Goal: Task Accomplishment & Management: Use online tool/utility

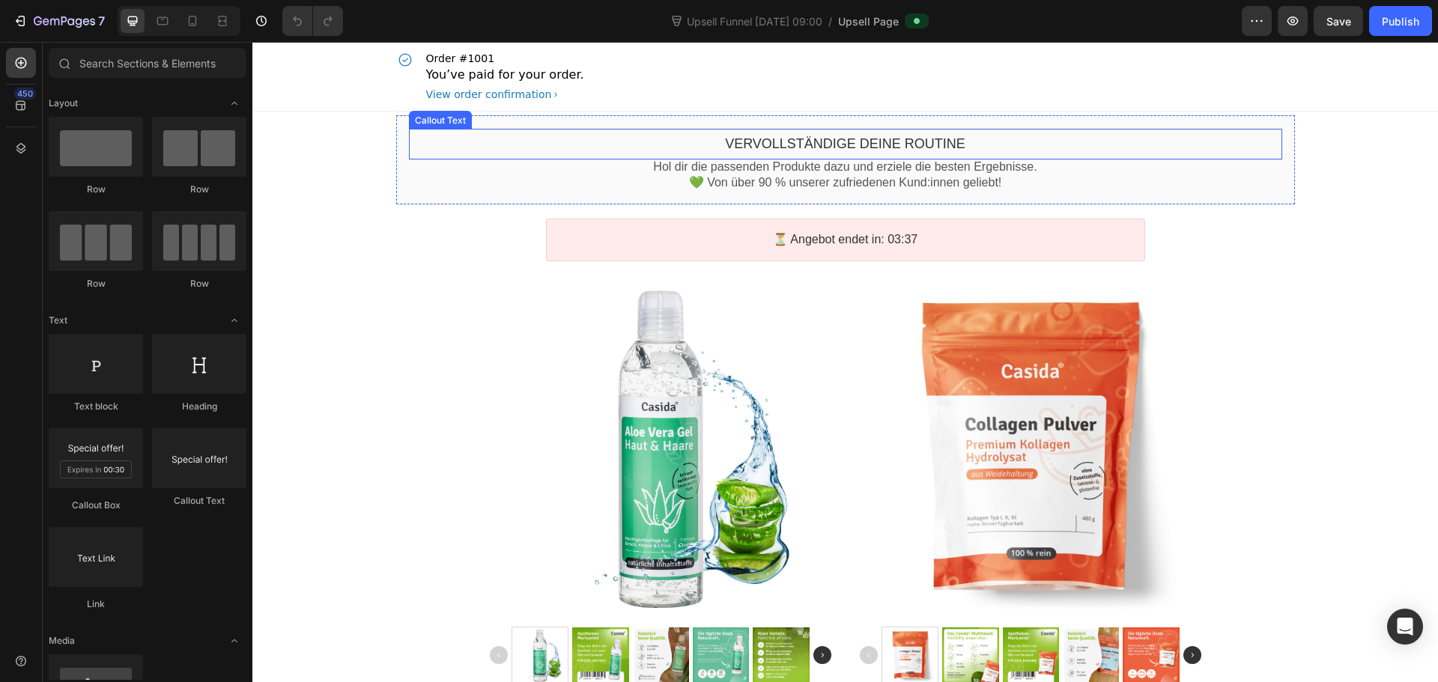
click at [819, 145] on bdo "Vervollständige deine Routine" at bounding box center [845, 143] width 240 height 15
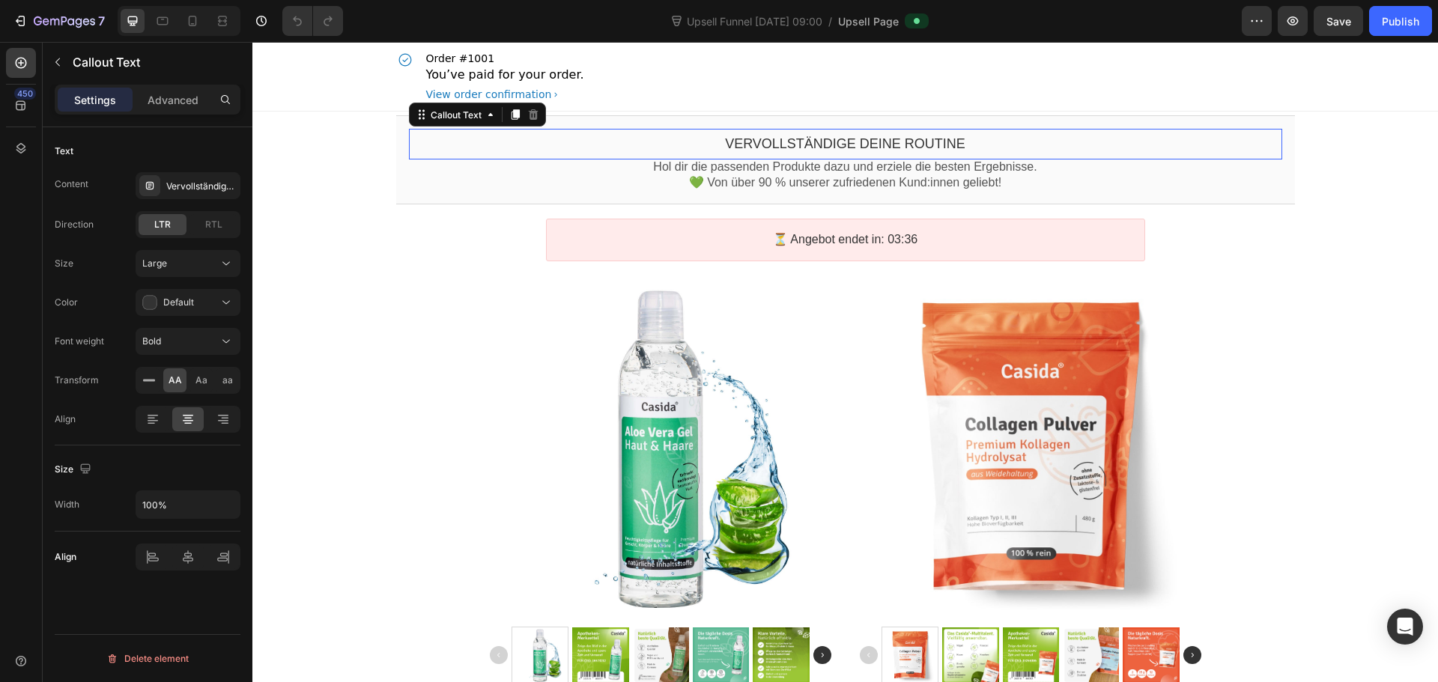
click at [819, 145] on bdo "Vervollständige deine Routine" at bounding box center [845, 143] width 240 height 15
click at [441, 122] on div "Callout Text" at bounding box center [456, 115] width 87 height 18
click at [805, 145] on bdo "Vervollständige deine Routine" at bounding box center [845, 143] width 240 height 15
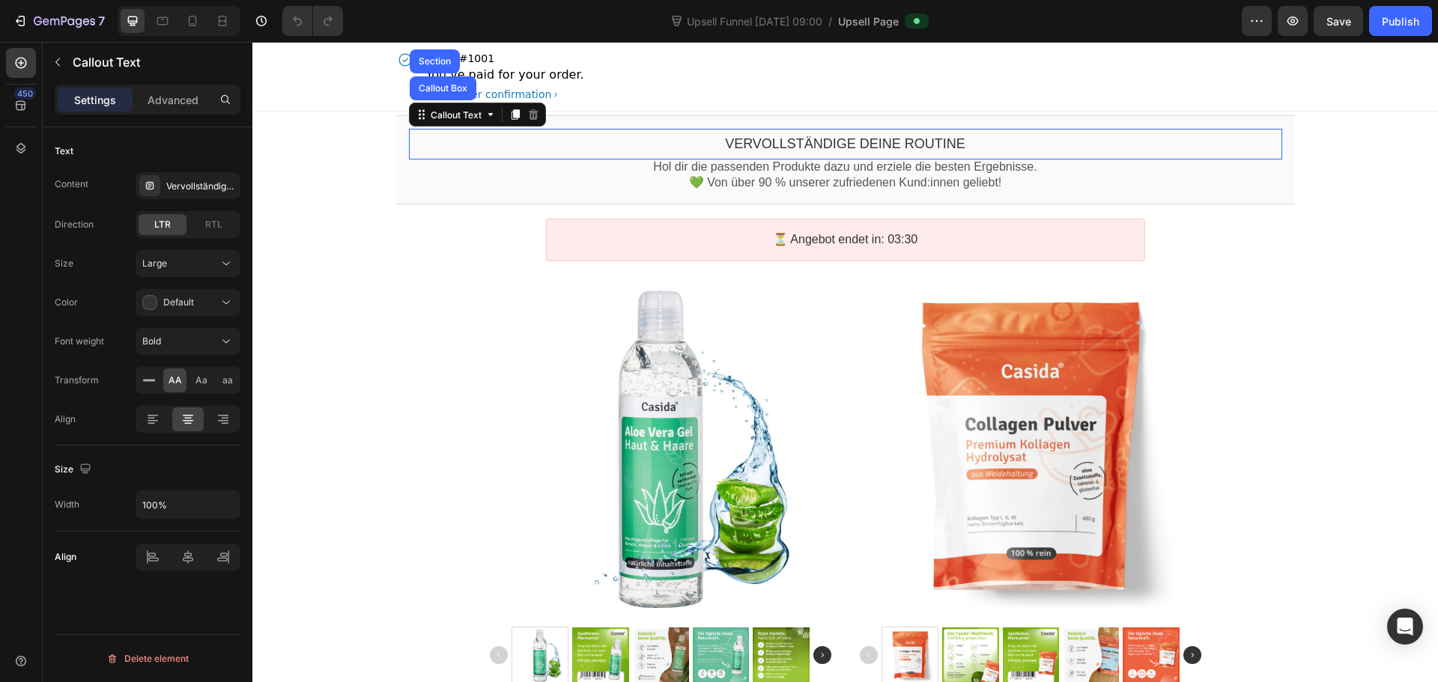
click at [805, 145] on bdo "Vervollständige deine Routine" at bounding box center [845, 143] width 240 height 15
click at [214, 187] on div "Vervollständige deine Routine" at bounding box center [201, 186] width 70 height 13
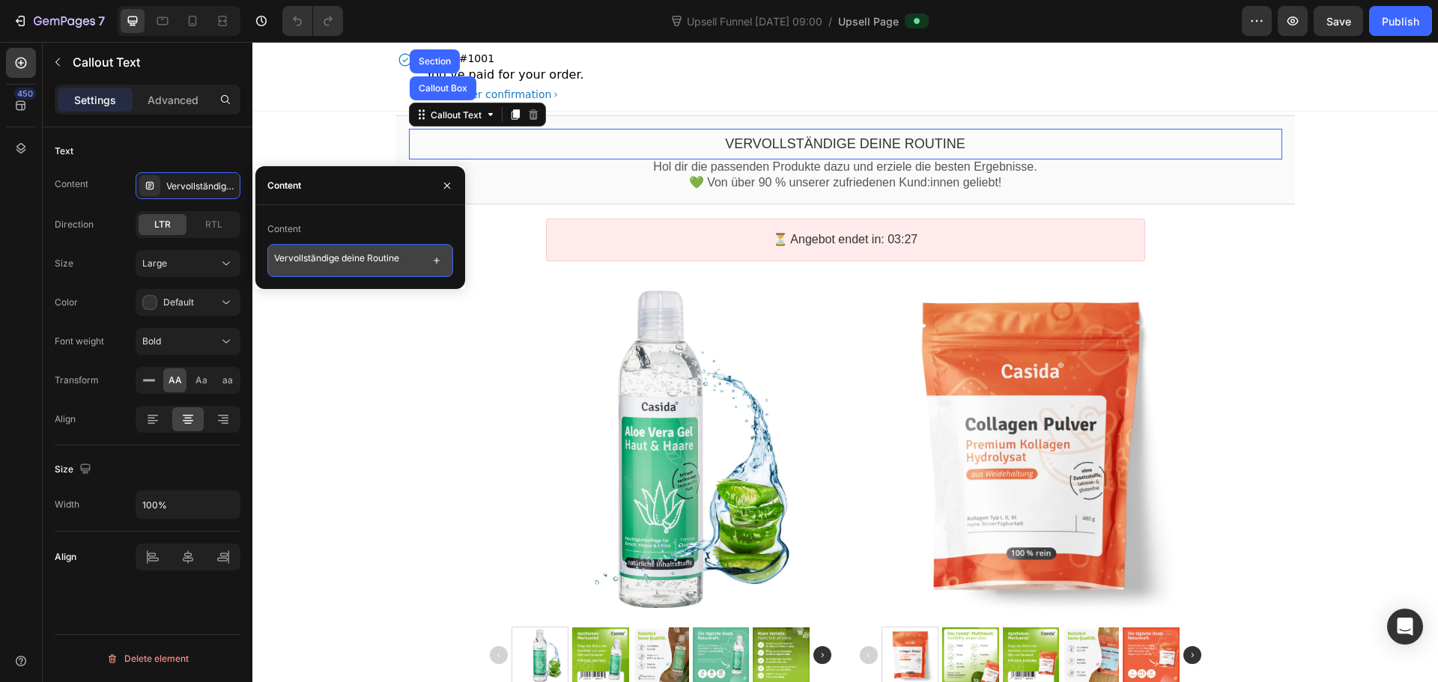
click at [368, 255] on textarea "Vervollständige deine Routine" at bounding box center [360, 260] width 186 height 33
paste textarea "Mach dein Ritual komplett"
click at [335, 255] on textarea "Mach dein Ritual komplett" at bounding box center [360, 260] width 186 height 33
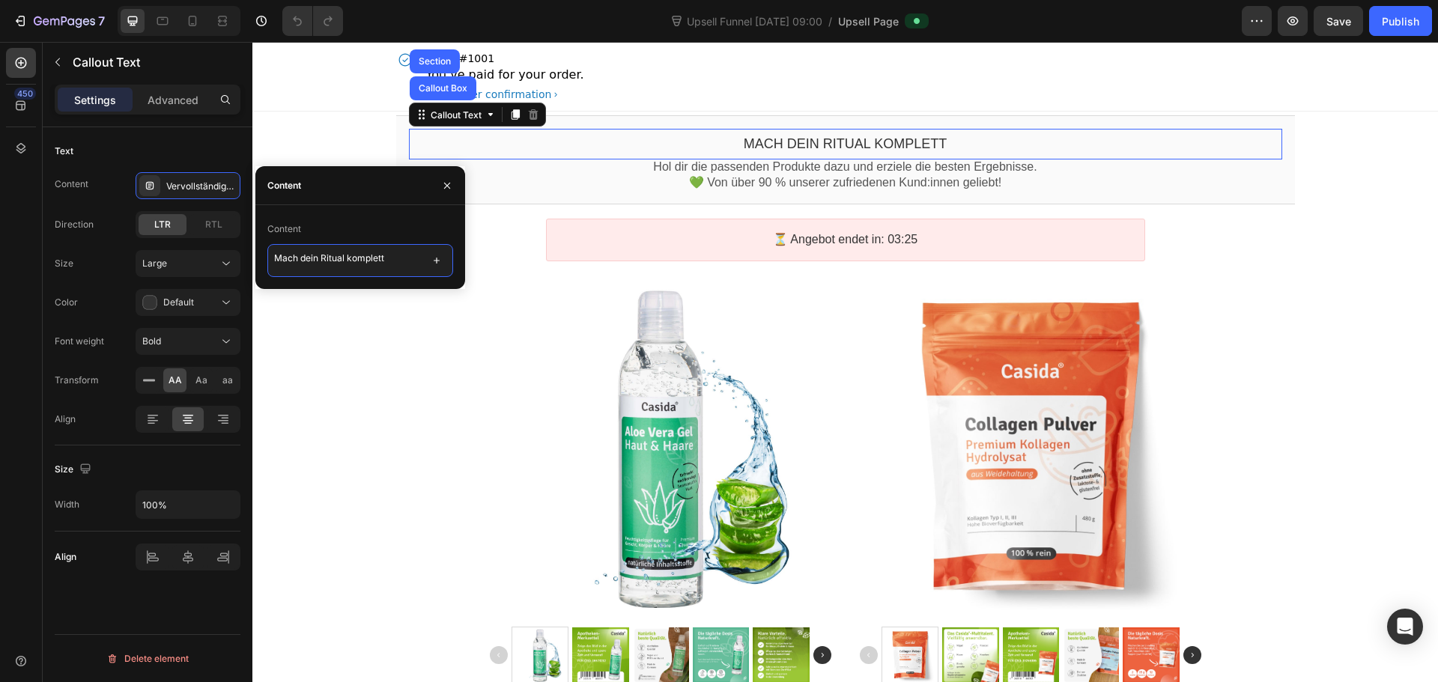
click at [335, 255] on textarea "Mach dein Ritual komplett" at bounding box center [360, 260] width 186 height 33
type textarea "Mach deine Wohlfühl Routine komplett"
click at [195, 383] on span "Aa" at bounding box center [201, 380] width 12 height 13
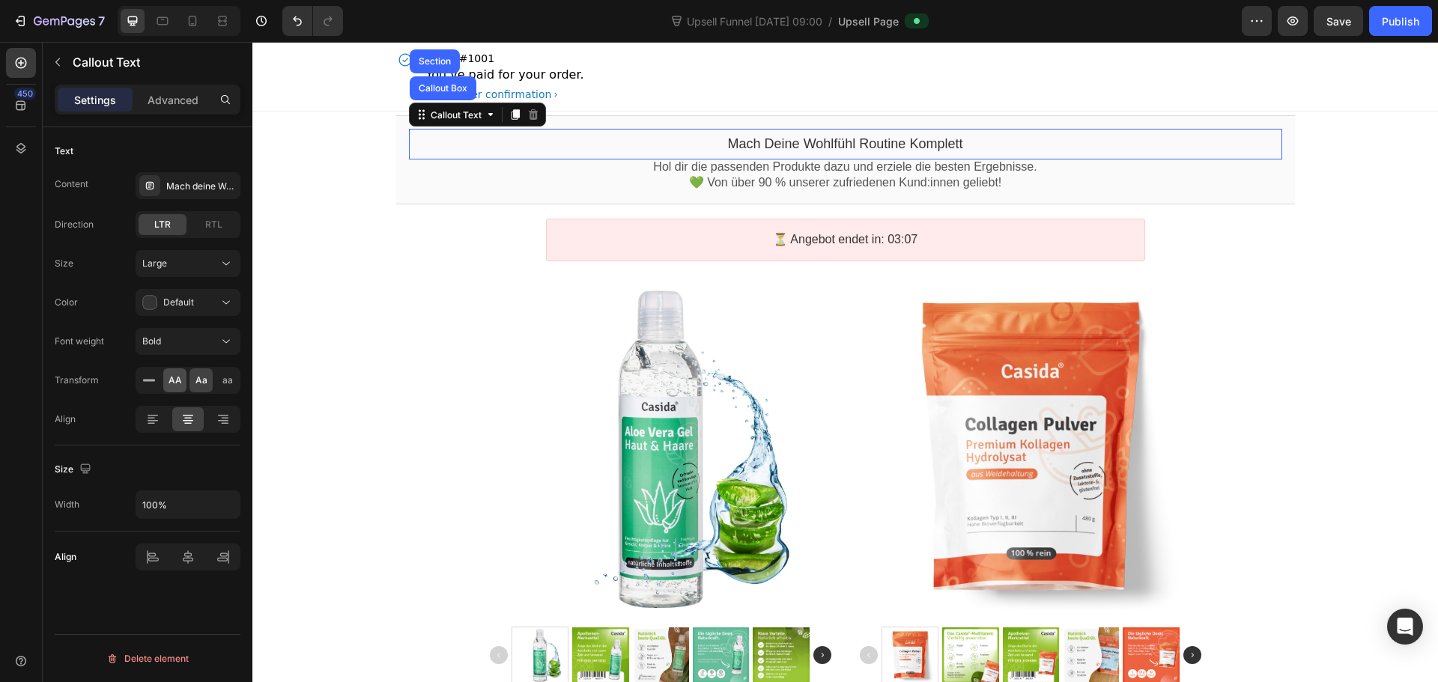
click at [181, 379] on div "AA" at bounding box center [174, 380] width 23 height 24
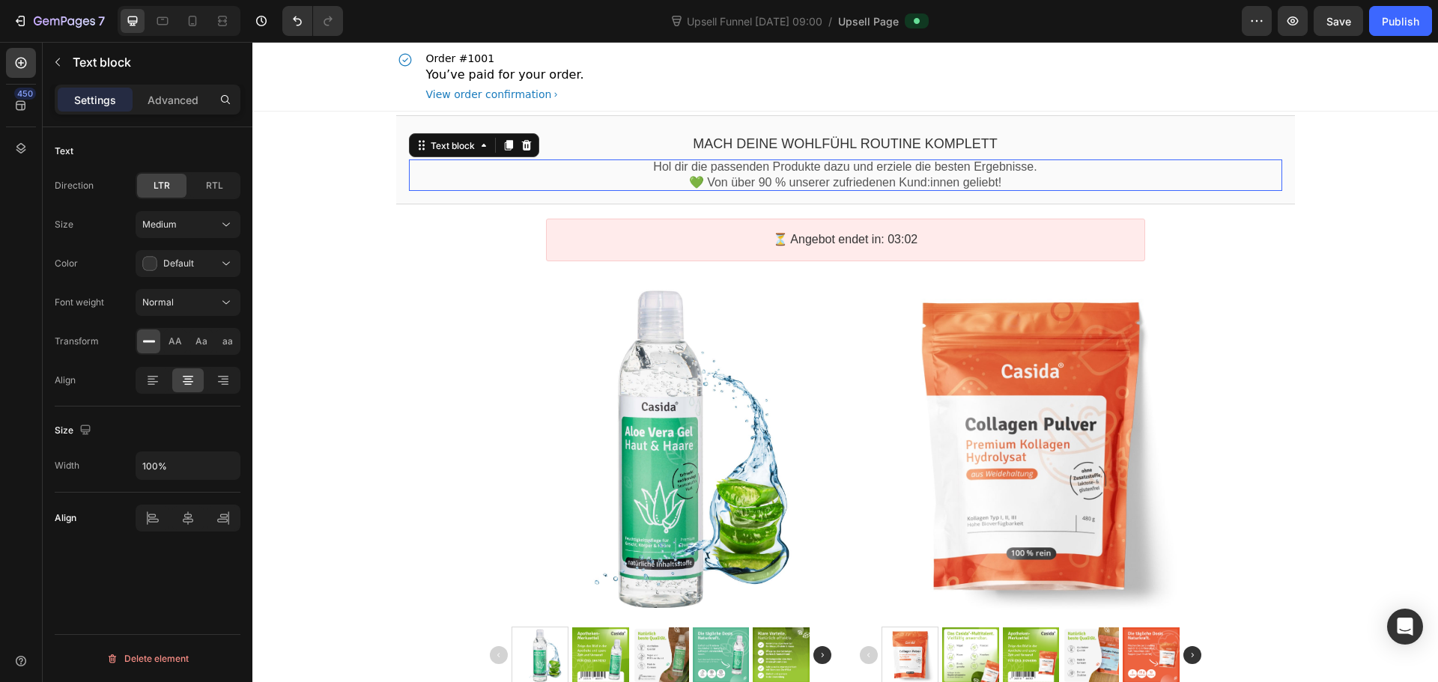
click at [797, 183] on p "💚 Von über 90 % unserer zufriedenen Kund:innen geliebt!" at bounding box center [845, 183] width 873 height 16
click at [711, 175] on p "💚 Von über 90 % unserer zufriedenen Kund:innen geliebt!" at bounding box center [845, 183] width 873 height 16
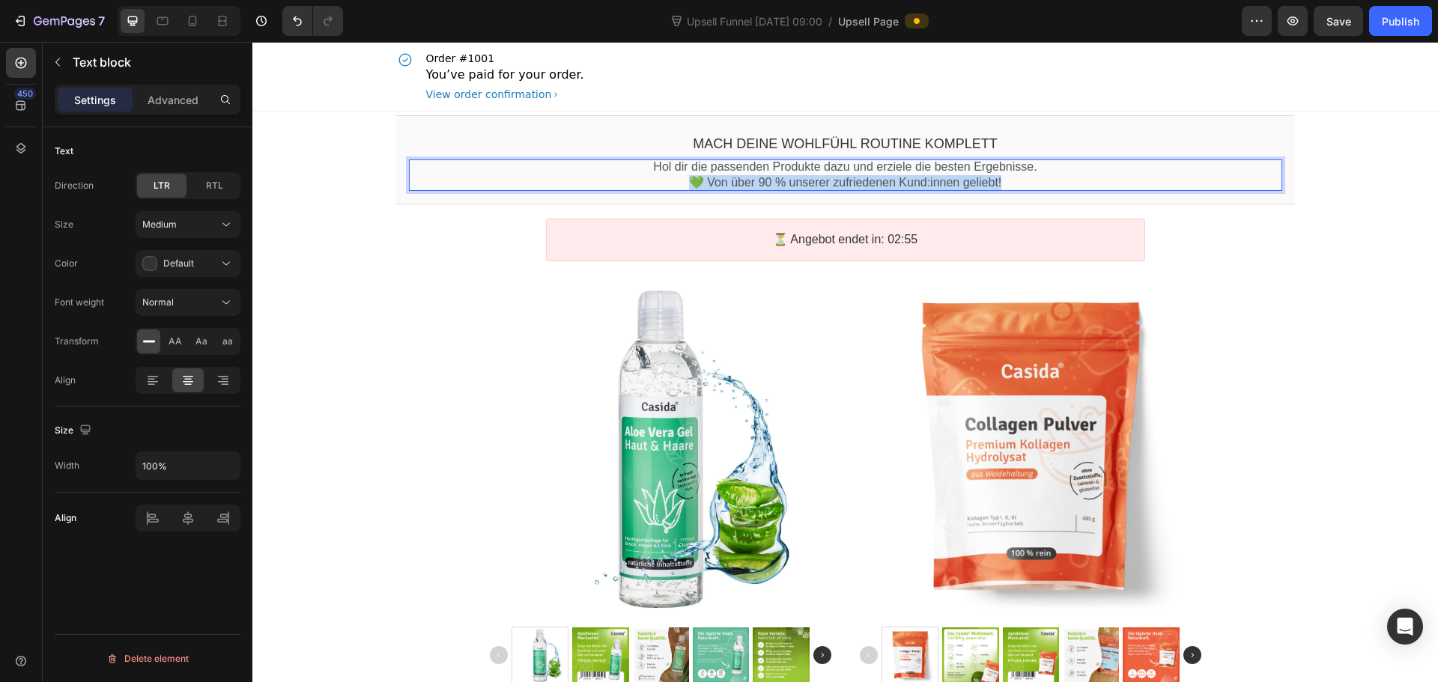
click at [711, 175] on p "💚 Von über 90 % unserer zufriedenen Kund:innen geliebt!" at bounding box center [845, 183] width 873 height 16
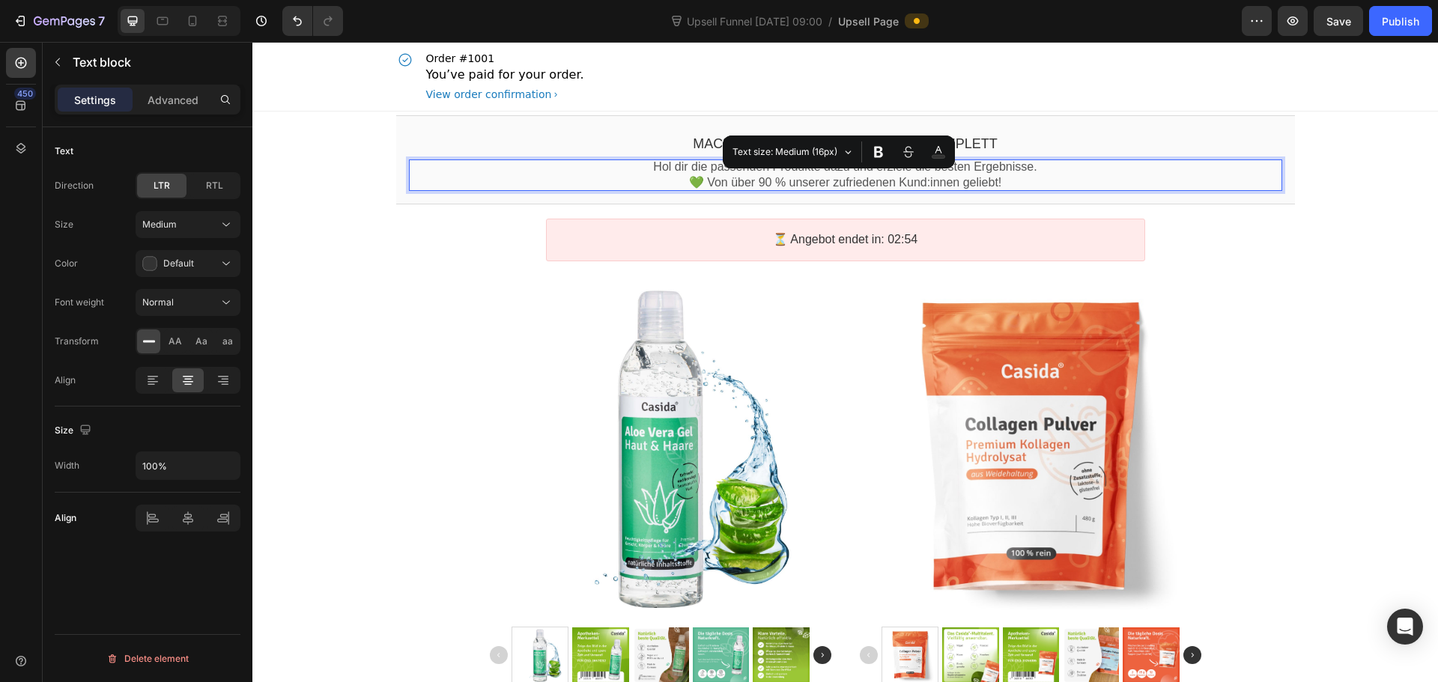
click at [711, 170] on p "Hol dir die passenden Produkte dazu und erziele die besten Ergebnisse." at bounding box center [845, 168] width 873 height 16
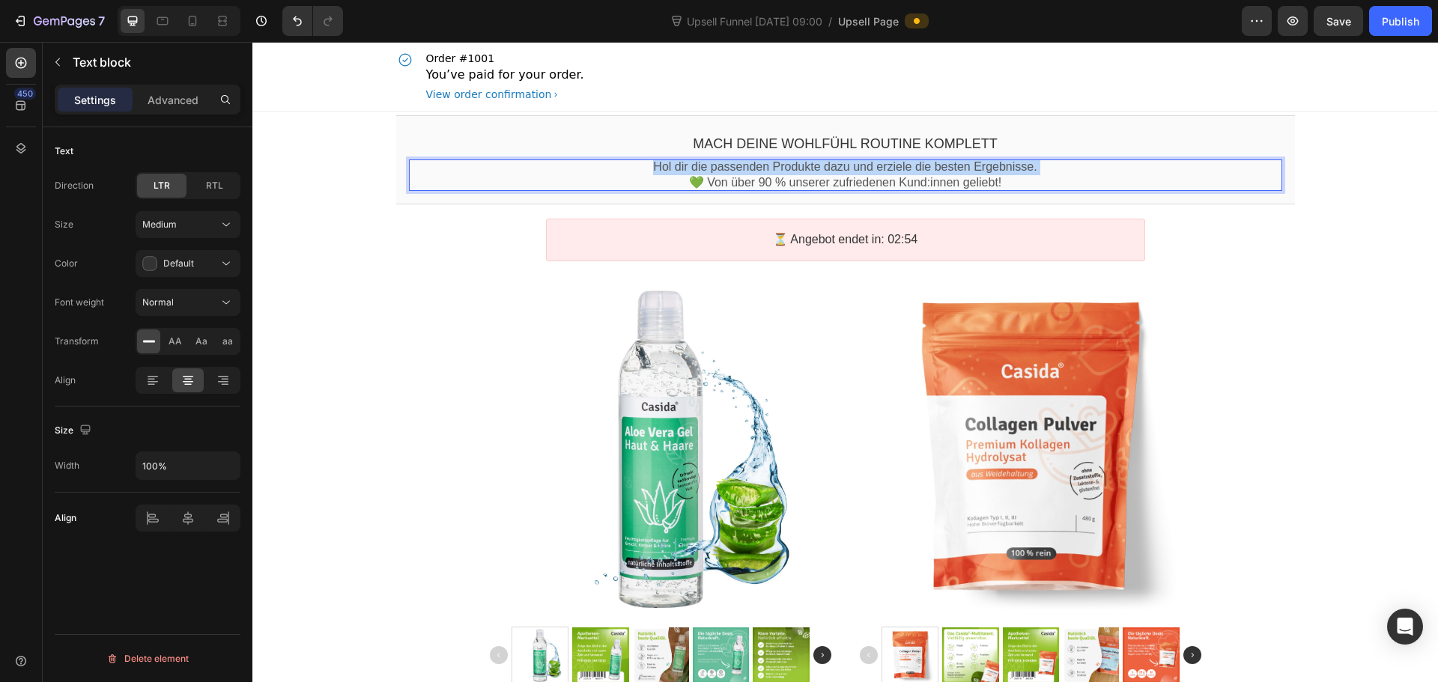
click at [711, 170] on p "Hol dir die passenden Produkte dazu und erziele die besten Ergebnisse." at bounding box center [845, 168] width 873 height 16
click at [852, 180] on p "💚 Von über 90 % unserer zufriedenen Kund:innen geliebt!" at bounding box center [845, 183] width 873 height 16
click at [841, 173] on p "Hol dir die passenden Produkte dazu und erziele die besten Ergebnisse." at bounding box center [845, 168] width 873 height 16
click at [607, 188] on p "💚 Von über 90 % unserer zufriedenen Kund:innen geliebt!" at bounding box center [845, 183] width 873 height 16
click at [601, 178] on p "💚 Von über 90 % unserer zufriedenen Kund:innen geliebt!" at bounding box center [845, 183] width 873 height 16
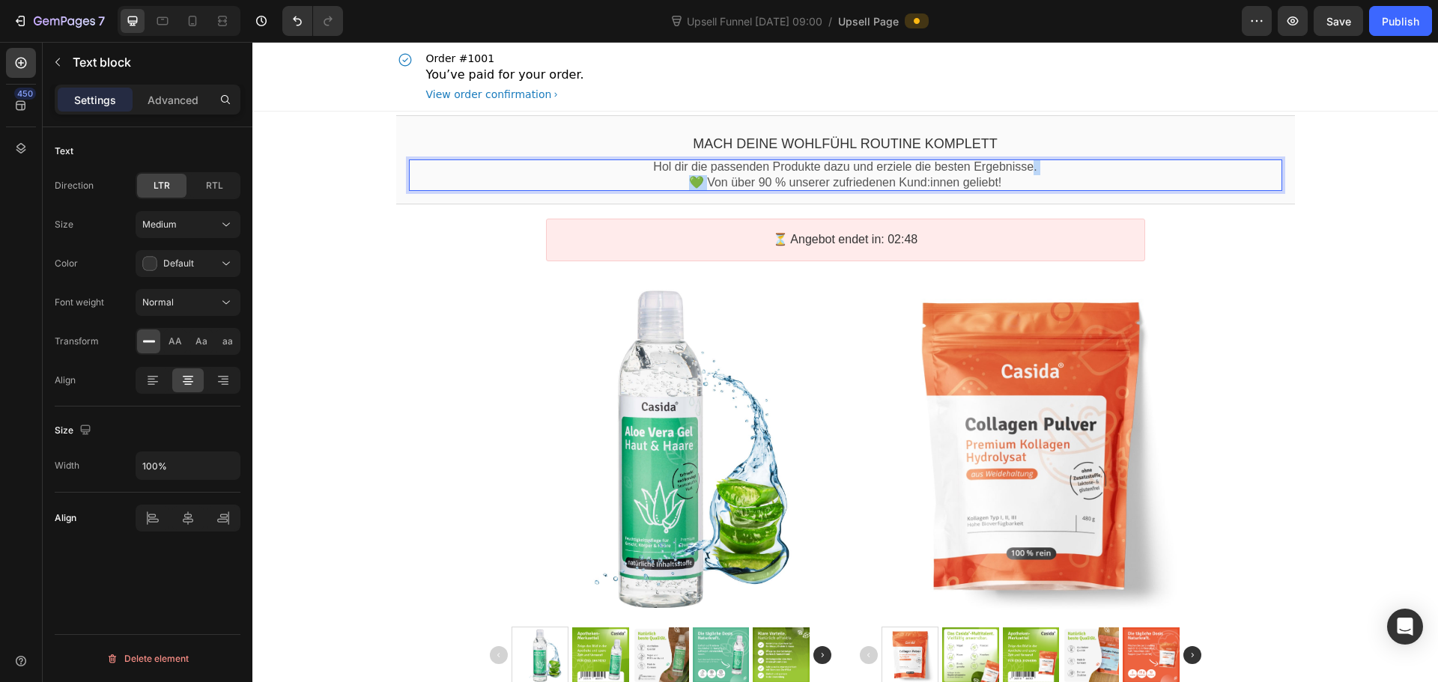
click at [601, 178] on p "💚 Von über 90 % unserer zufriedenen Kund:innen geliebt!" at bounding box center [845, 183] width 873 height 16
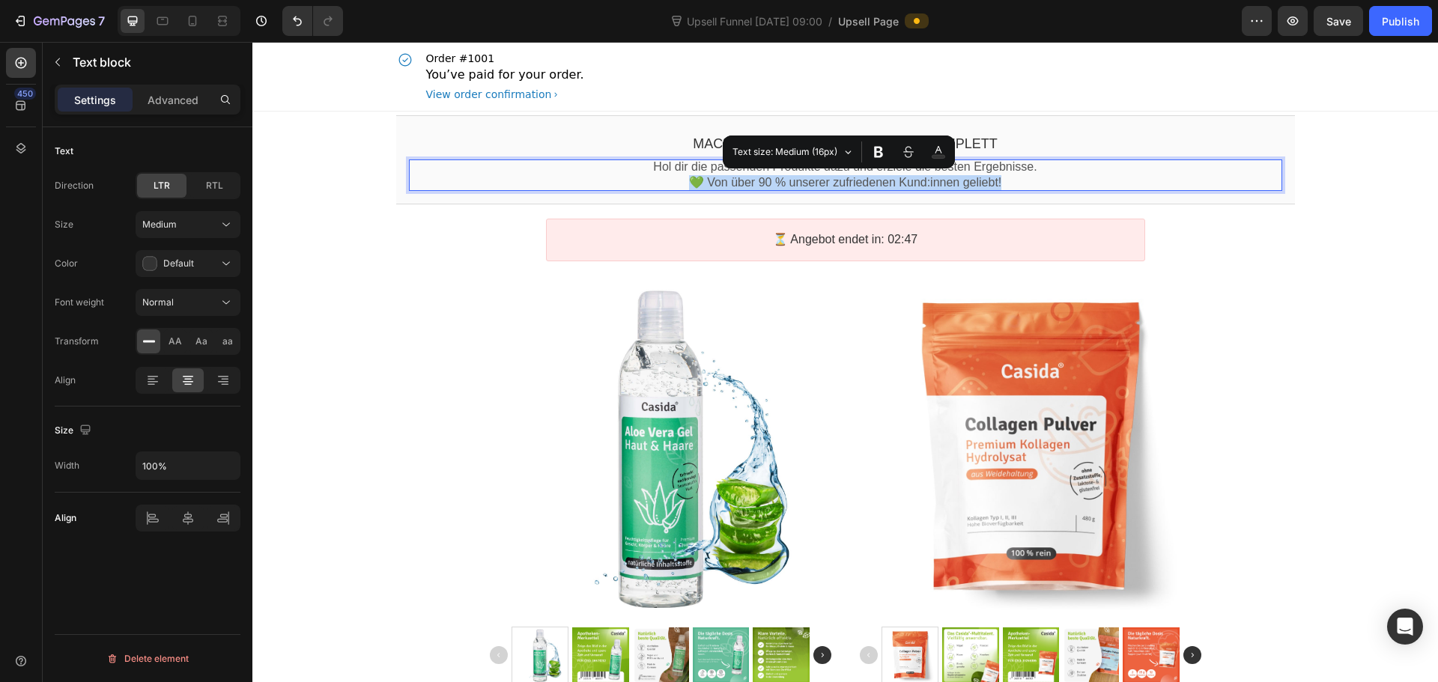
click at [605, 178] on p "💚 Von über 90 % unserer zufriedenen Kund:innen geliebt!" at bounding box center [845, 183] width 873 height 16
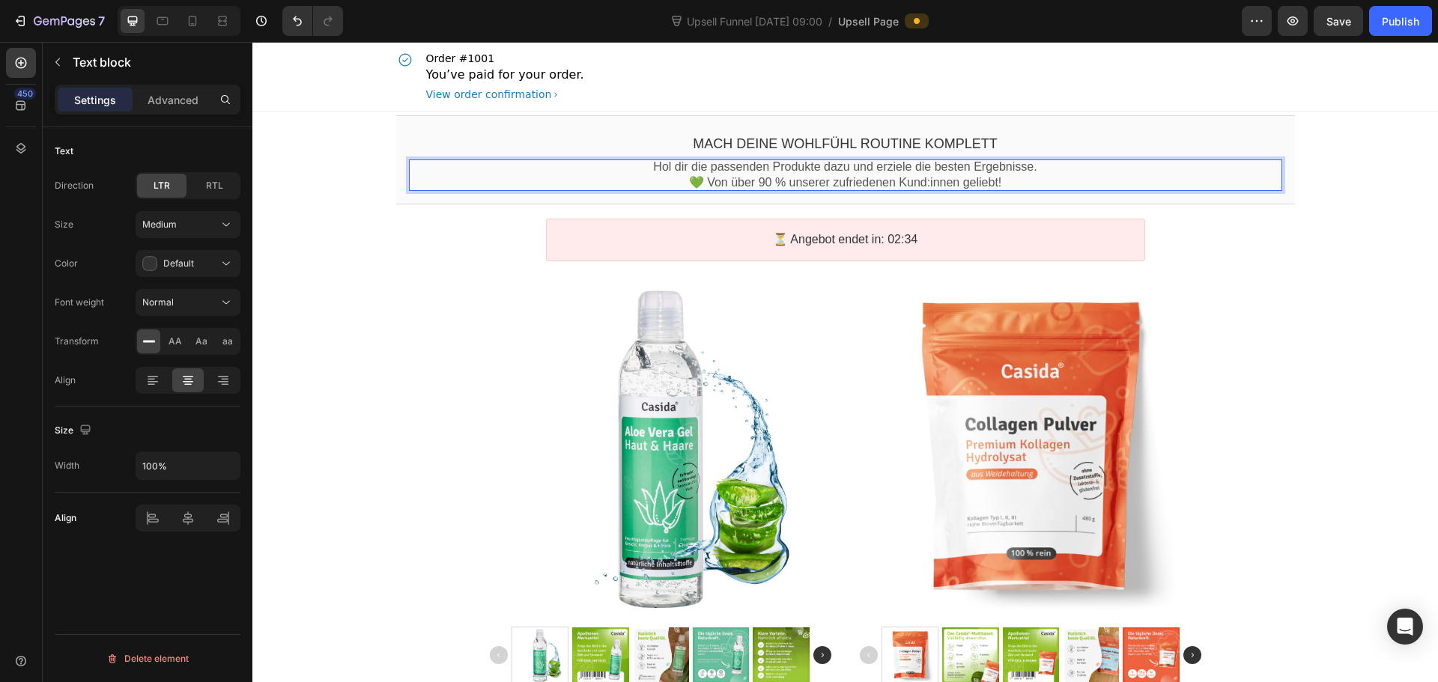
click at [964, 183] on p "💚 Von über 90 % unserer zufriedenen Kund:innen geliebt!" at bounding box center [845, 183] width 873 height 16
click at [705, 175] on p "✨ Nur jetzt als exklusives Zusatzangebot verfügbar." at bounding box center [845, 183] width 873 height 16
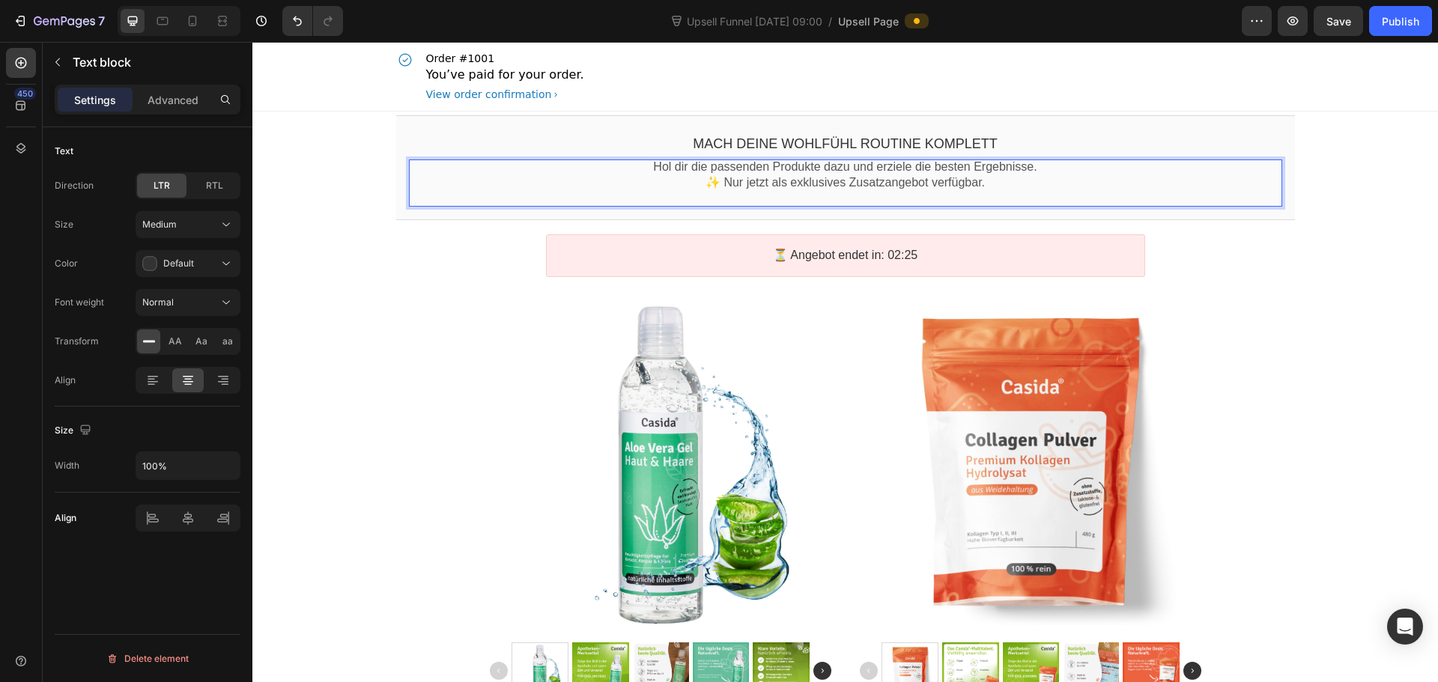
click at [703, 180] on p "✨ Nur jetzt als exklusives Zusatzangebot verfügbar." at bounding box center [845, 183] width 873 height 16
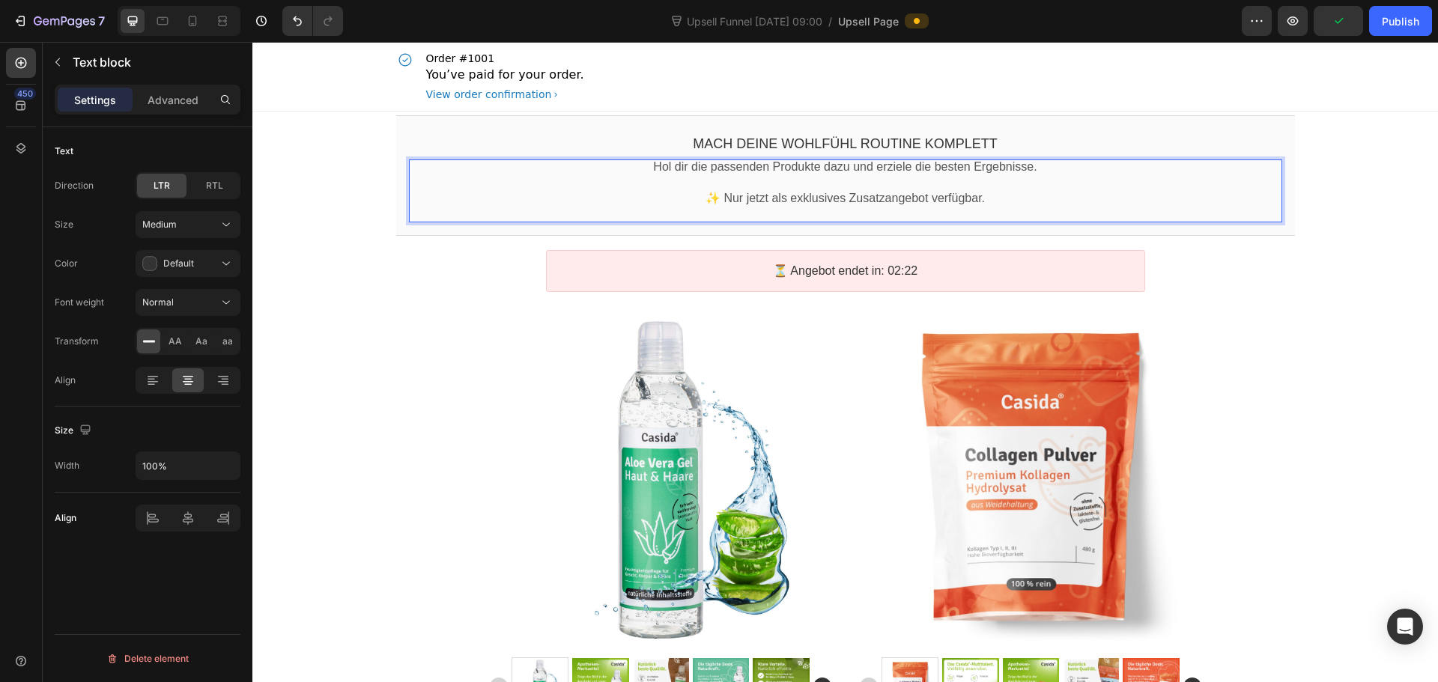
click at [885, 198] on p "✨ Nur jetzt als exklusives Zusatzangebot verfügbar." at bounding box center [845, 199] width 873 height 16
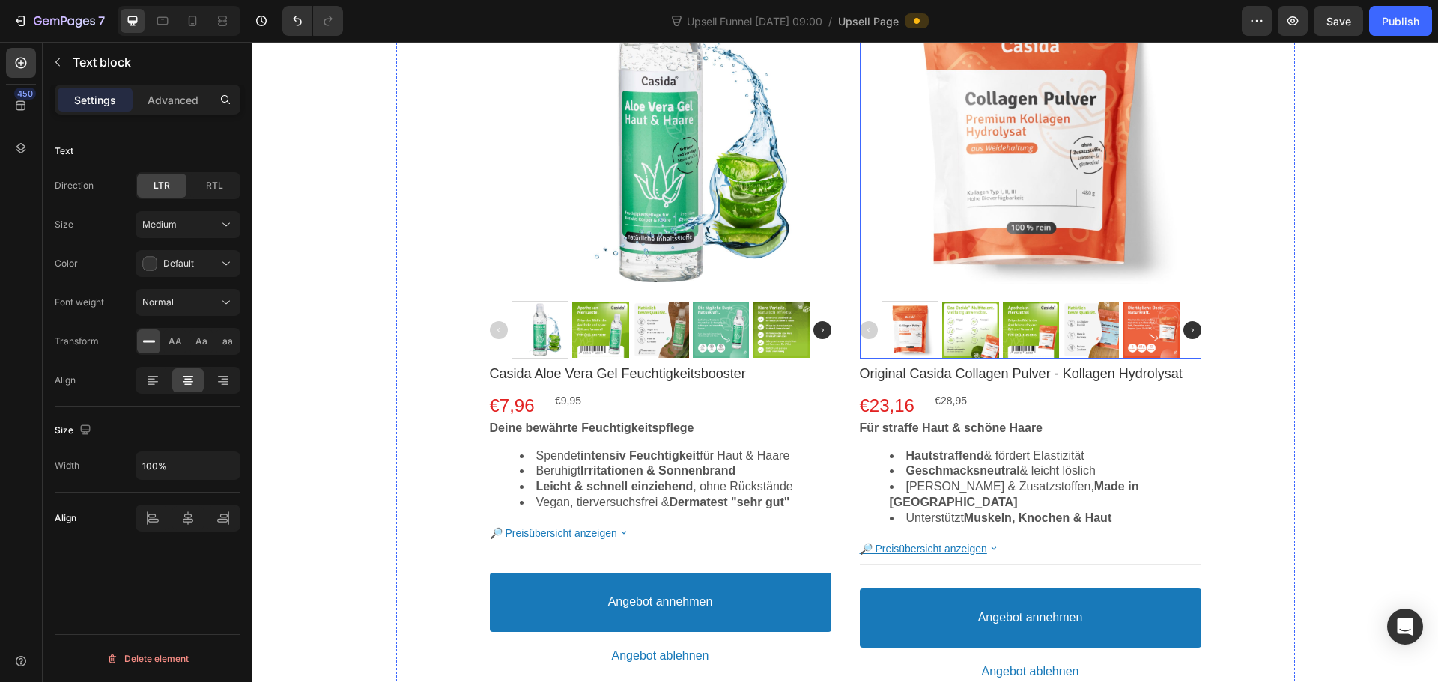
scroll to position [374, 0]
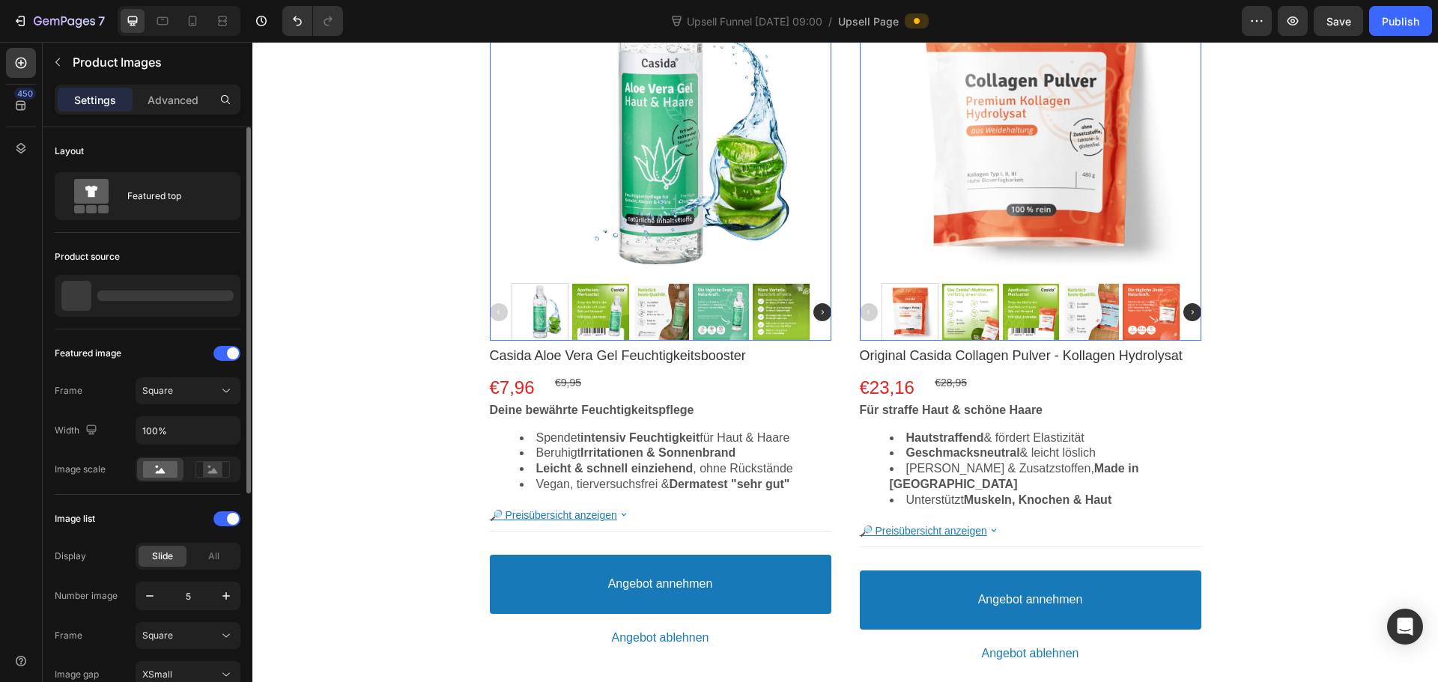
click at [710, 306] on div at bounding box center [721, 312] width 56 height 56
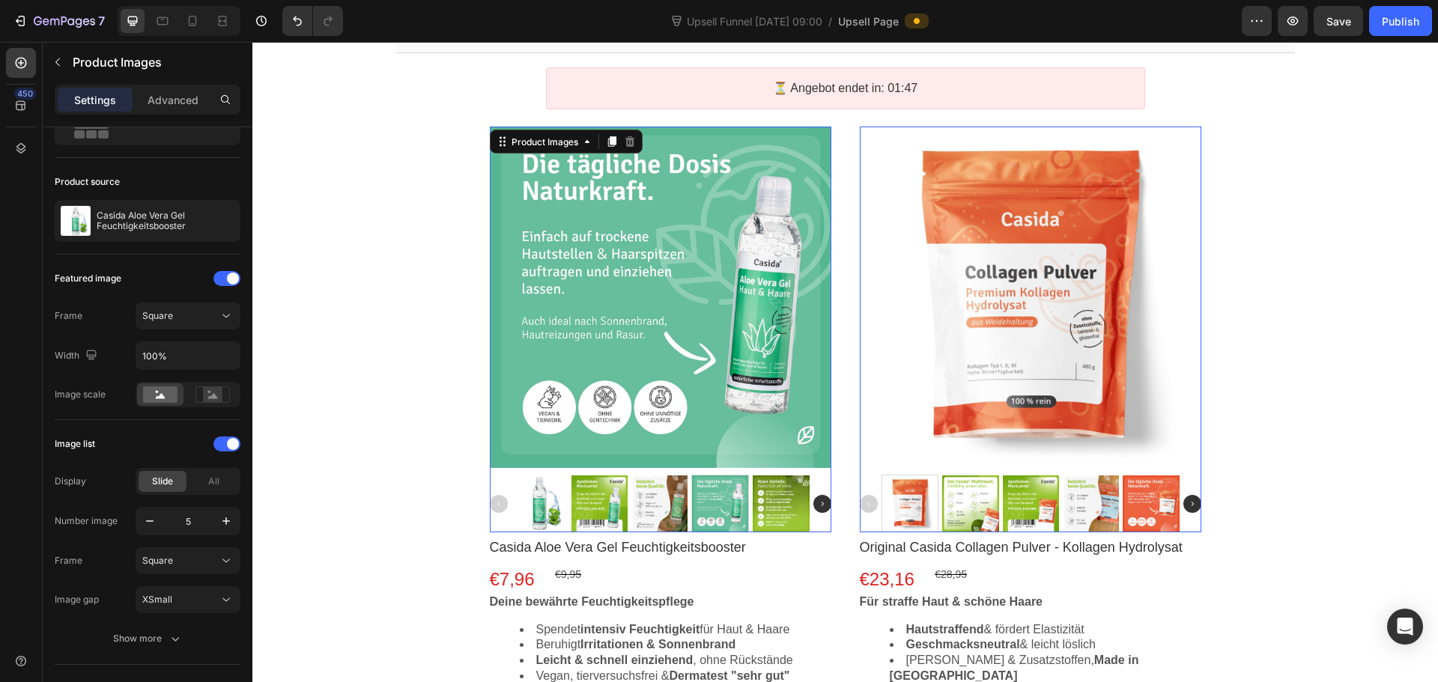
scroll to position [0, 0]
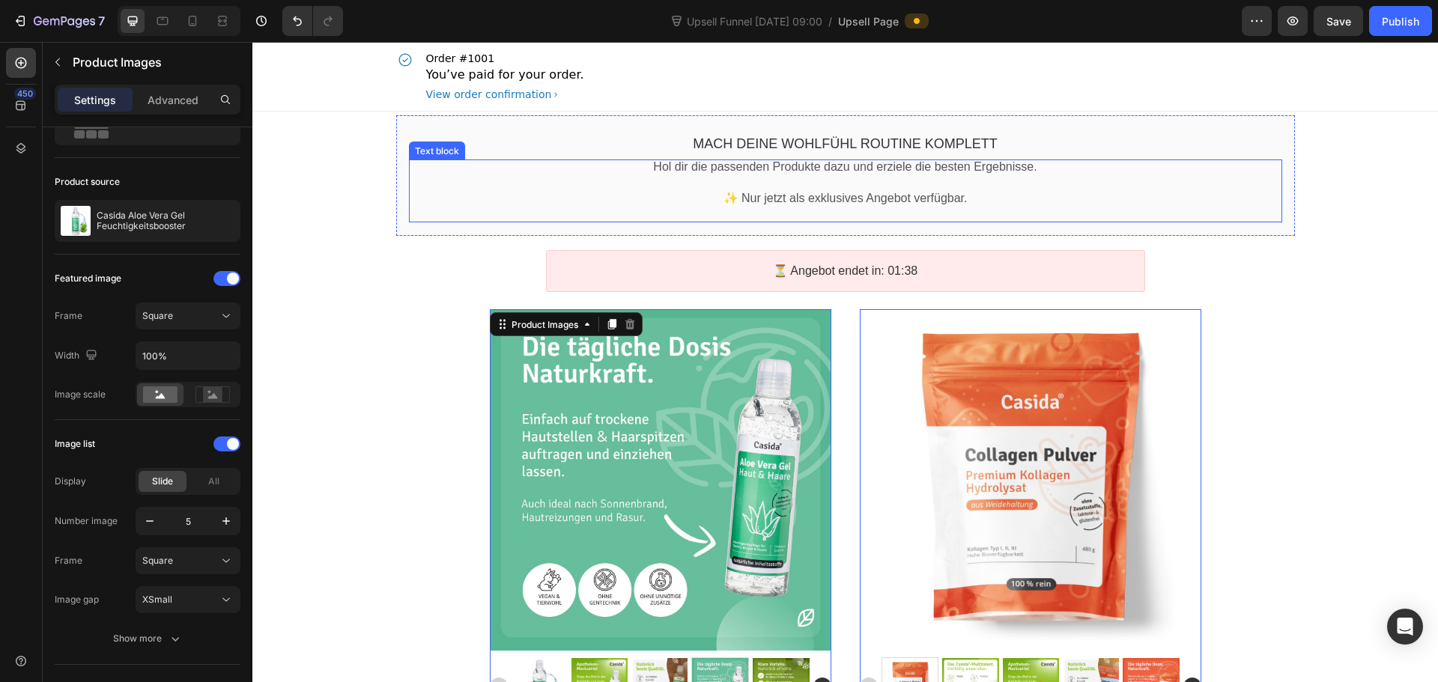
click at [849, 172] on p "Hol dir die passenden Produkte dazu und erziele die besten Ergebnisse." at bounding box center [845, 168] width 873 height 16
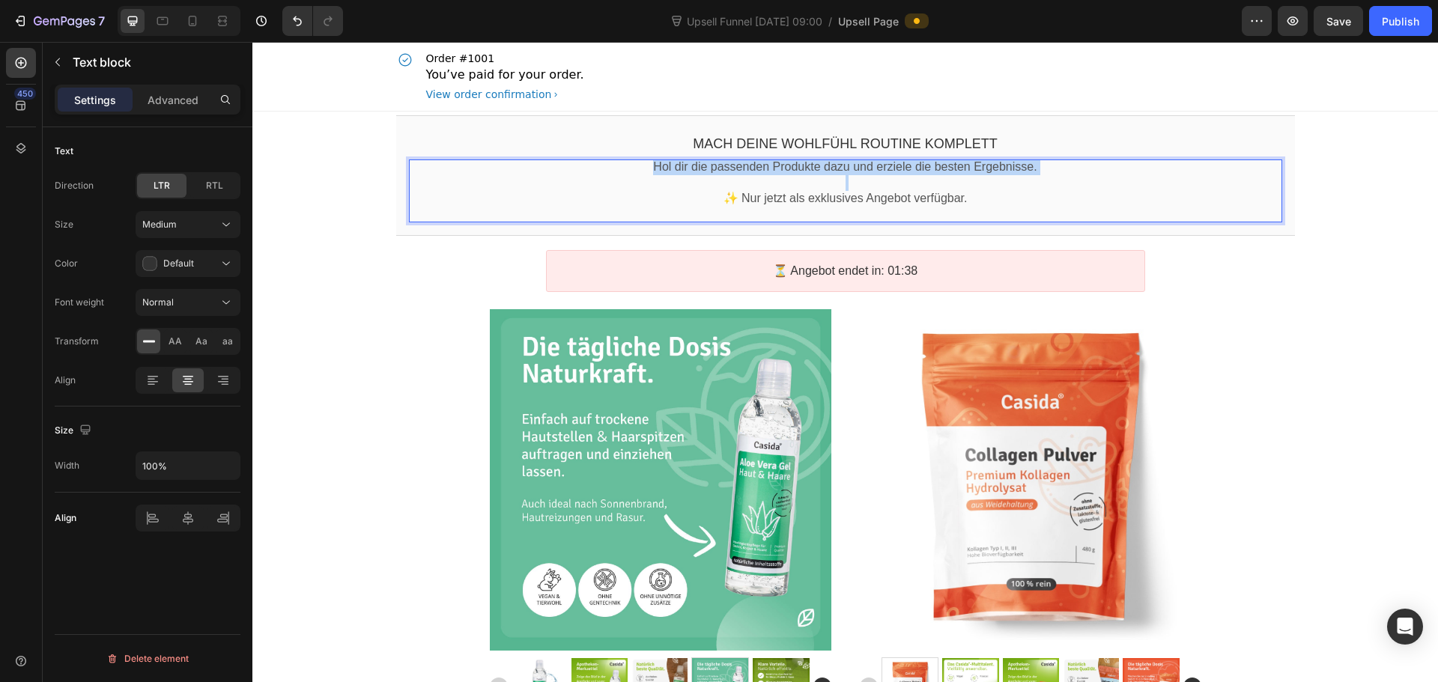
click at [849, 172] on p "Hol dir die passenden Produkte dazu und erziele die besten Ergebnisse." at bounding box center [845, 168] width 873 height 16
click at [992, 182] on p "Rich Text Editor. Editing area: main" at bounding box center [845, 183] width 873 height 16
click at [983, 171] on p "Hol dir die passenden Produkte dazu und erziele die besten Ergebnisse." at bounding box center [845, 168] width 873 height 16
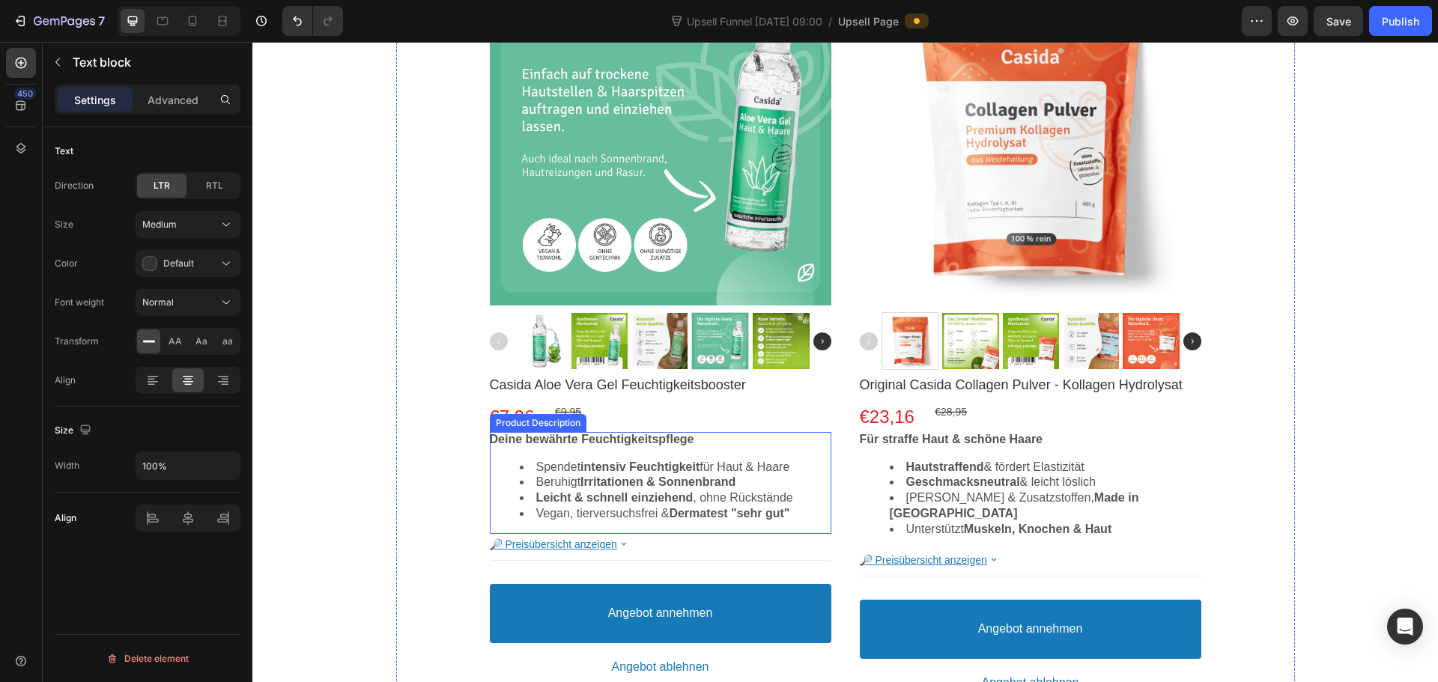
scroll to position [374, 0]
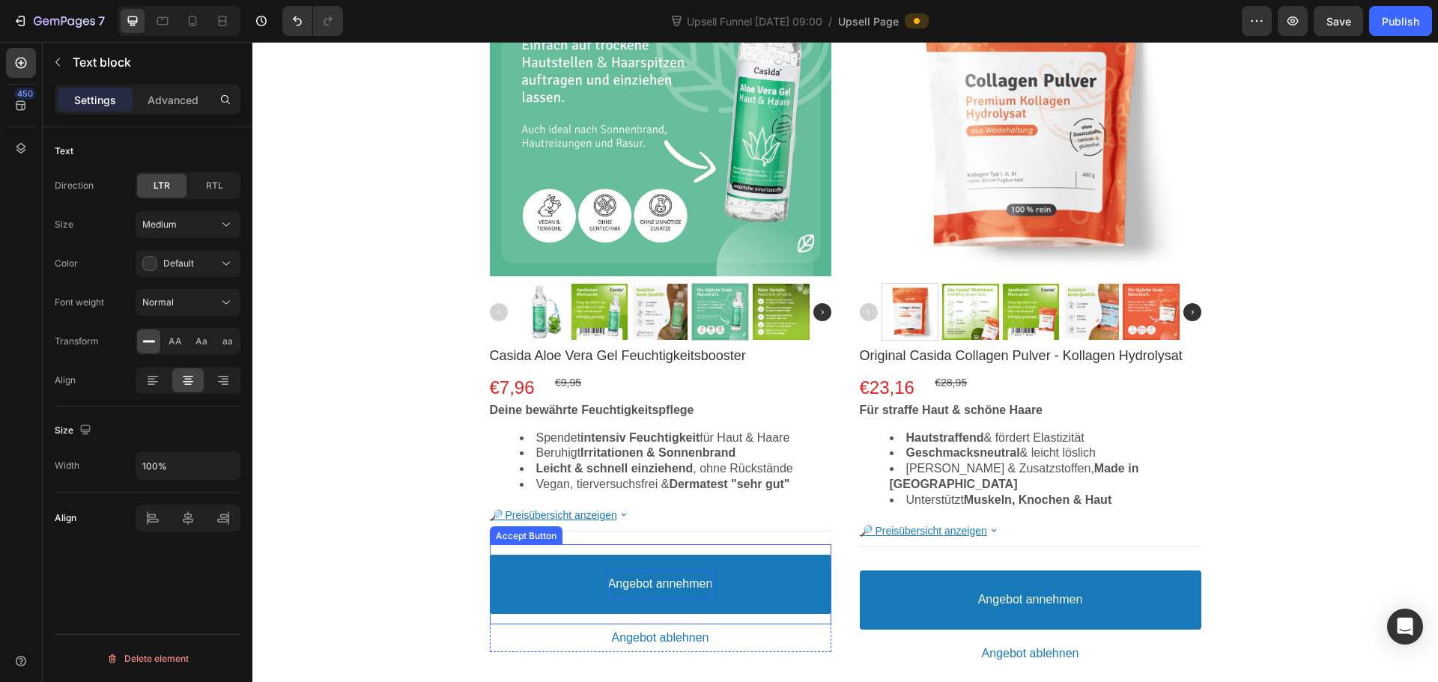
click at [646, 586] on p "Angebot annehmen" at bounding box center [660, 585] width 105 height 16
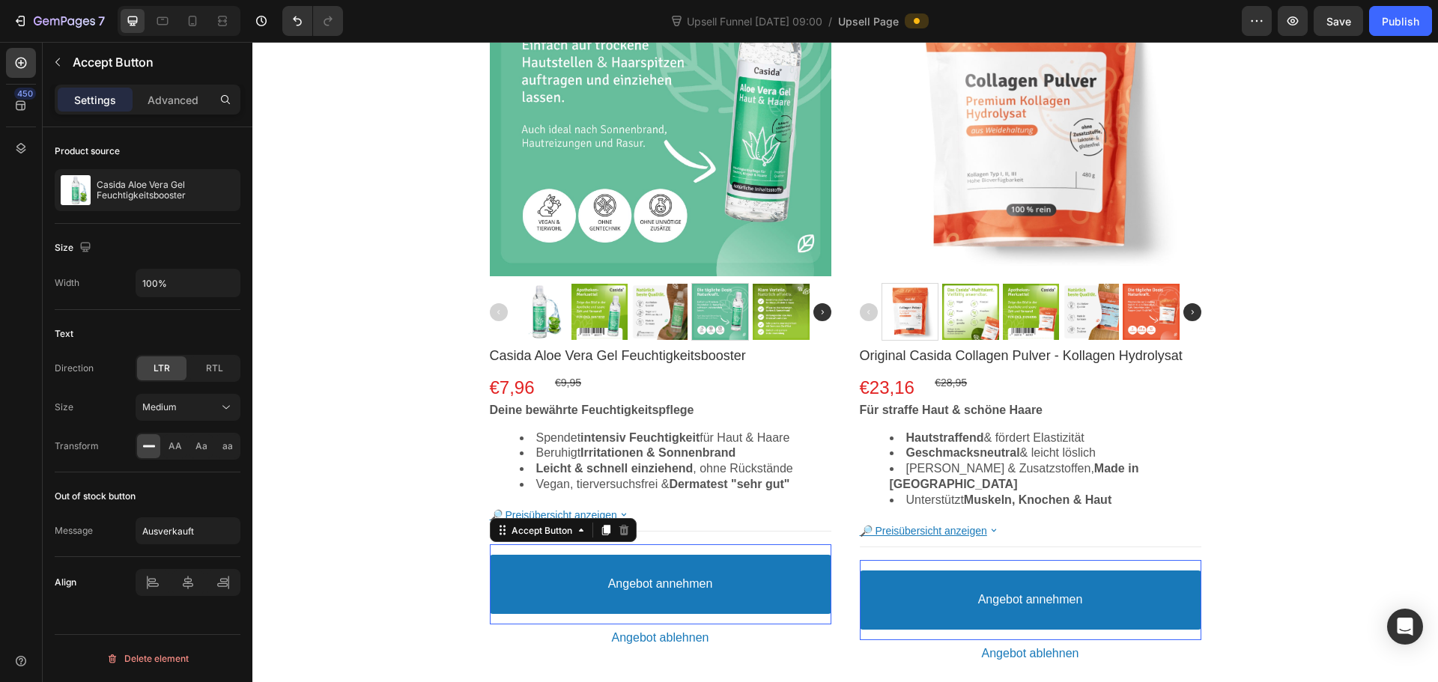
click at [732, 586] on button "Angebot annehmen" at bounding box center [661, 584] width 342 height 59
click at [526, 534] on div "Accept Button" at bounding box center [542, 530] width 67 height 11
click at [694, 568] on button "Angebot annehmen" at bounding box center [661, 584] width 342 height 59
click at [169, 95] on p "Advanced" at bounding box center [173, 100] width 51 height 16
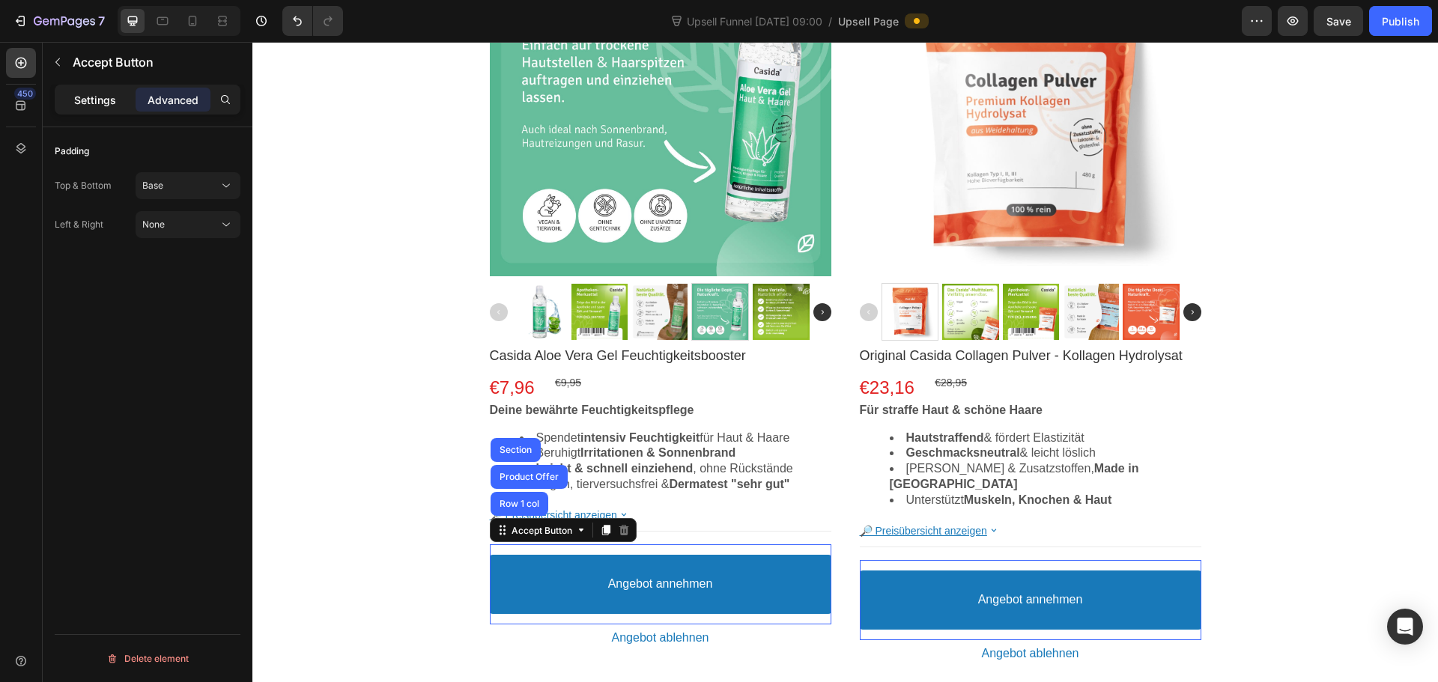
click at [114, 94] on p "Settings" at bounding box center [95, 100] width 42 height 16
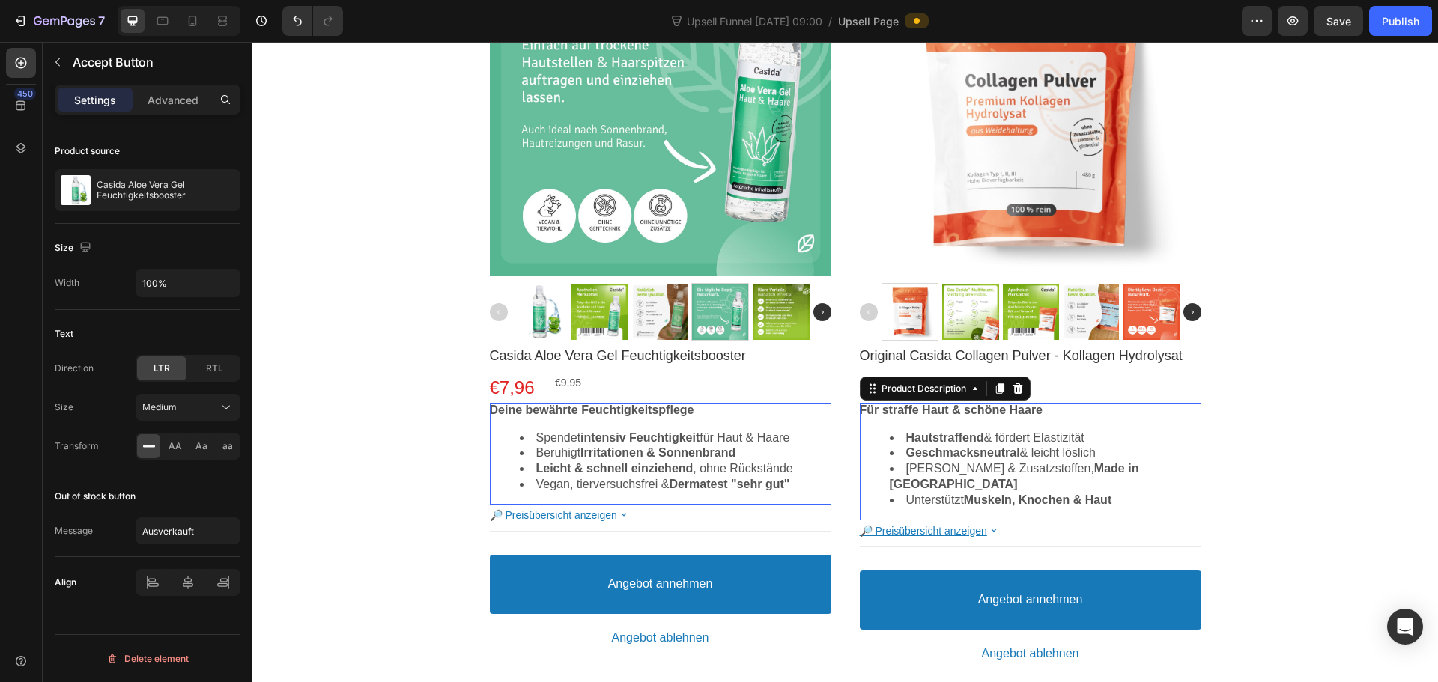
click at [700, 437] on strong "Hautstraffend" at bounding box center [639, 437] width 119 height 13
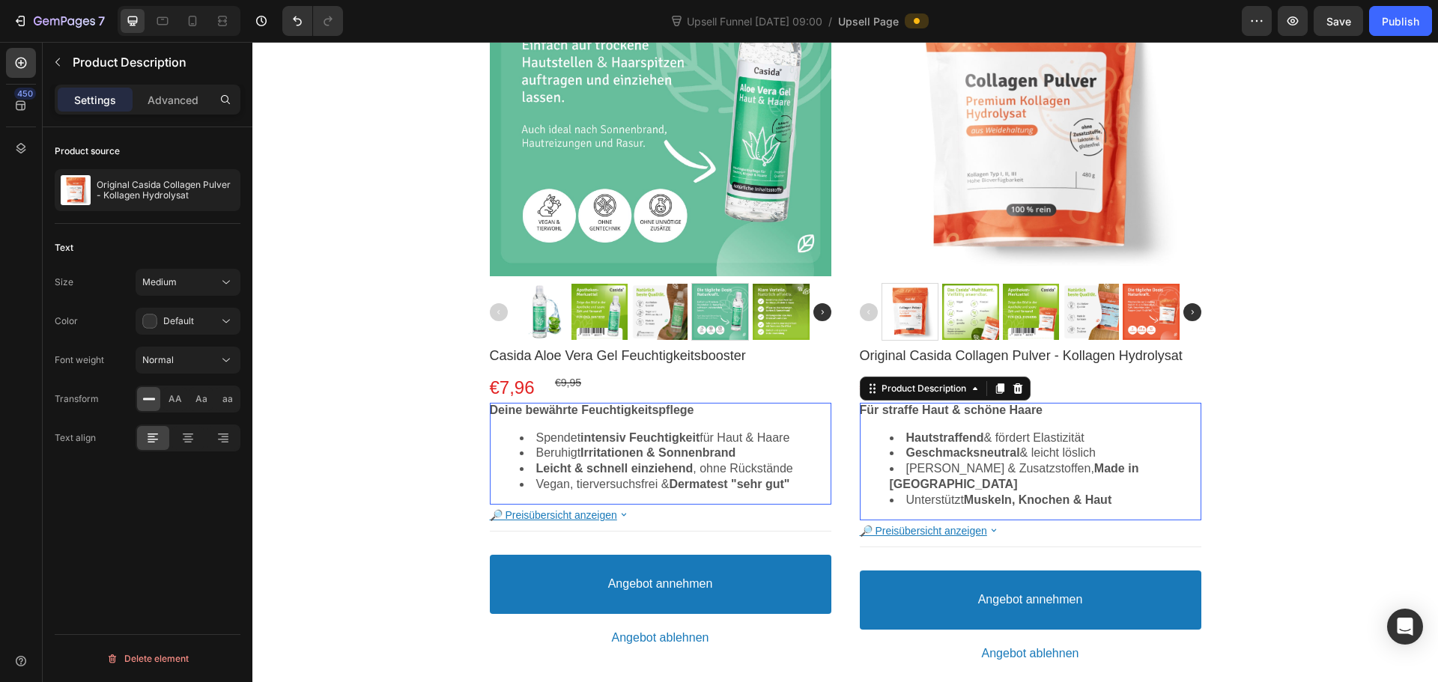
click at [647, 477] on li "Vegan, tierversuchsfrei & Dermatest "sehr gut"" at bounding box center [676, 485] width 312 height 16
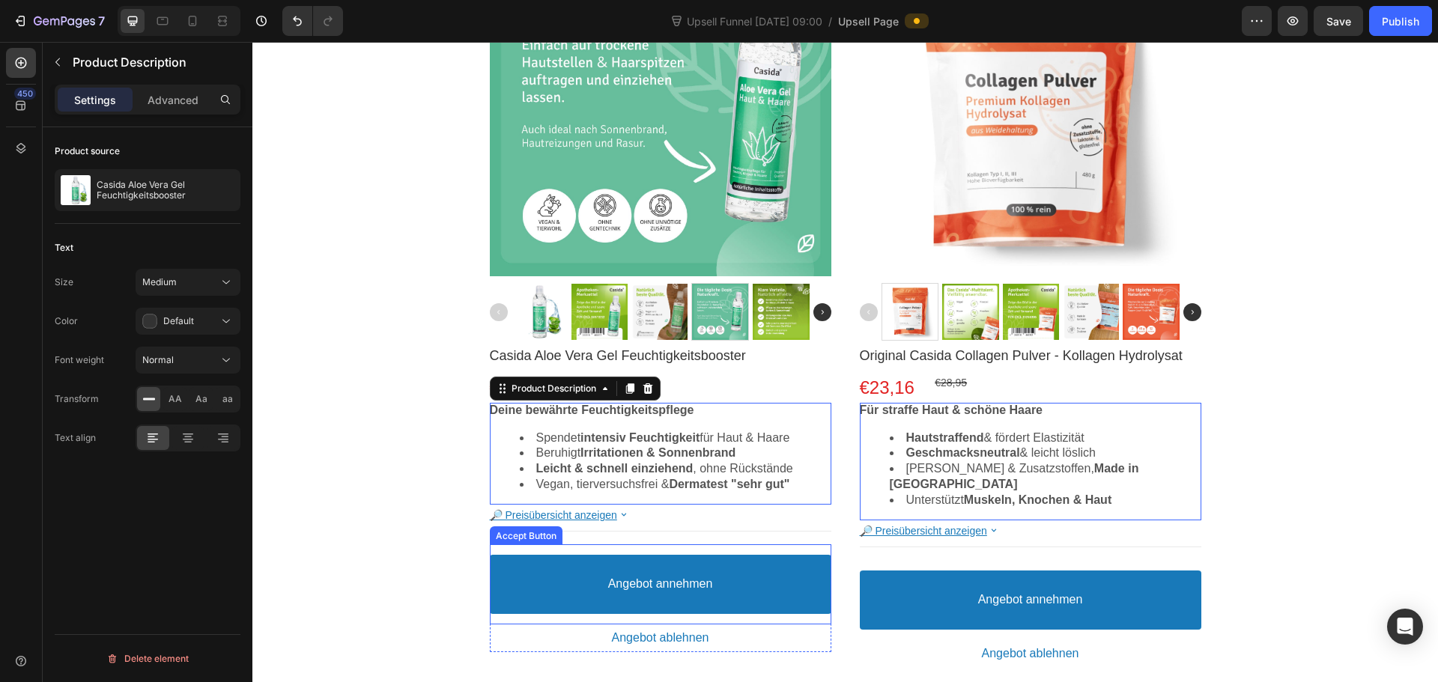
click at [759, 584] on button "Angebot annehmen" at bounding box center [661, 584] width 342 height 59
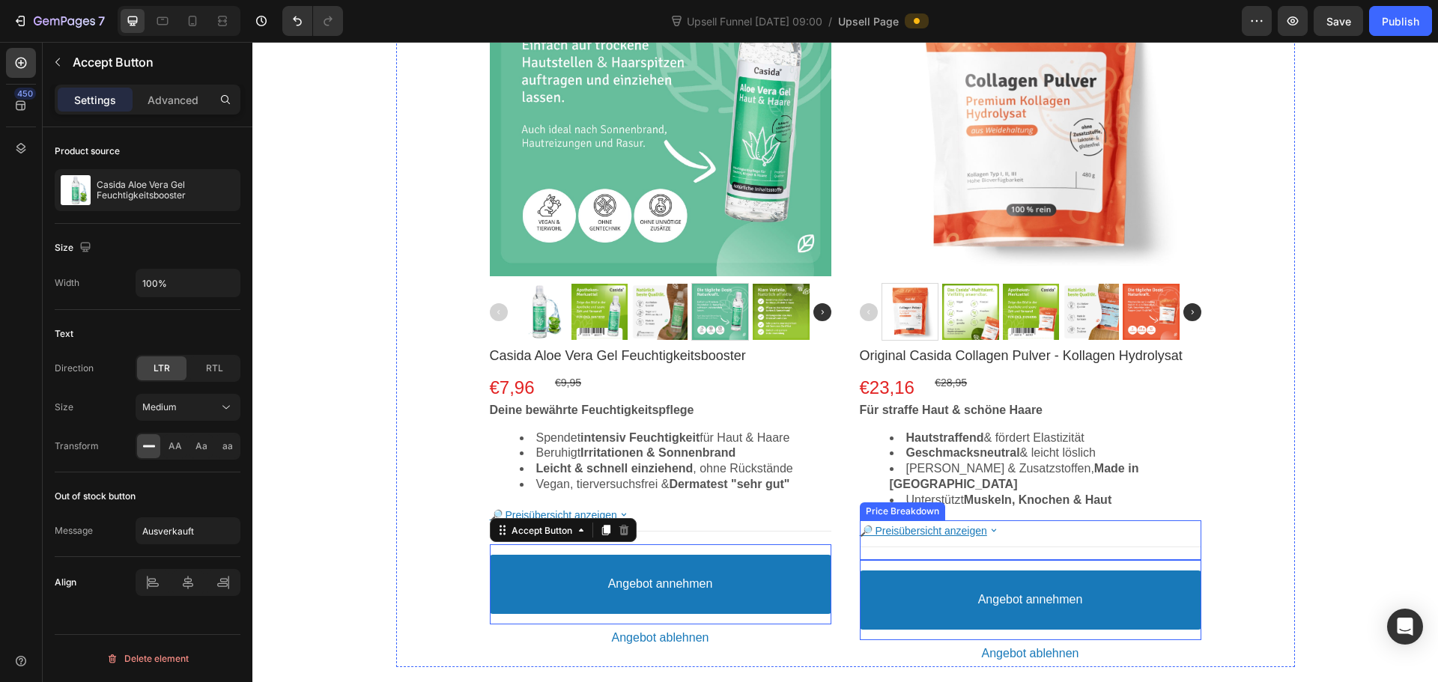
click at [988, 524] on icon at bounding box center [993, 530] width 13 height 13
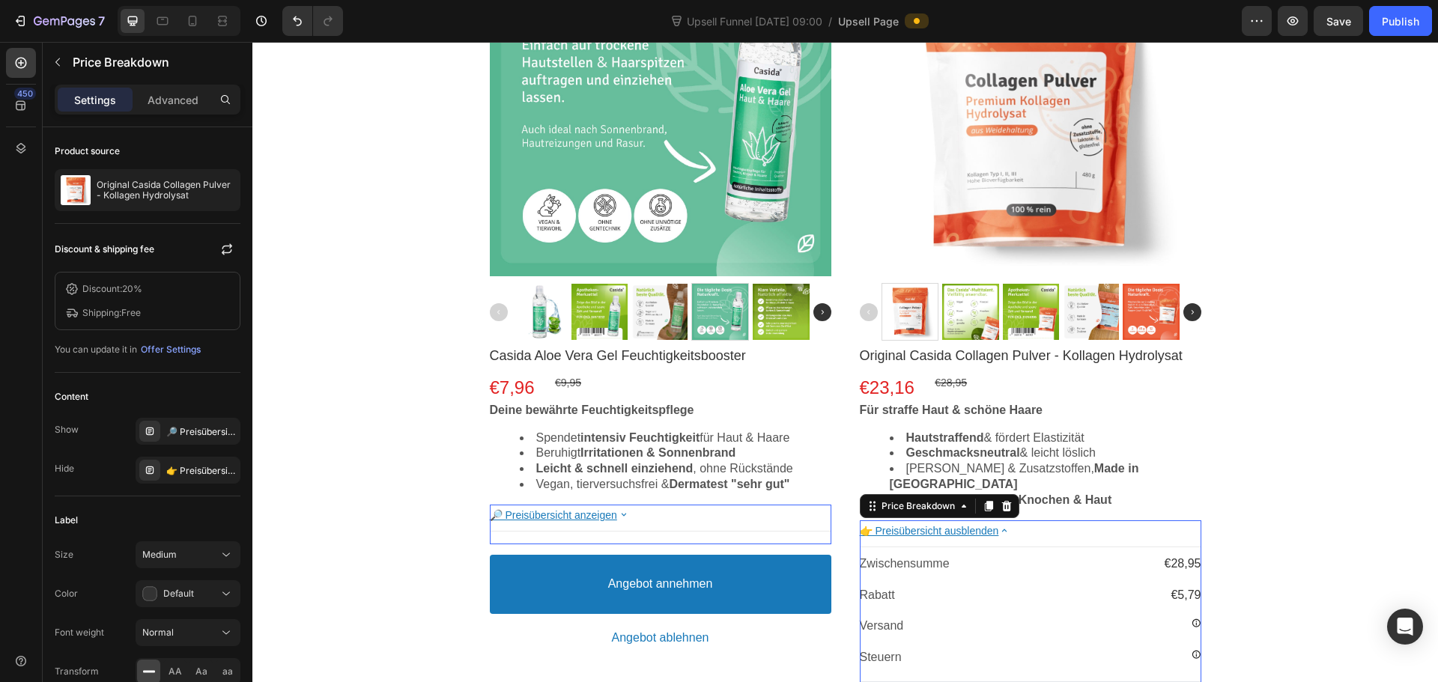
click at [988, 525] on bdo "👉 Preisübersicht ausblenden" at bounding box center [929, 531] width 139 height 12
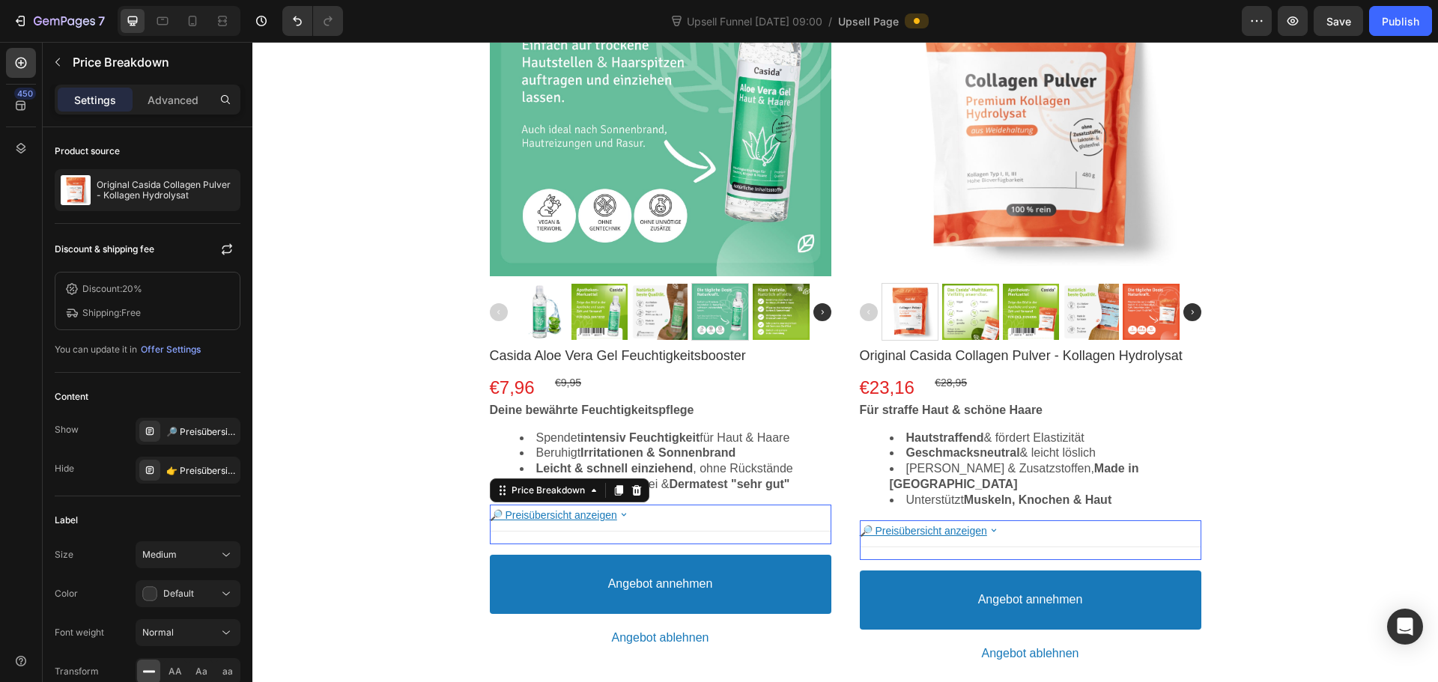
click at [595, 518] on bdo "🔎 Preisübersicht anzeigen" at bounding box center [553, 515] width 127 height 12
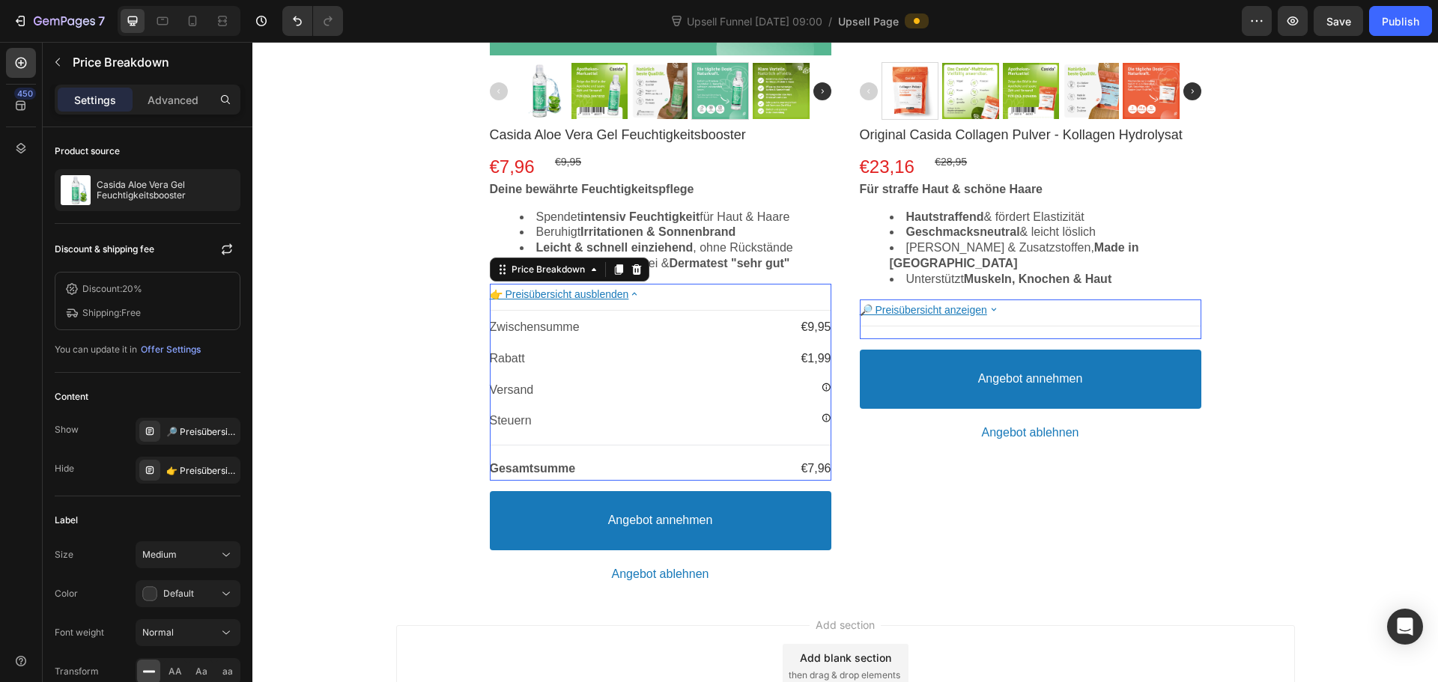
scroll to position [599, 0]
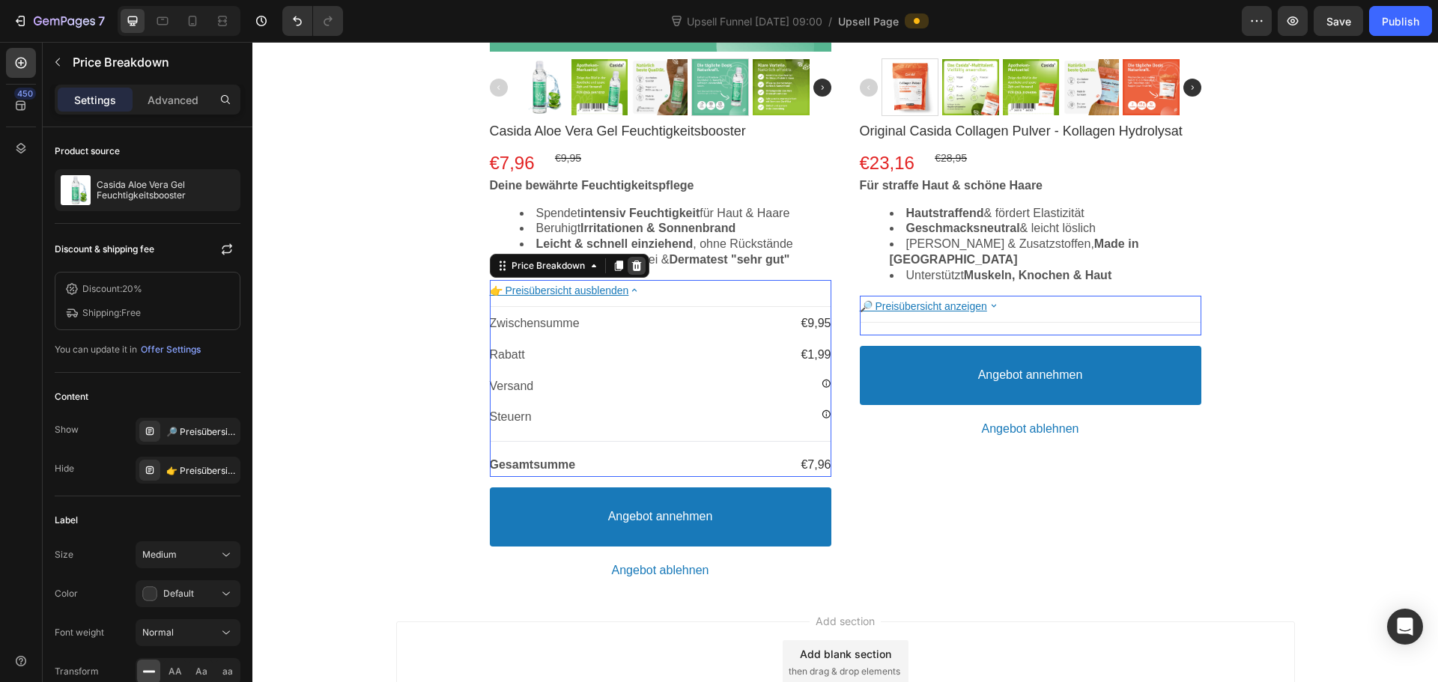
click at [633, 266] on icon at bounding box center [636, 266] width 10 height 10
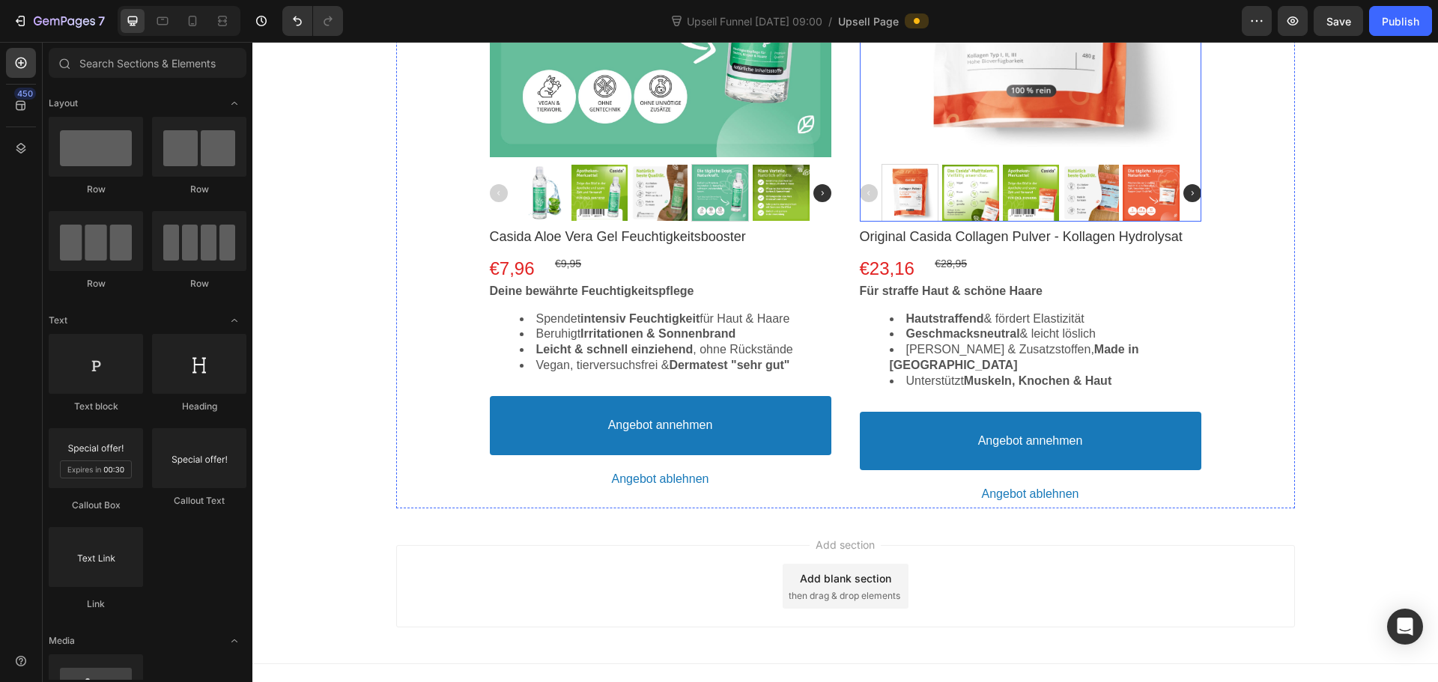
scroll to position [368, 0]
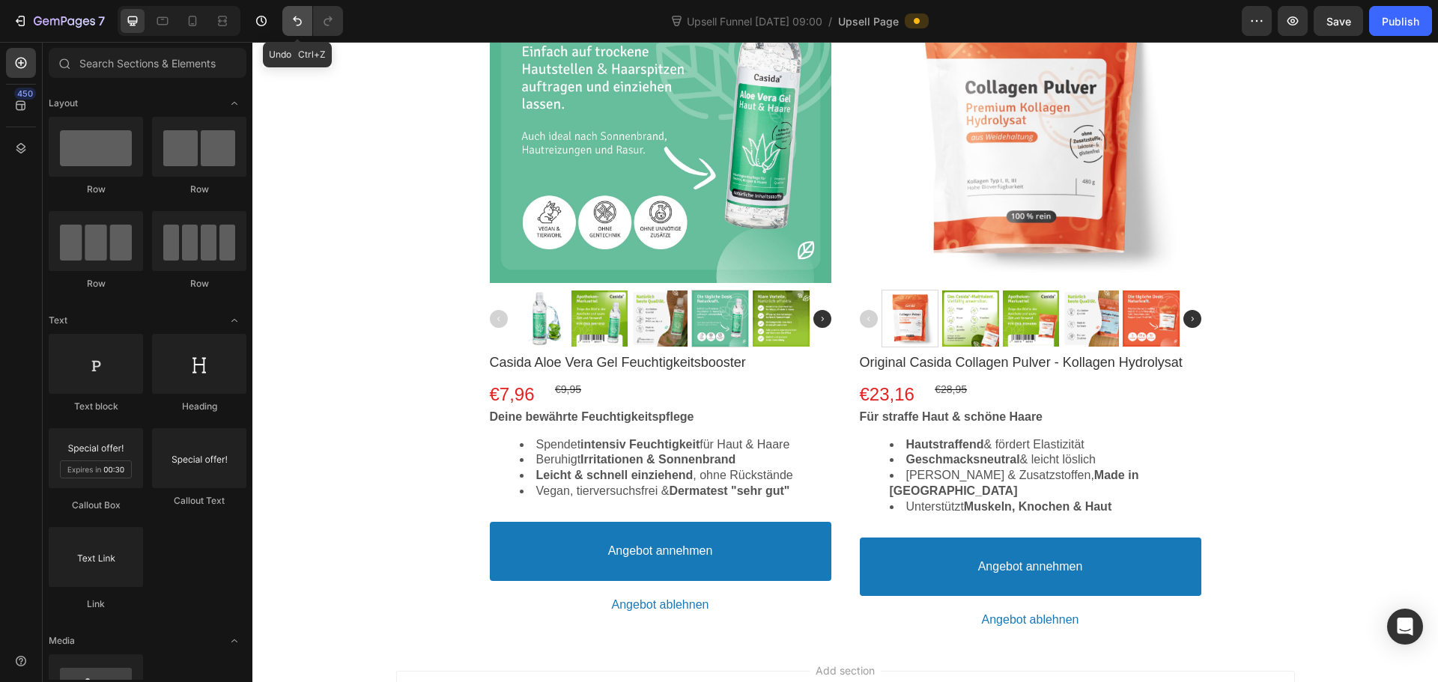
click at [293, 33] on button "Undo/Redo" at bounding box center [297, 21] width 30 height 30
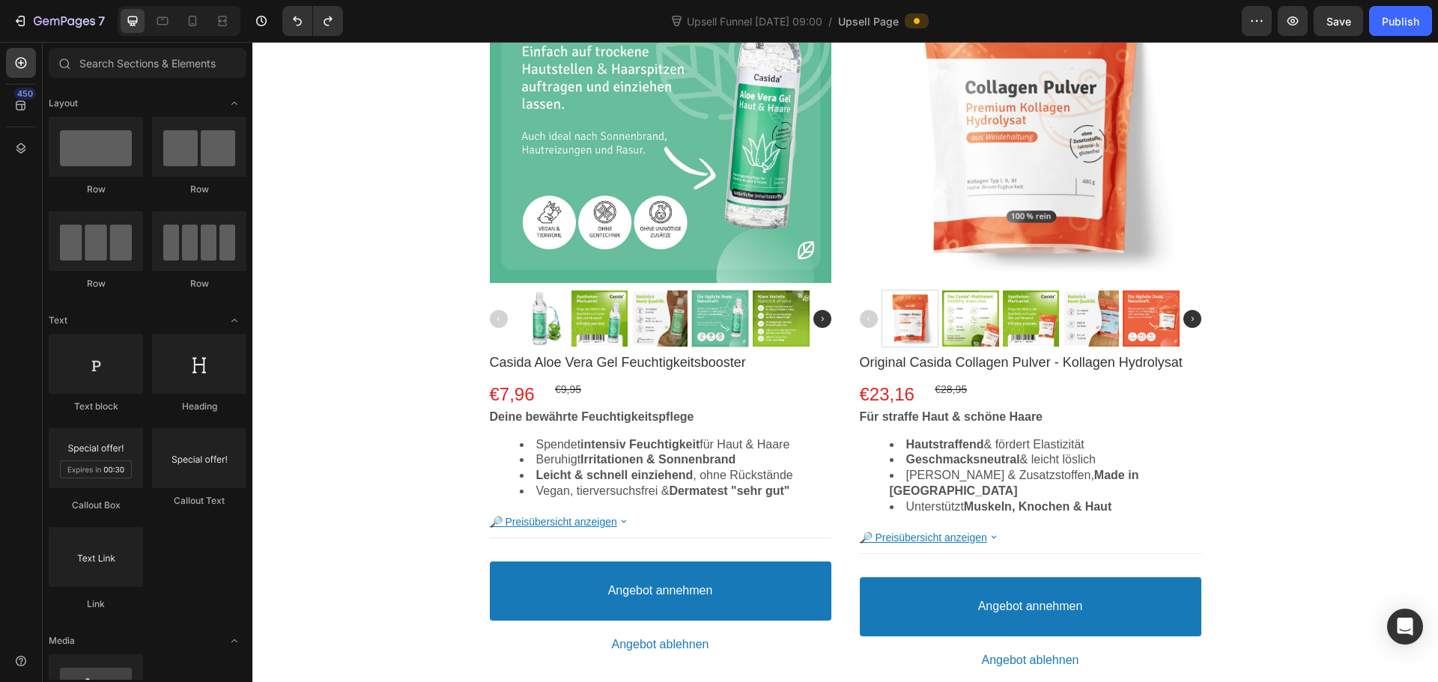
click at [351, 22] on div "7 Version history" at bounding box center [177, 21] width 355 height 30
click at [328, 27] on icon "Undo/Redo" at bounding box center [328, 20] width 15 height 15
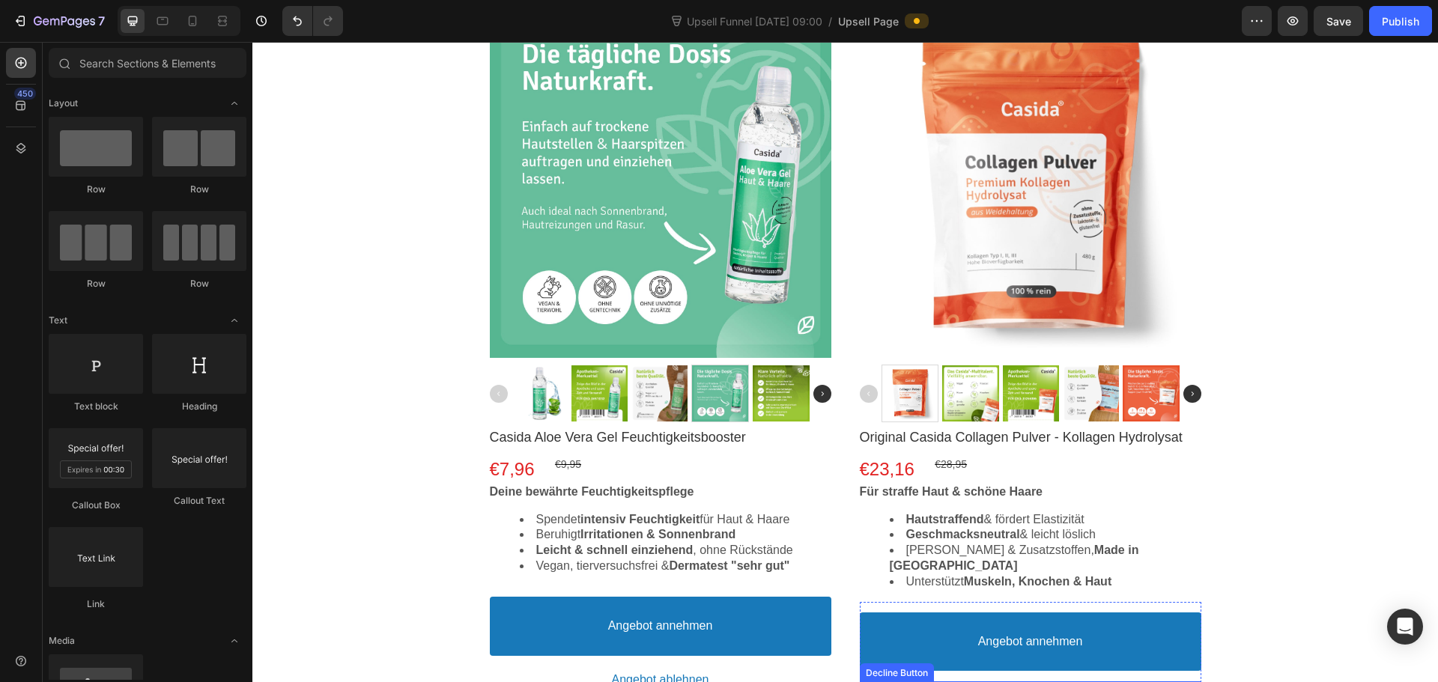
scroll to position [218, 0]
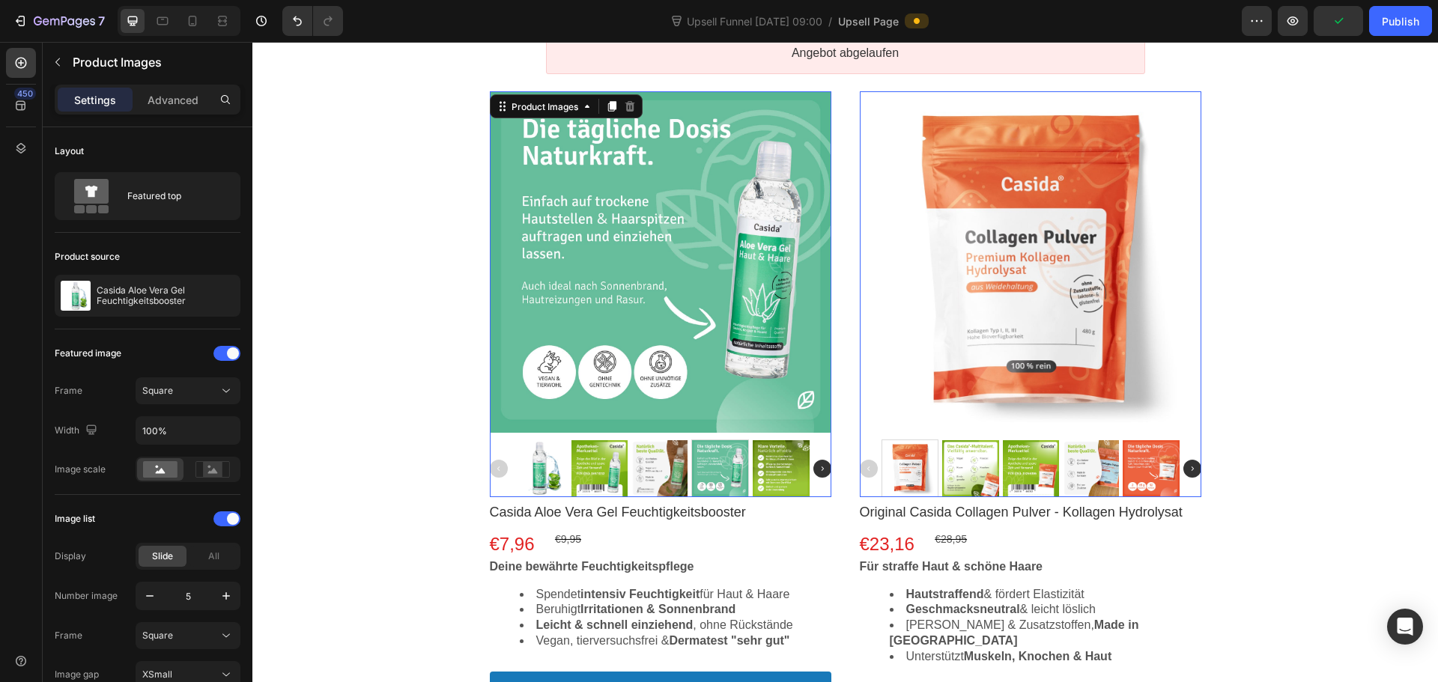
click at [562, 470] on div at bounding box center [661, 469] width 342 height 58
click at [550, 470] on div at bounding box center [540, 468] width 56 height 56
click at [588, 480] on div at bounding box center [600, 468] width 56 height 56
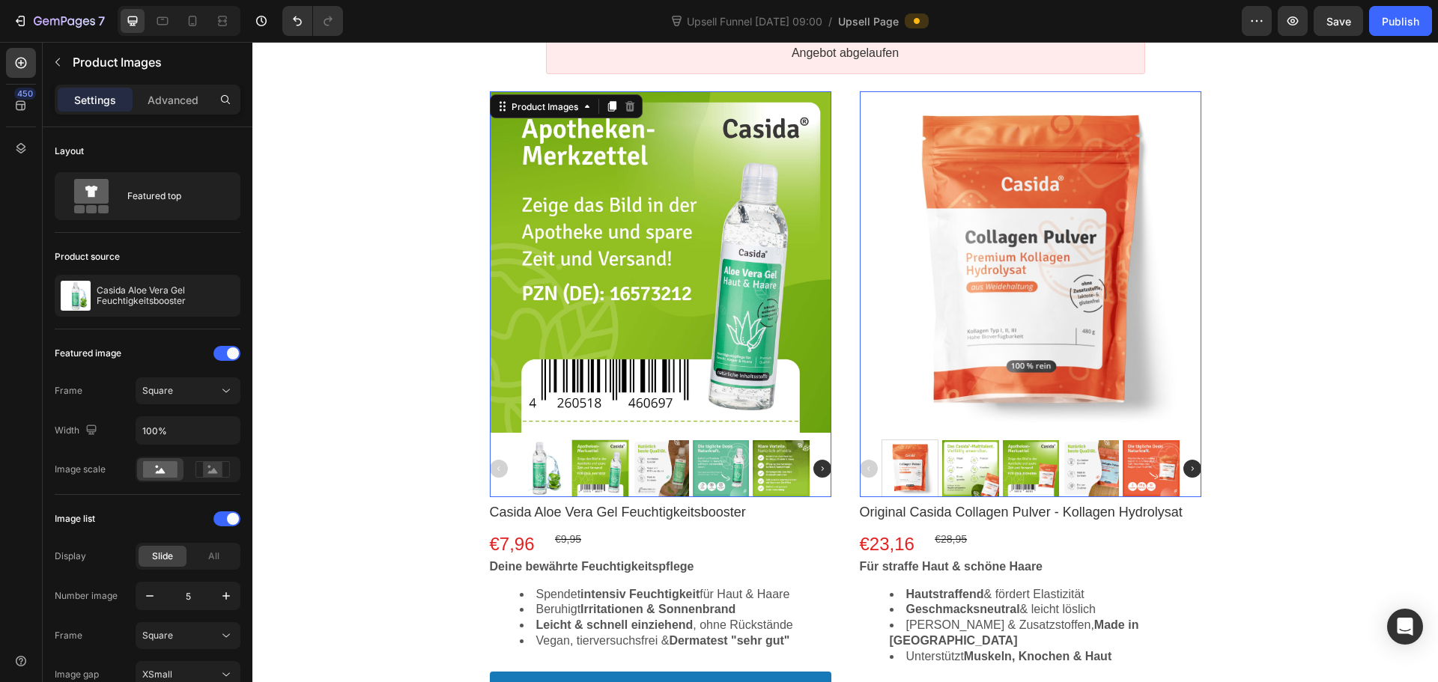
click at [633, 469] on div at bounding box center [661, 468] width 56 height 56
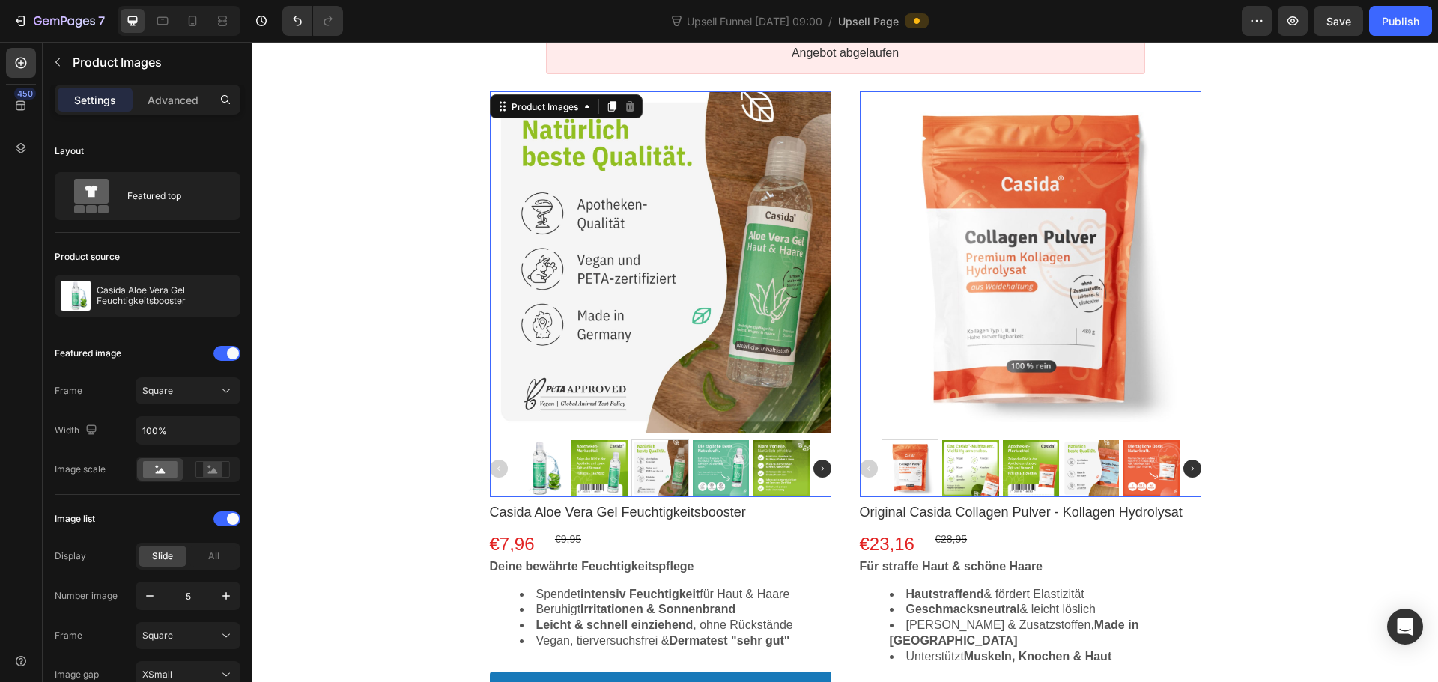
click at [557, 468] on div at bounding box center [540, 468] width 56 height 56
click at [527, 472] on div at bounding box center [540, 468] width 56 height 56
click at [813, 471] on img at bounding box center [822, 469] width 18 height 18
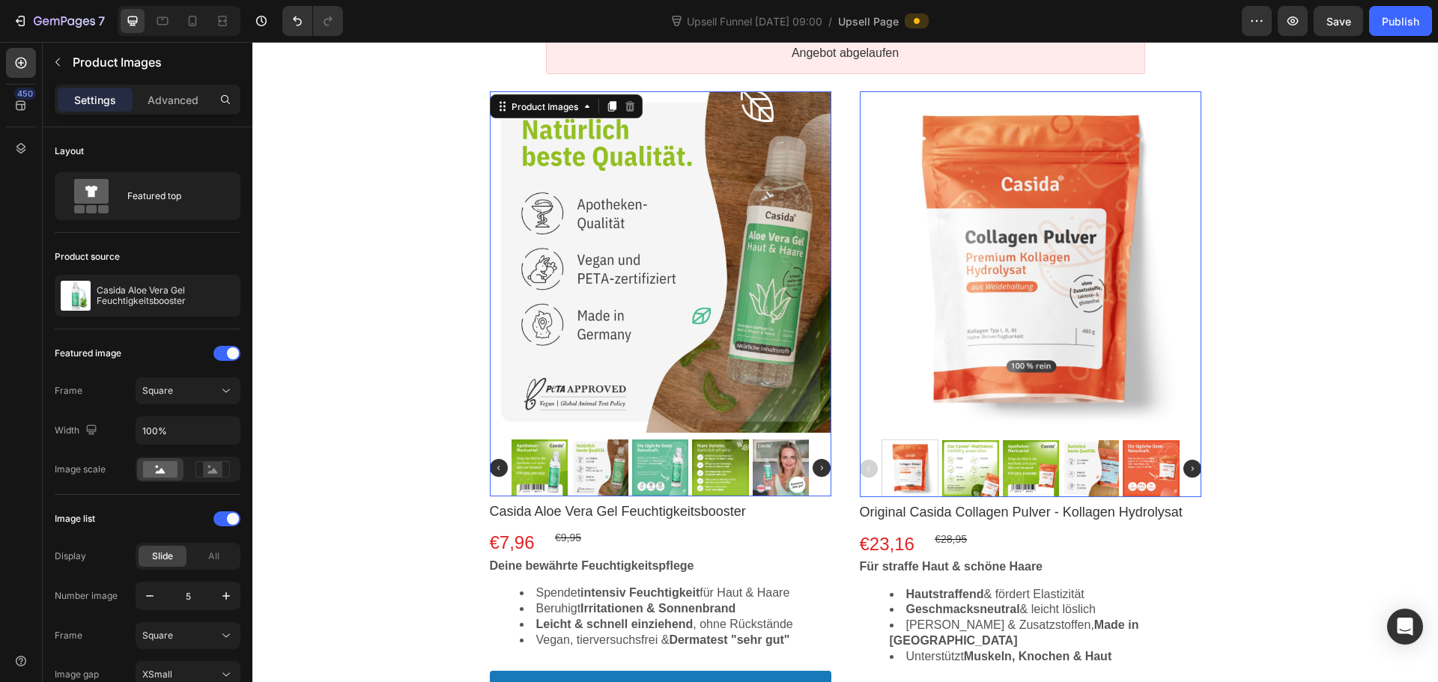
click at [813, 471] on img at bounding box center [822, 468] width 18 height 18
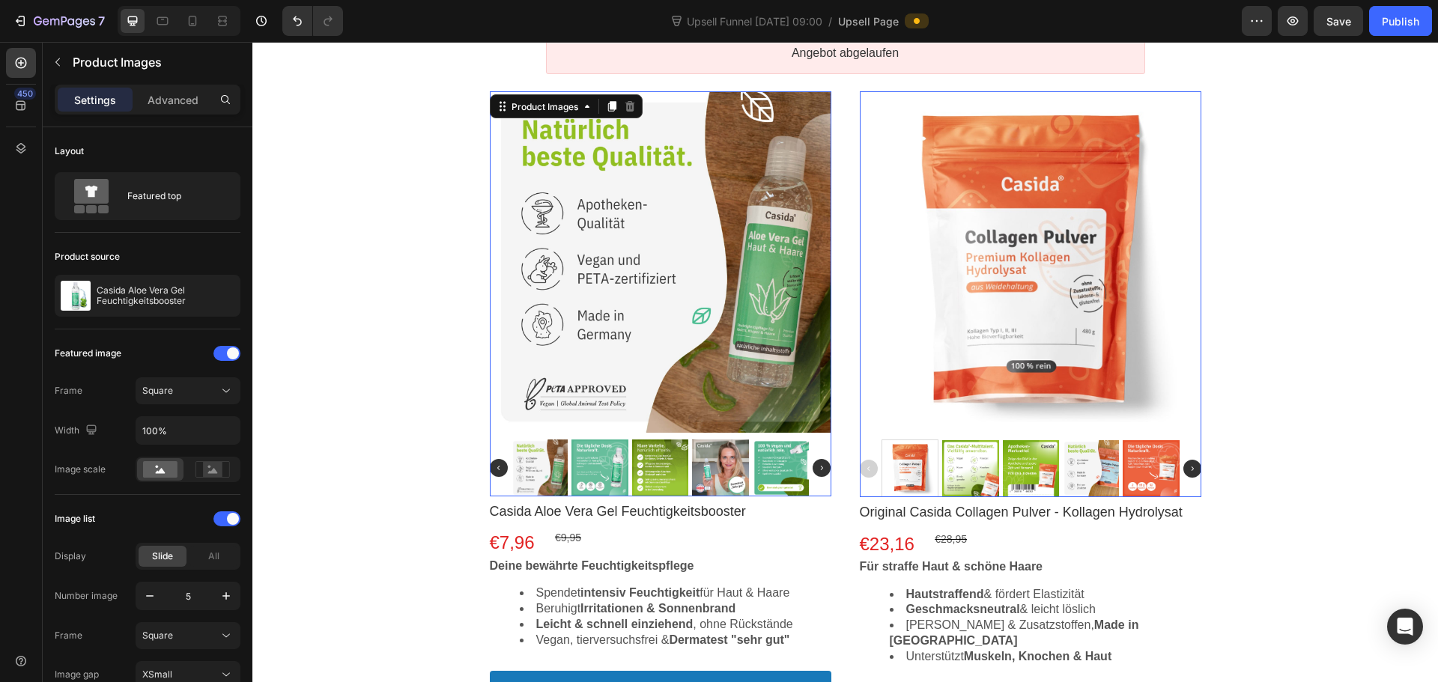
click at [494, 470] on img at bounding box center [499, 468] width 18 height 18
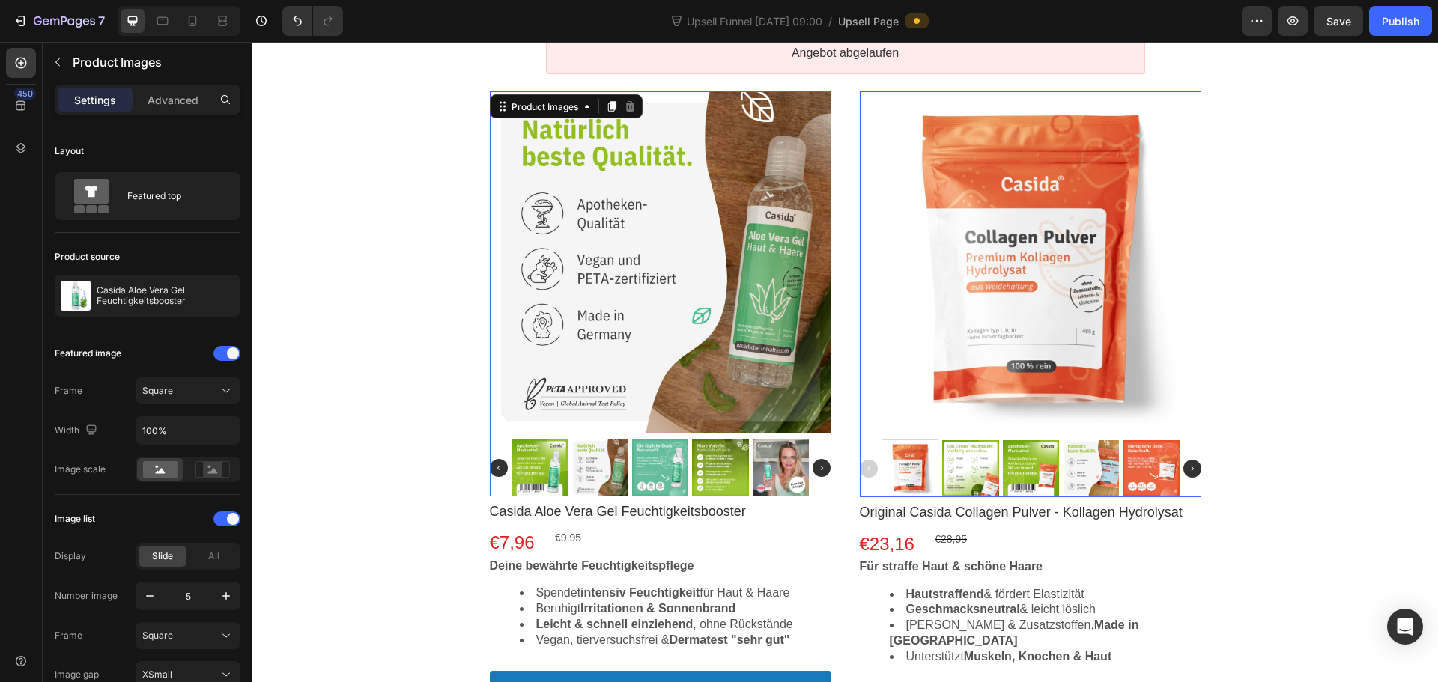
click at [494, 470] on img at bounding box center [499, 468] width 18 height 18
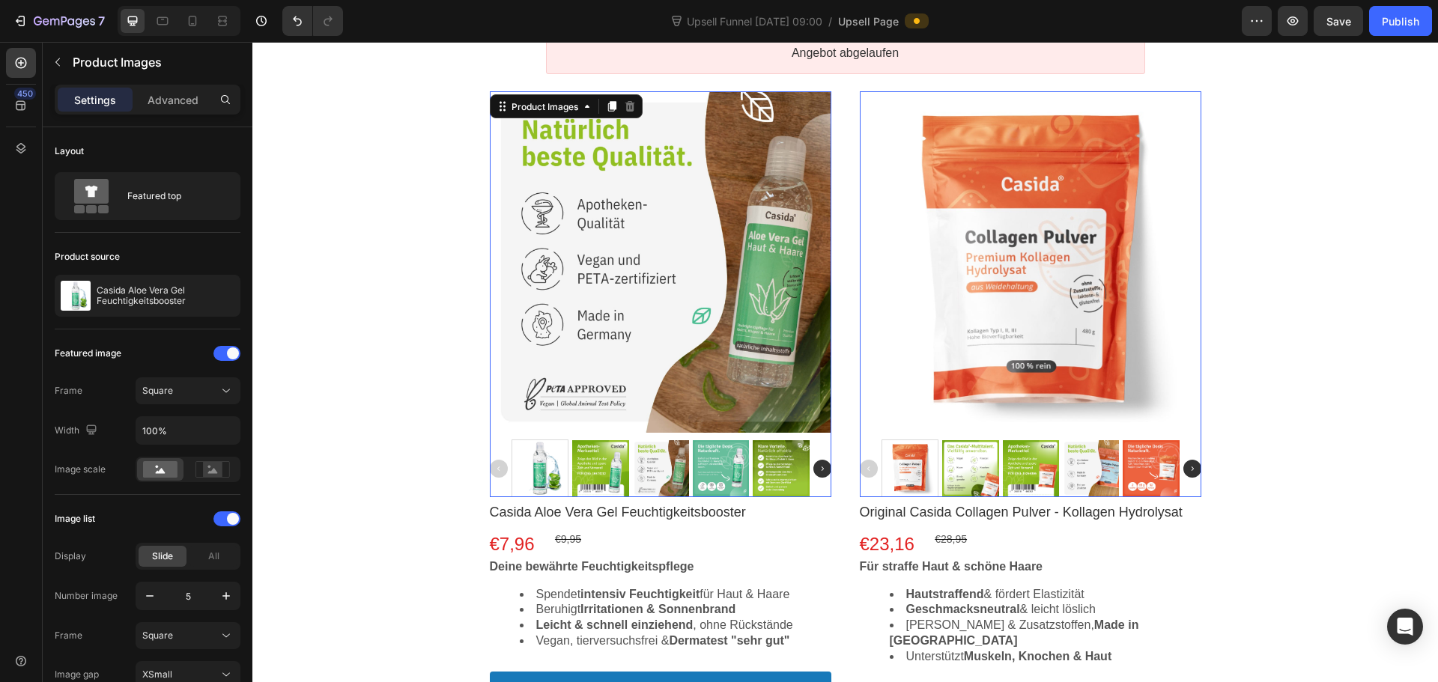
click at [587, 436] on div at bounding box center [661, 294] width 342 height 406
click at [589, 468] on div at bounding box center [600, 468] width 56 height 56
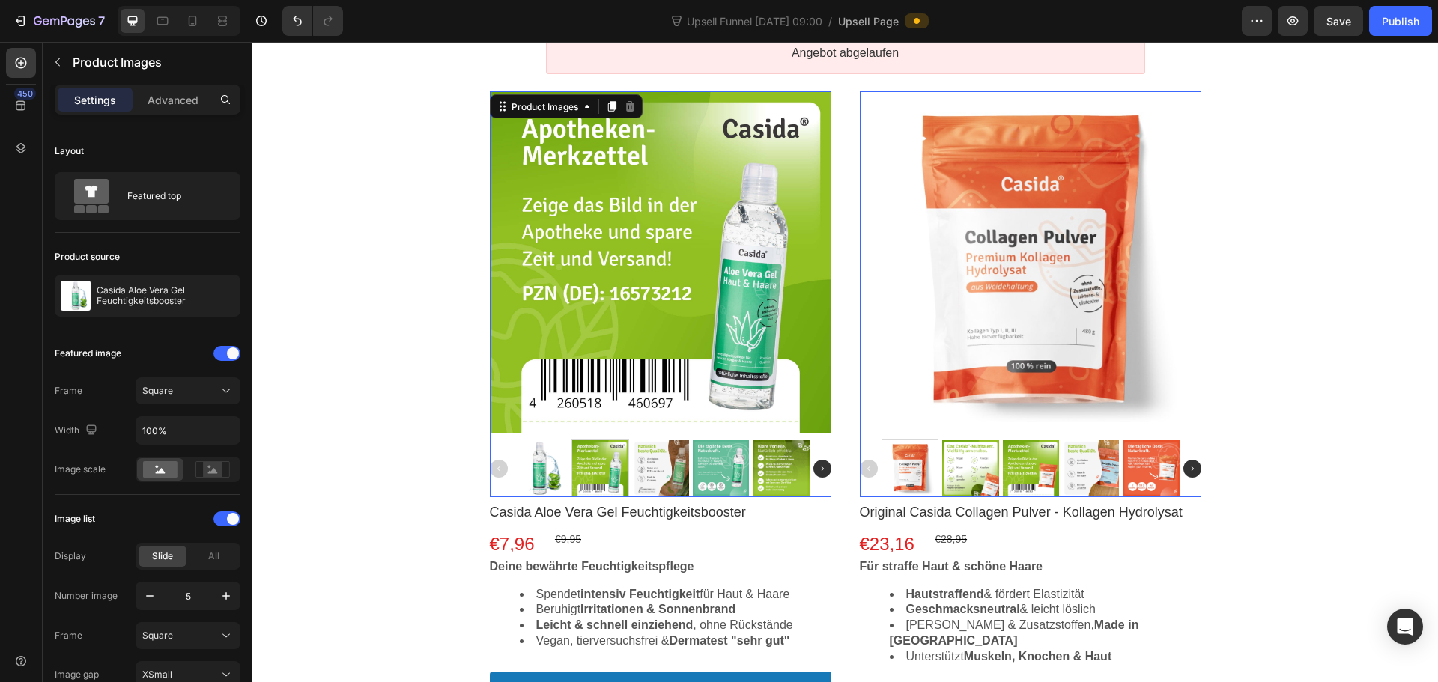
click at [643, 464] on div at bounding box center [661, 468] width 56 height 56
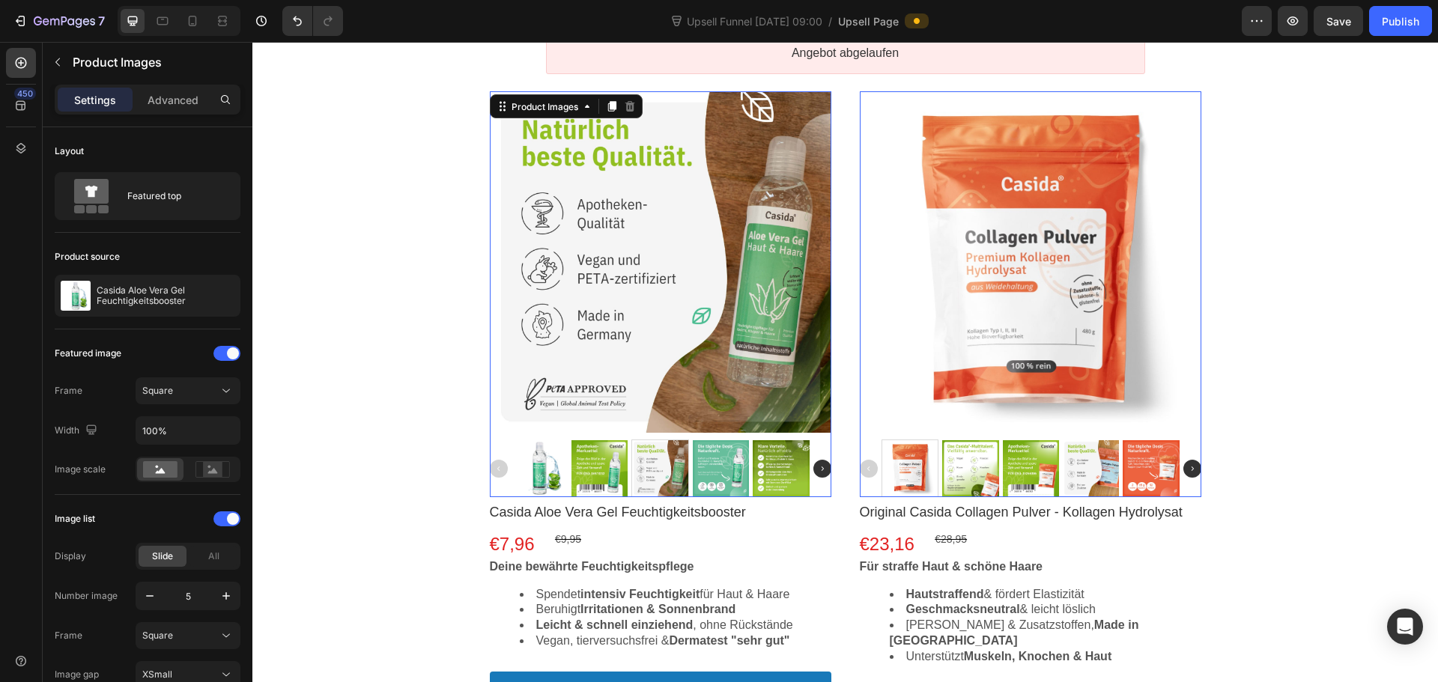
click at [583, 471] on div at bounding box center [599, 468] width 56 height 56
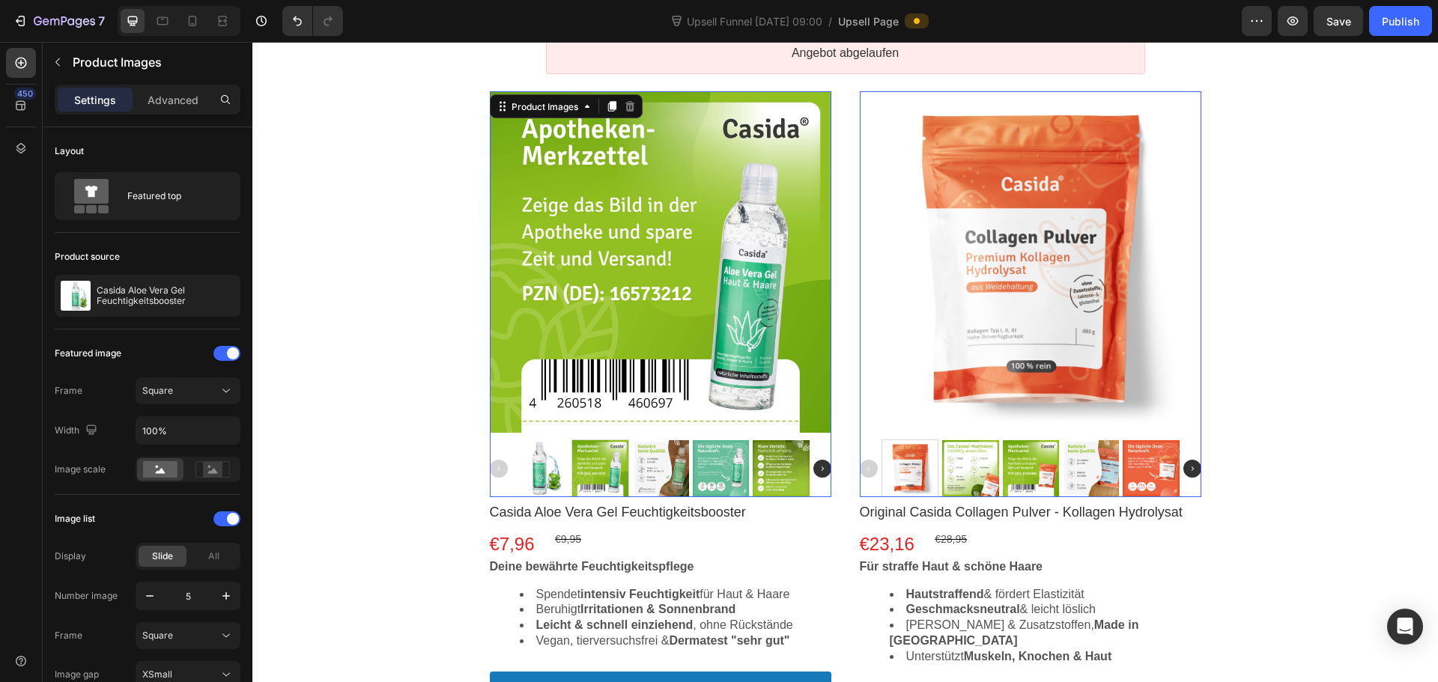
click at [535, 472] on div at bounding box center [540, 468] width 56 height 56
click at [537, 473] on div at bounding box center [540, 468] width 56 height 56
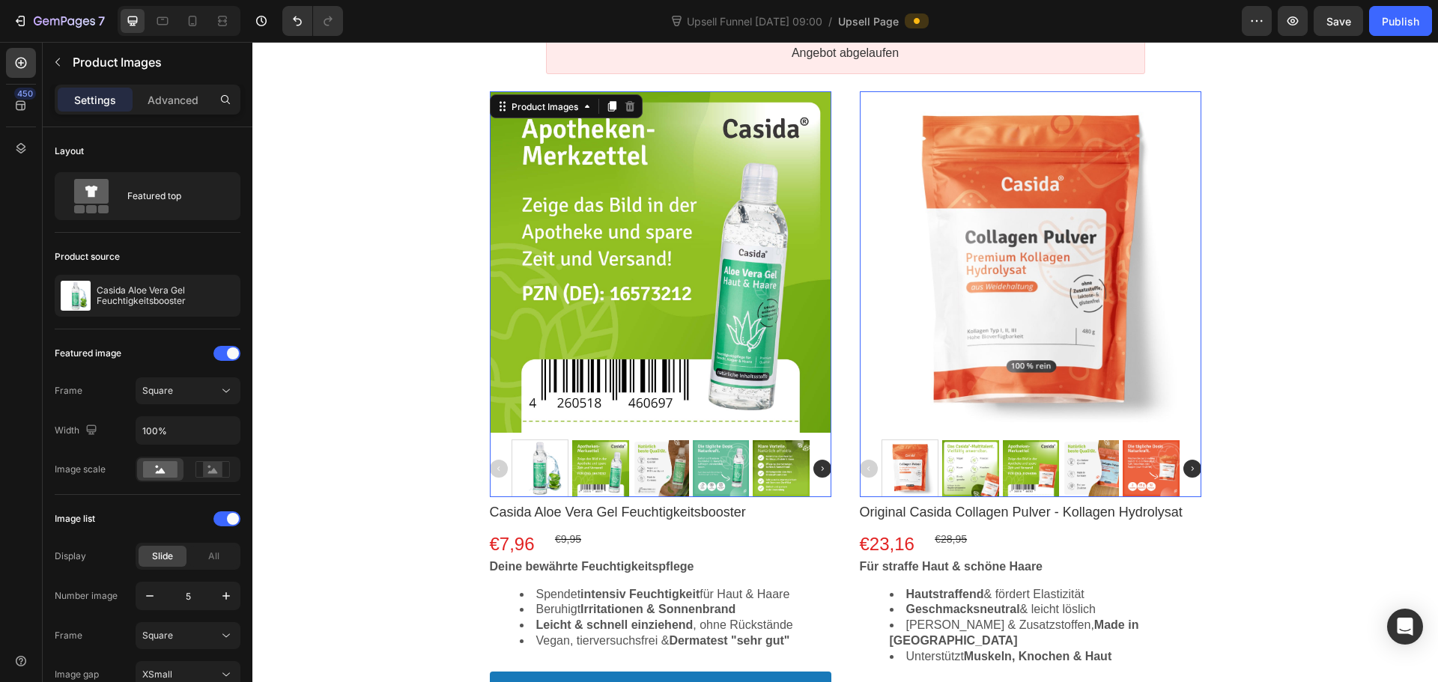
click at [537, 473] on div at bounding box center [540, 468] width 56 height 56
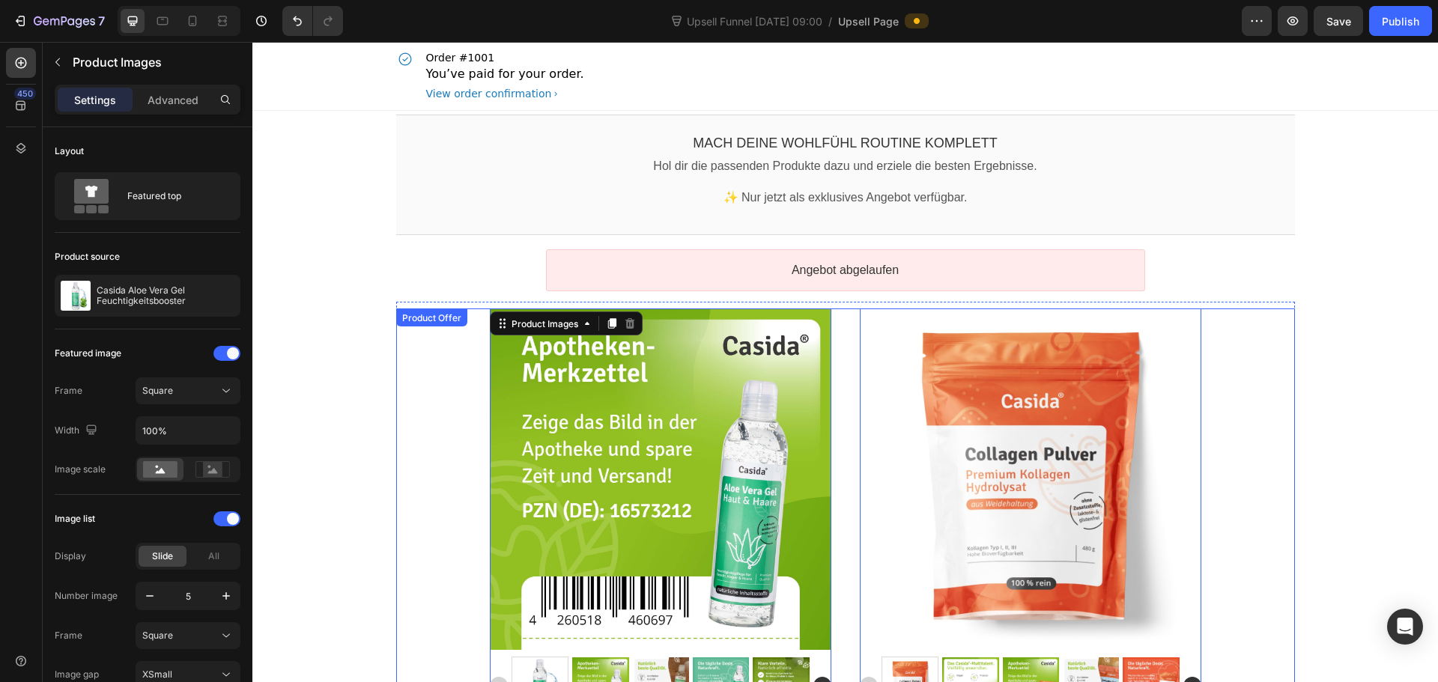
scroll to position [0, 0]
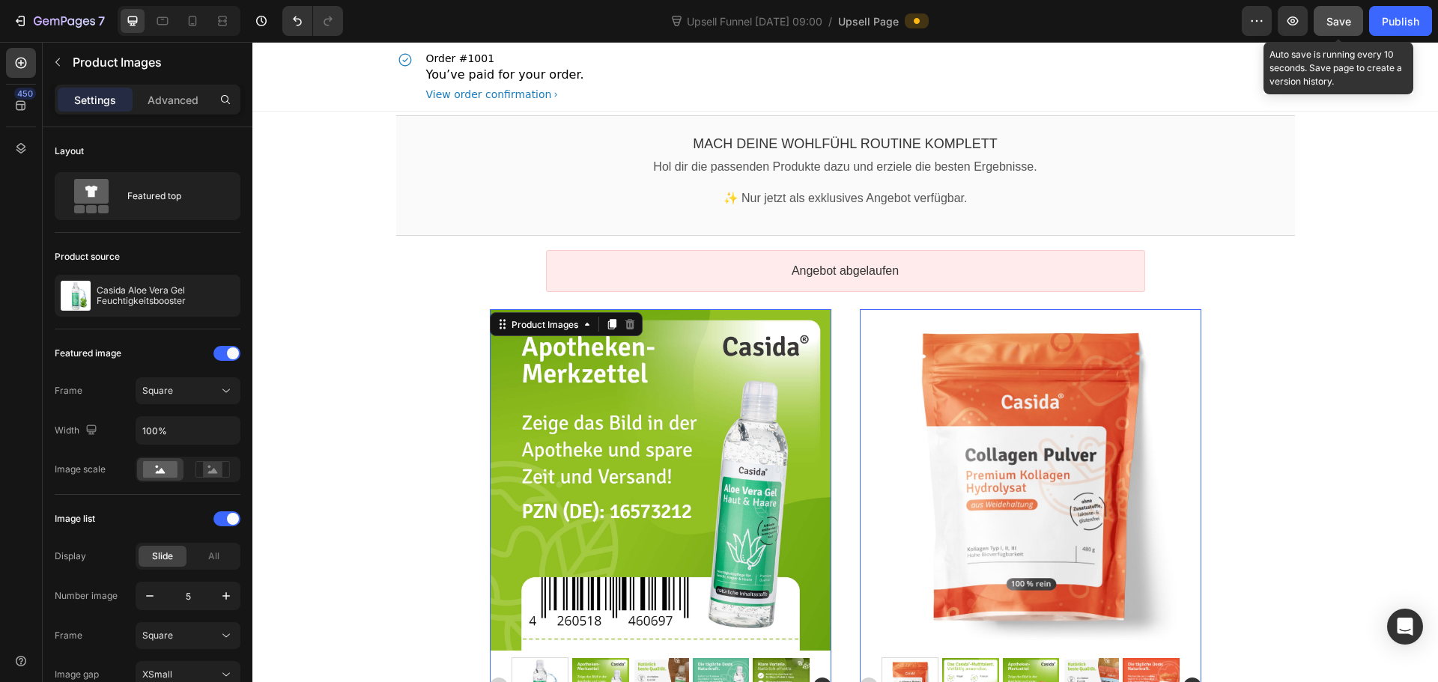
click at [1341, 25] on div "Save" at bounding box center [1338, 21] width 25 height 16
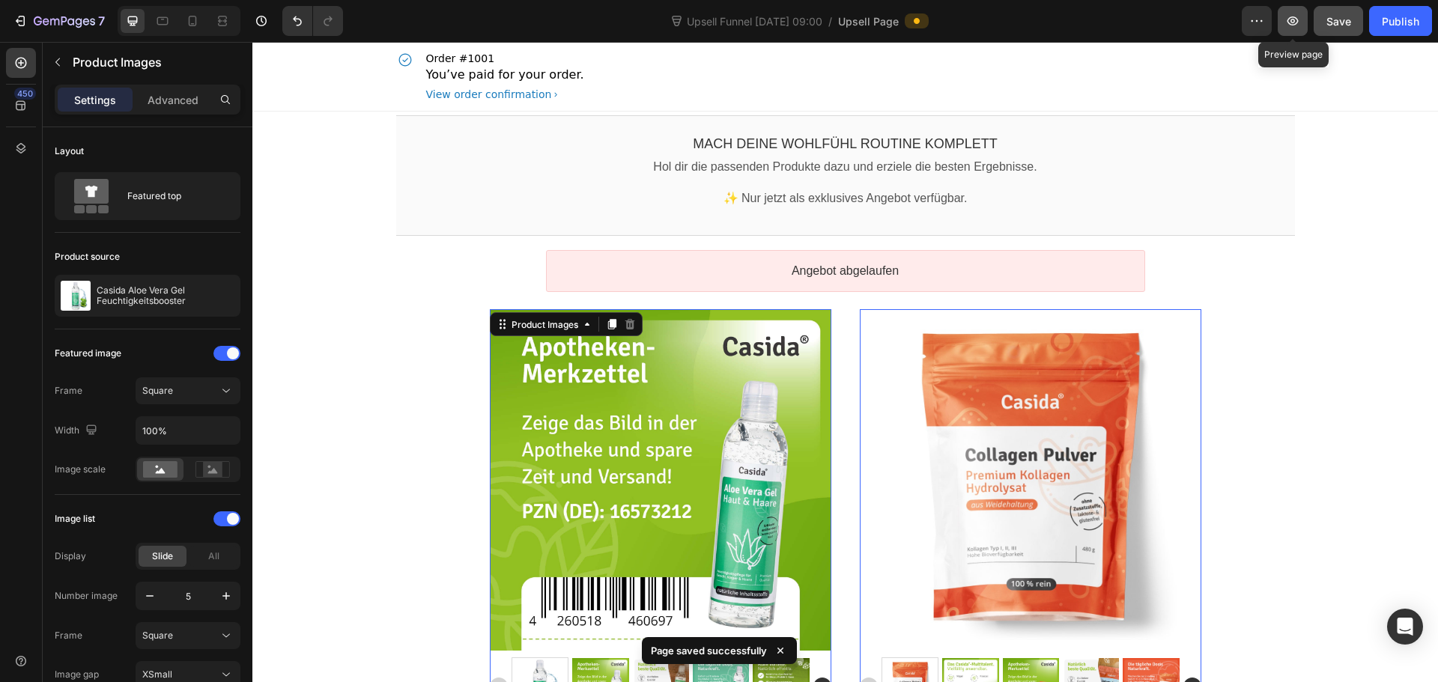
click at [1299, 22] on icon "button" at bounding box center [1292, 20] width 15 height 15
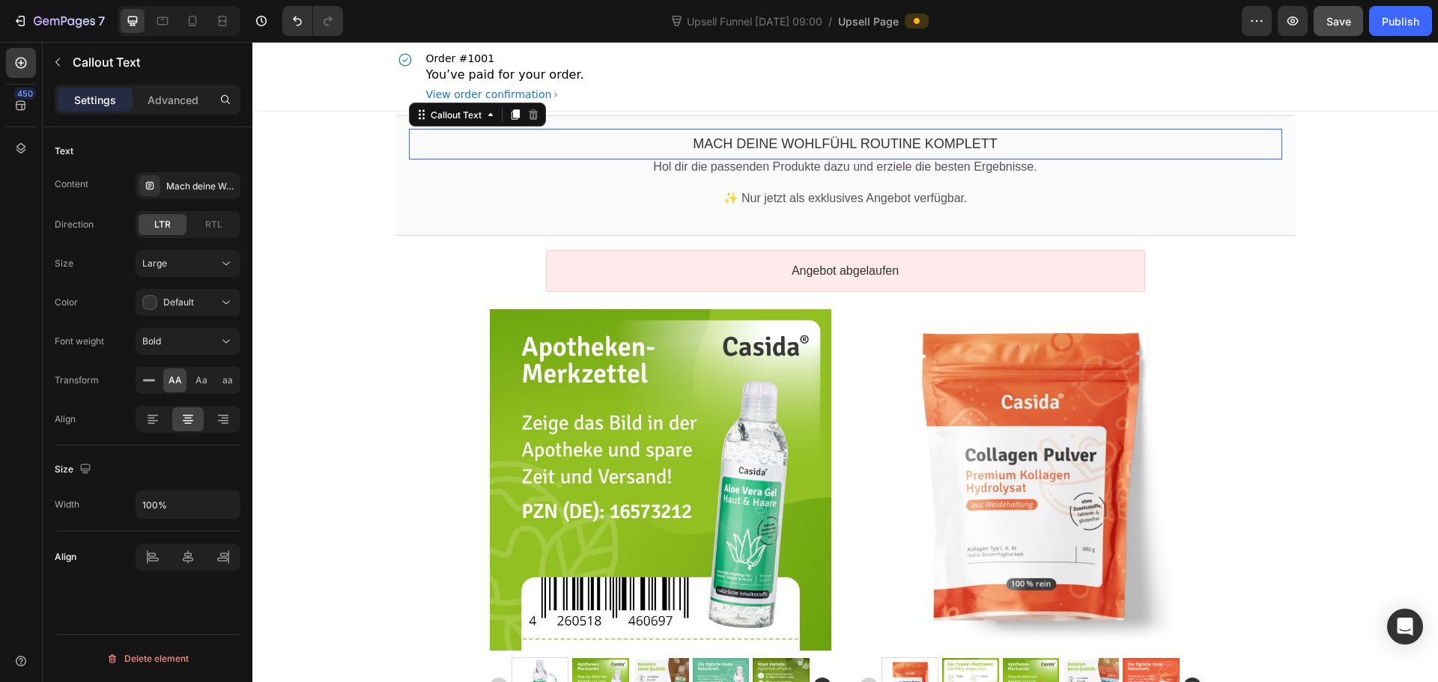
click at [853, 143] on bdo "Mach deine Wohlfühl Routine komplett" at bounding box center [845, 143] width 304 height 15
click at [856, 143] on bdo "Mach deine Wohlfühl Routine komplett" at bounding box center [845, 143] width 304 height 15
click at [200, 184] on div "Mach deine Wohlfühl Routine komplett" at bounding box center [201, 186] width 70 height 13
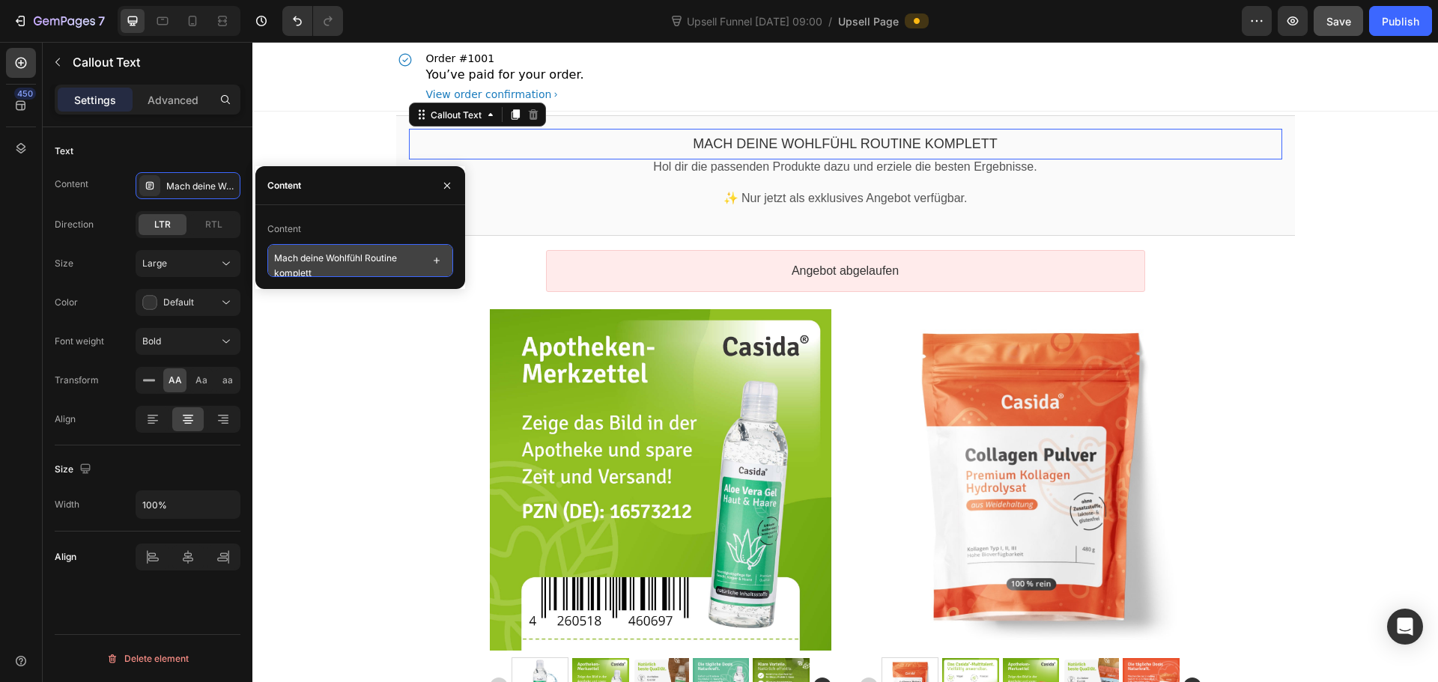
click at [373, 262] on textarea "Mach deine Wohlfühl Routine komplett" at bounding box center [360, 260] width 186 height 33
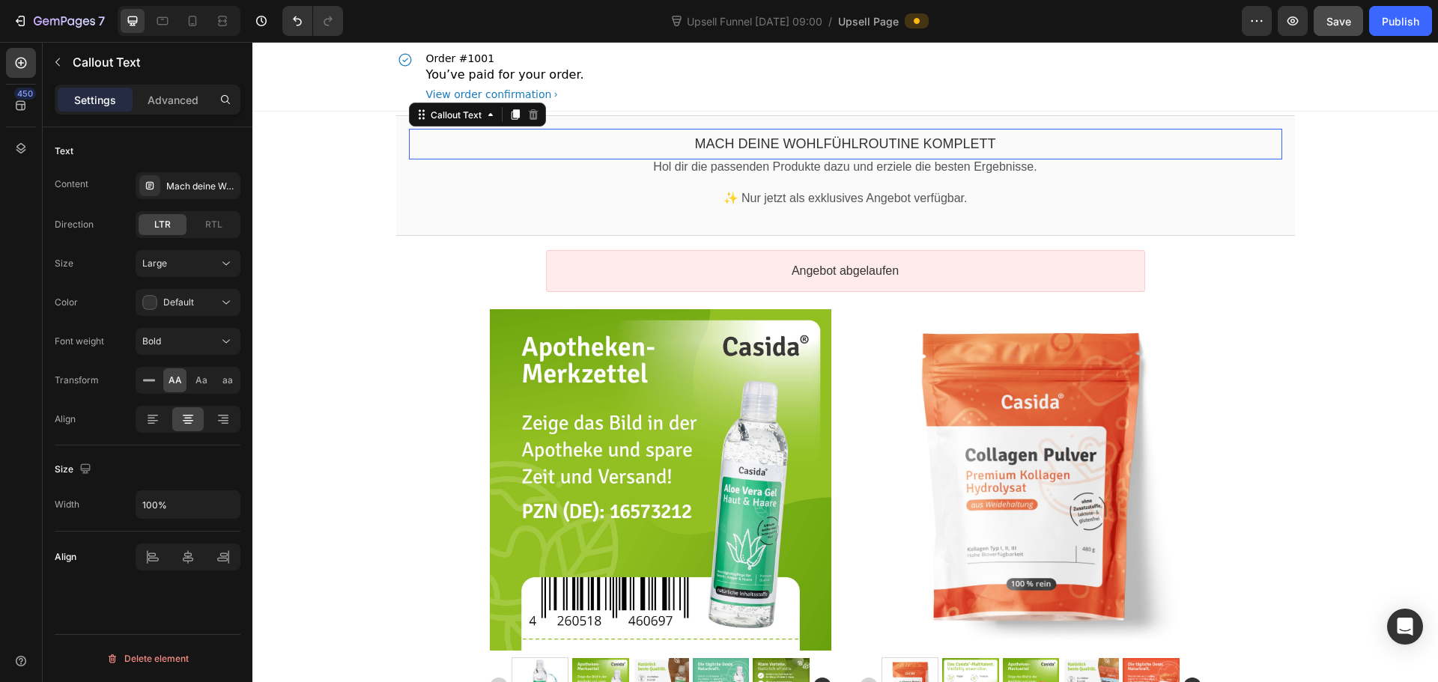
click at [903, 142] on bdo "Mach deine Wohlfühlroutine komplett" at bounding box center [844, 143] width 301 height 15
click at [902, 142] on bdo "Mach deine Wohlfühlroutine komplett" at bounding box center [844, 143] width 301 height 15
click at [191, 187] on div "Mach deine Wohlfühlroutine komplett" at bounding box center [201, 186] width 70 height 13
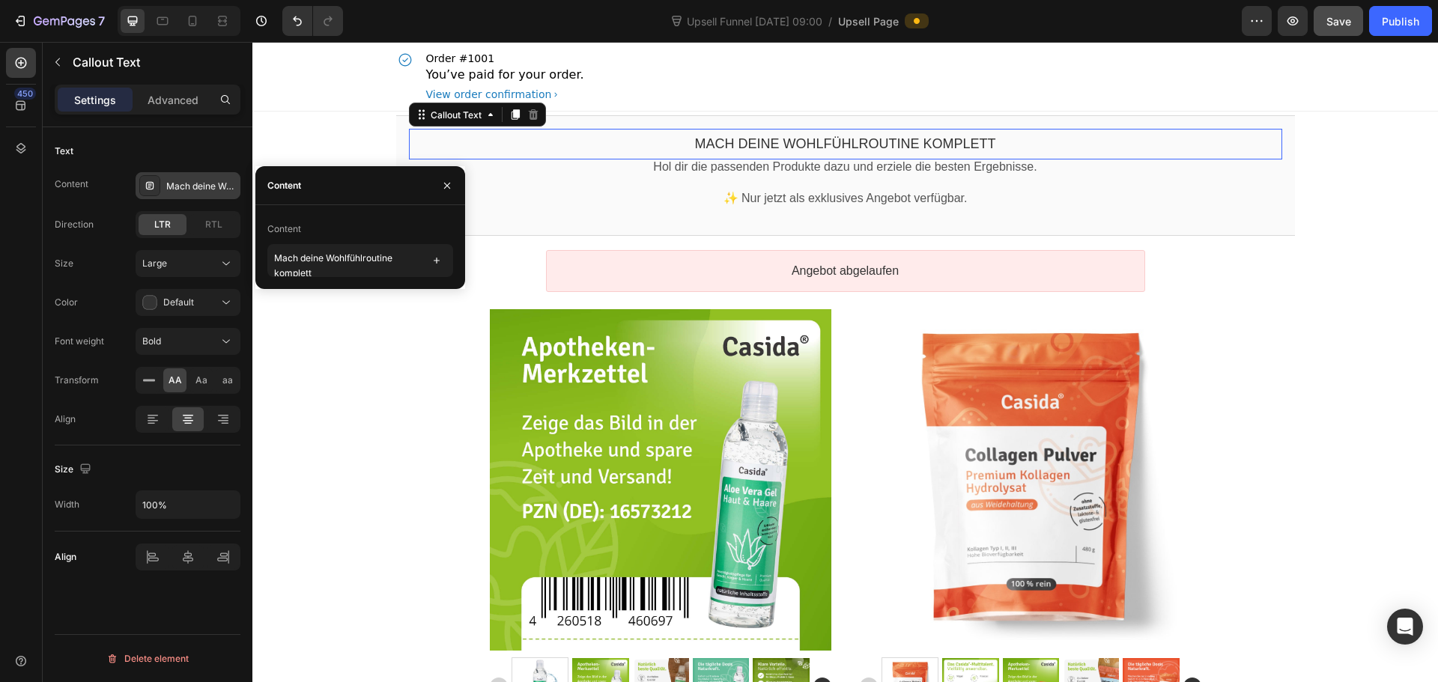
click at [191, 187] on div "Mach deine Wohlfühlroutine komplett" at bounding box center [201, 186] width 70 height 13
click at [339, 263] on textarea "Mach deine Wohlfühlroutine komplett" at bounding box center [360, 260] width 186 height 33
drag, startPoint x: 316, startPoint y: 269, endPoint x: 225, endPoint y: 213, distance: 106.2
click at [225, 213] on div "450 Hero Section Product Detail Brands Trusted Badges Guarantee Product Breakdo…" at bounding box center [126, 362] width 252 height 640
paste textarea "„Vervollständige deine Wohlfühlroutine“"
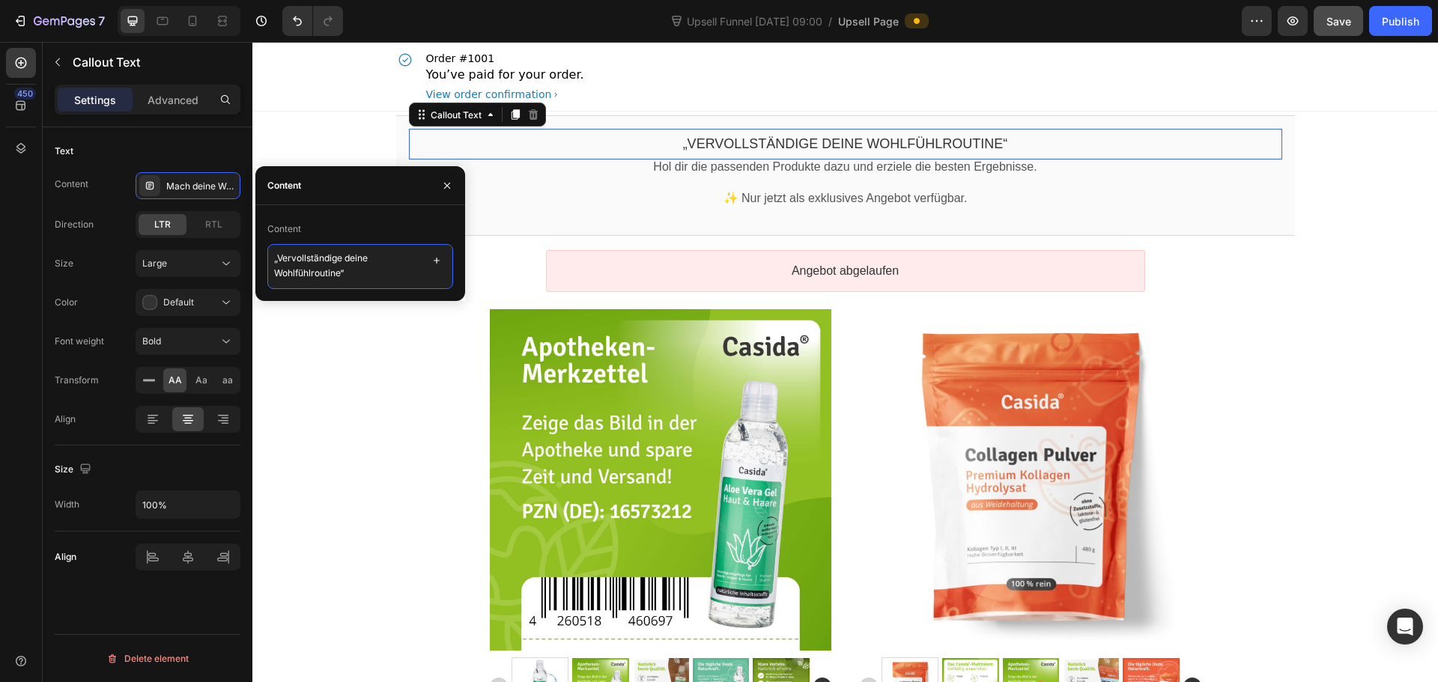
scroll to position [2, 0]
click at [275, 254] on textarea "„Vervollständige deine Wohlfühlroutine" at bounding box center [360, 260] width 186 height 33
type textarea "Vervollständige deine Wohlfühlroutine"
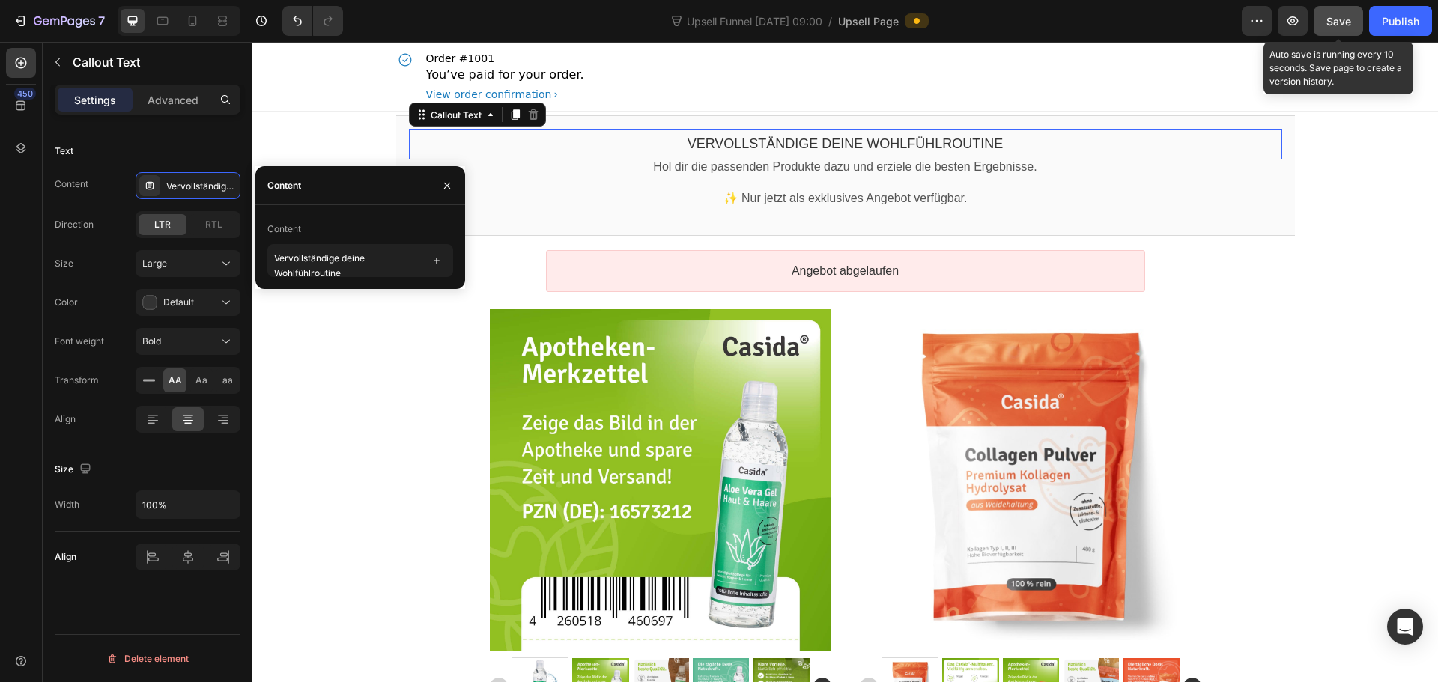
click at [1340, 17] on span "Save" at bounding box center [1338, 21] width 25 height 13
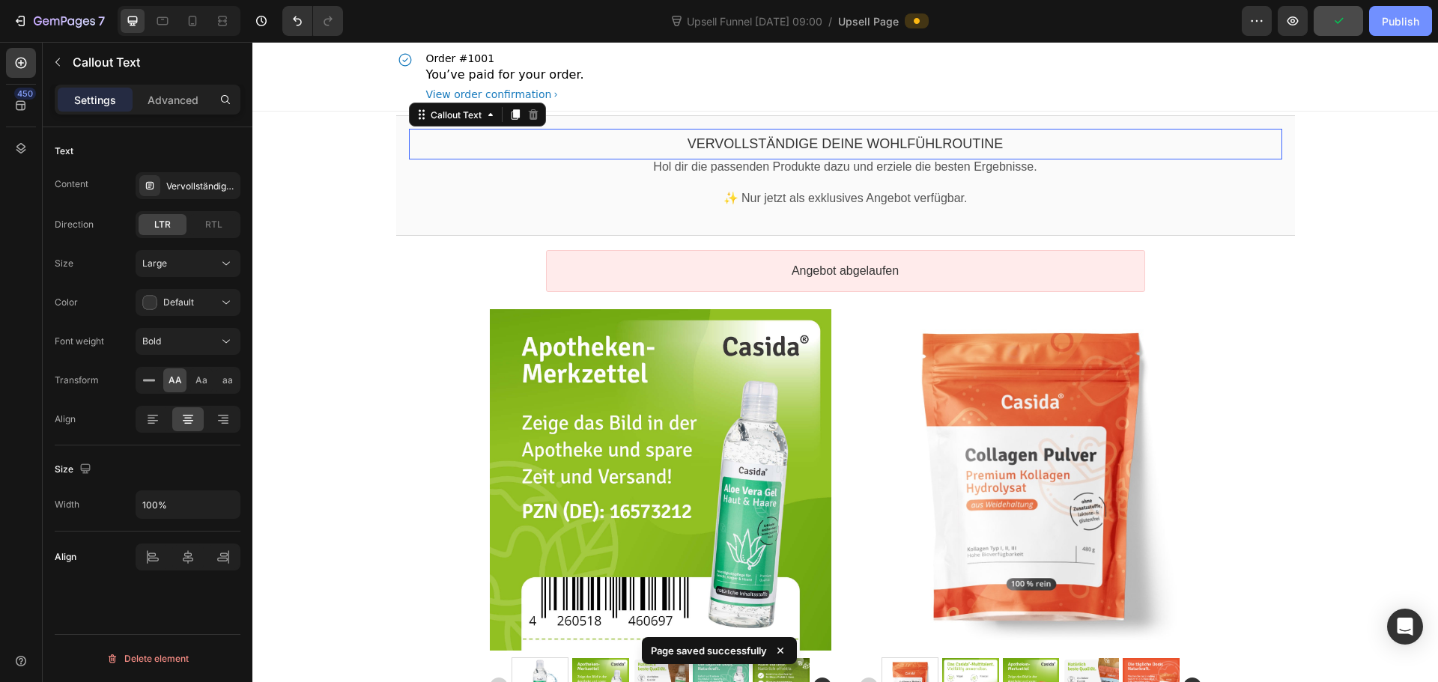
click at [1409, 17] on div "Publish" at bounding box center [1400, 21] width 37 height 16
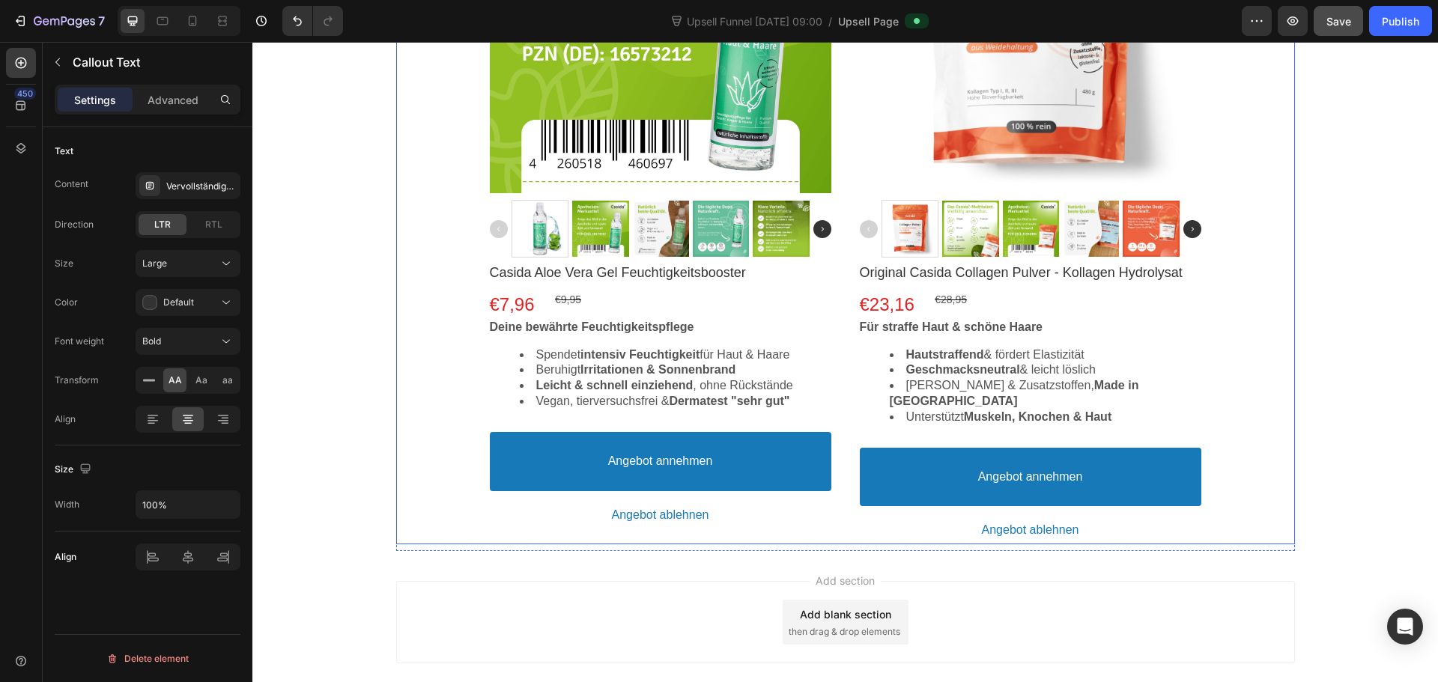
scroll to position [518, 0]
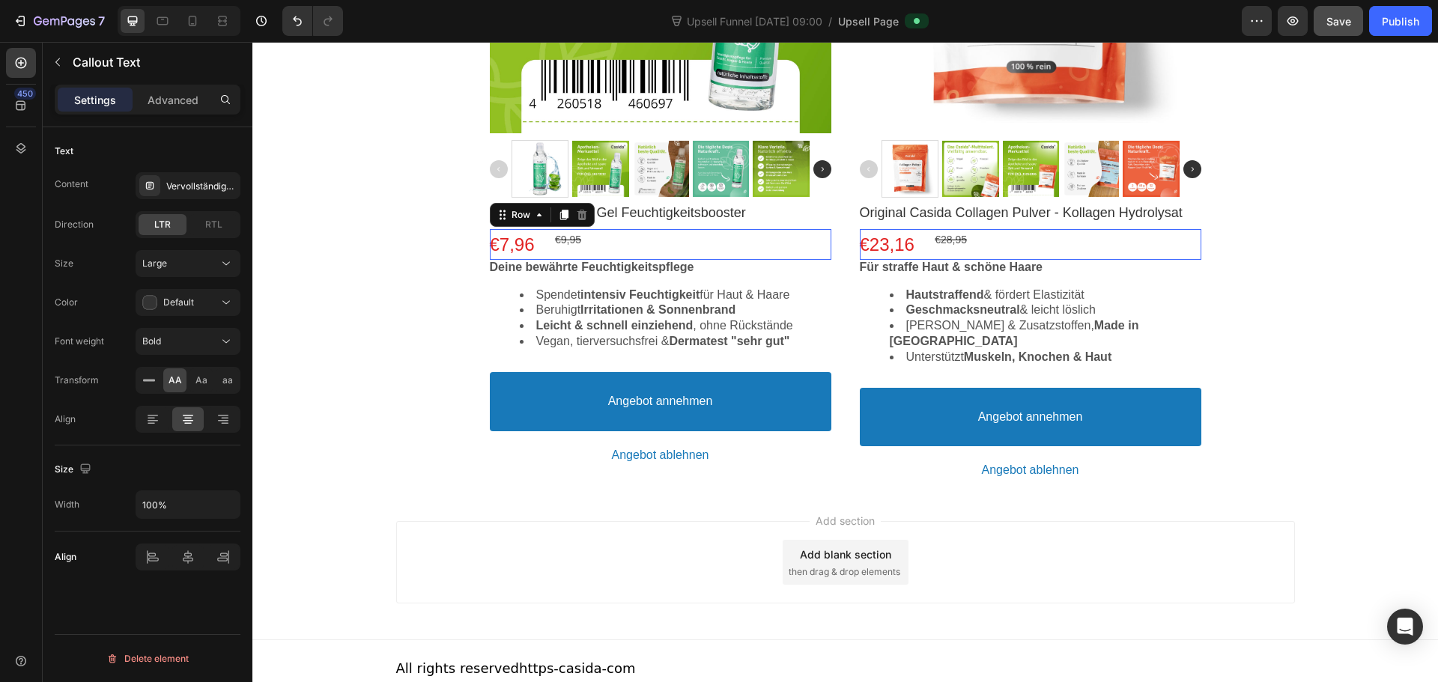
click at [604, 238] on div "€7,96 Price €9,95 Price Row This element contains required elements and cannot …" at bounding box center [661, 244] width 342 height 31
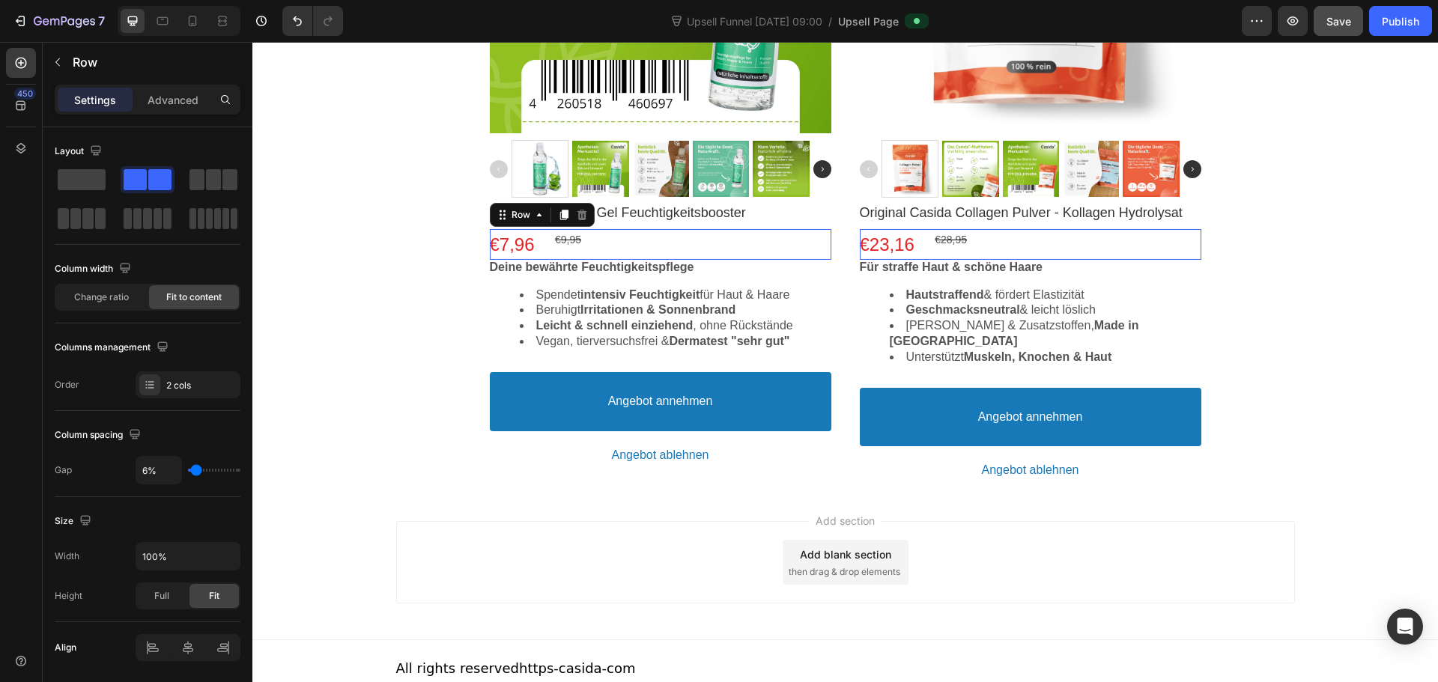
click at [603, 240] on div "€7,96 Price €9,95 Price Row This element contains required elements and cannot …" at bounding box center [661, 244] width 342 height 31
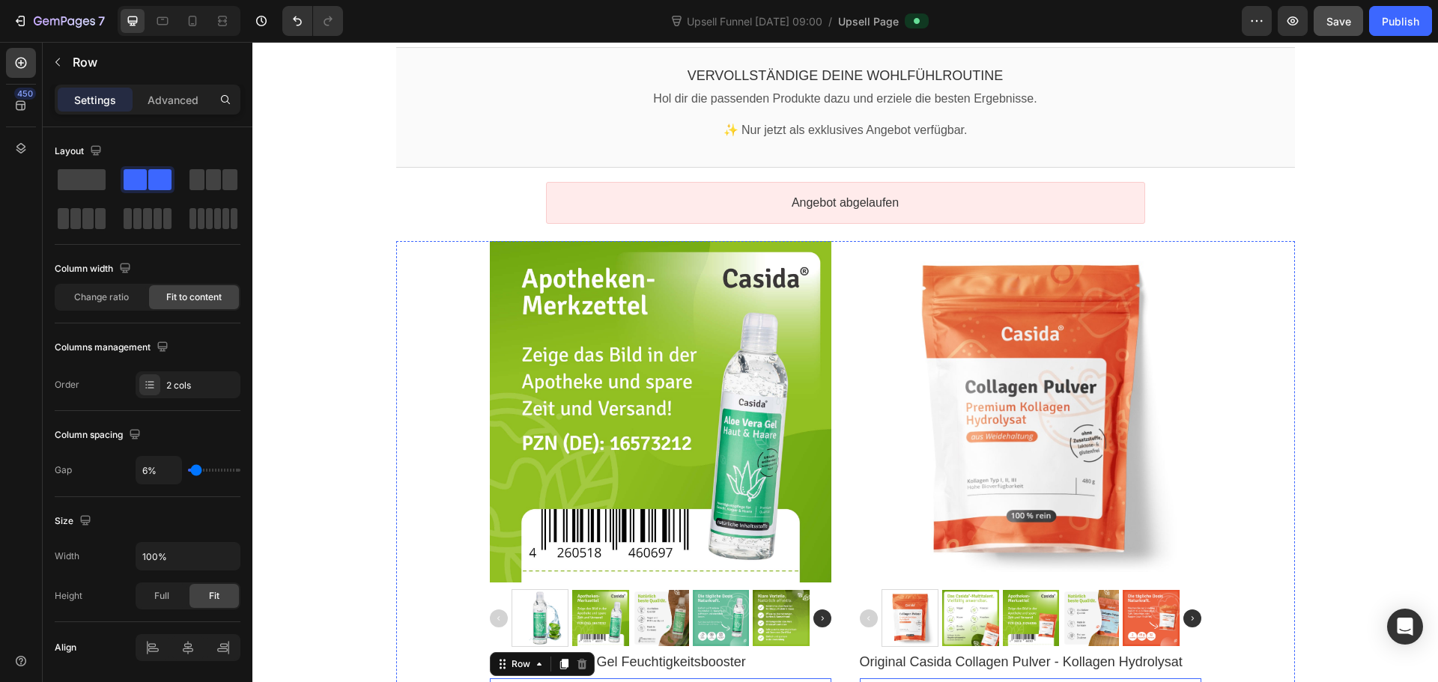
scroll to position [0, 0]
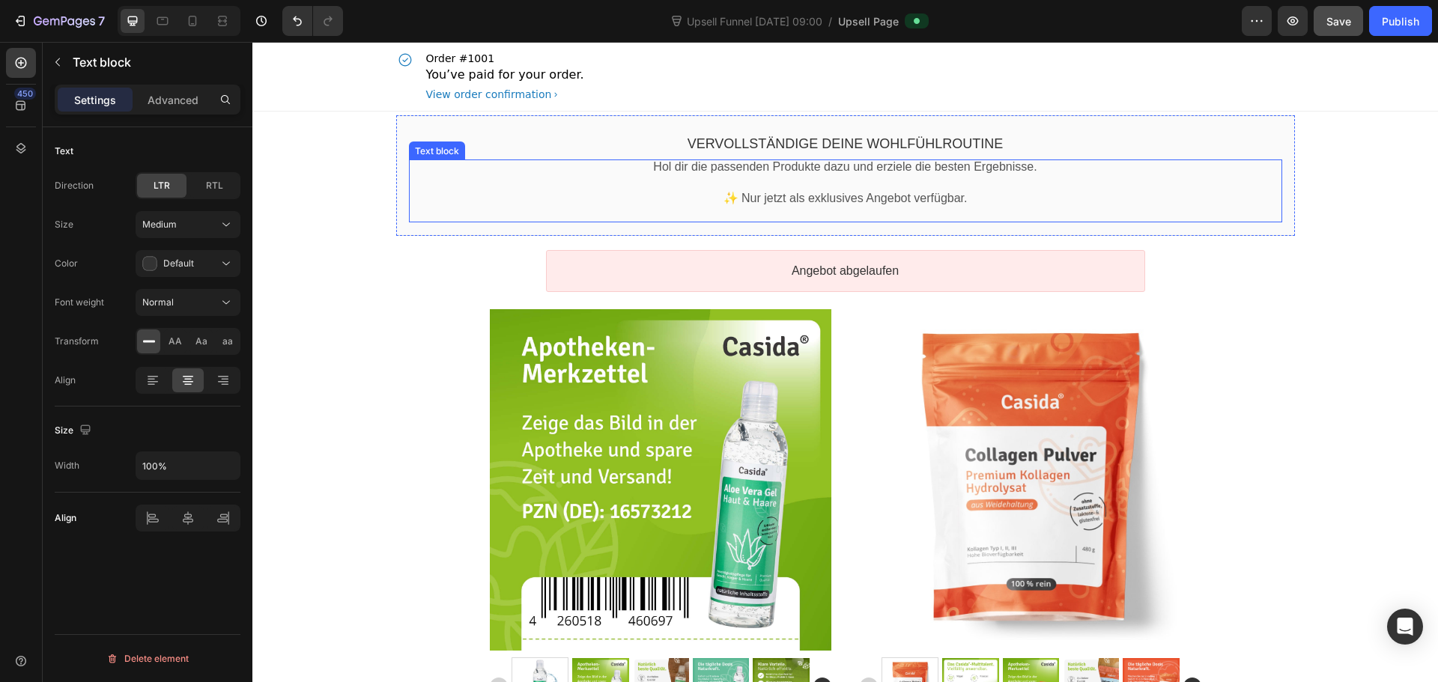
click at [884, 198] on p "✨ Nur jetzt als exklusives Angebot verfügbar." at bounding box center [845, 199] width 873 height 16
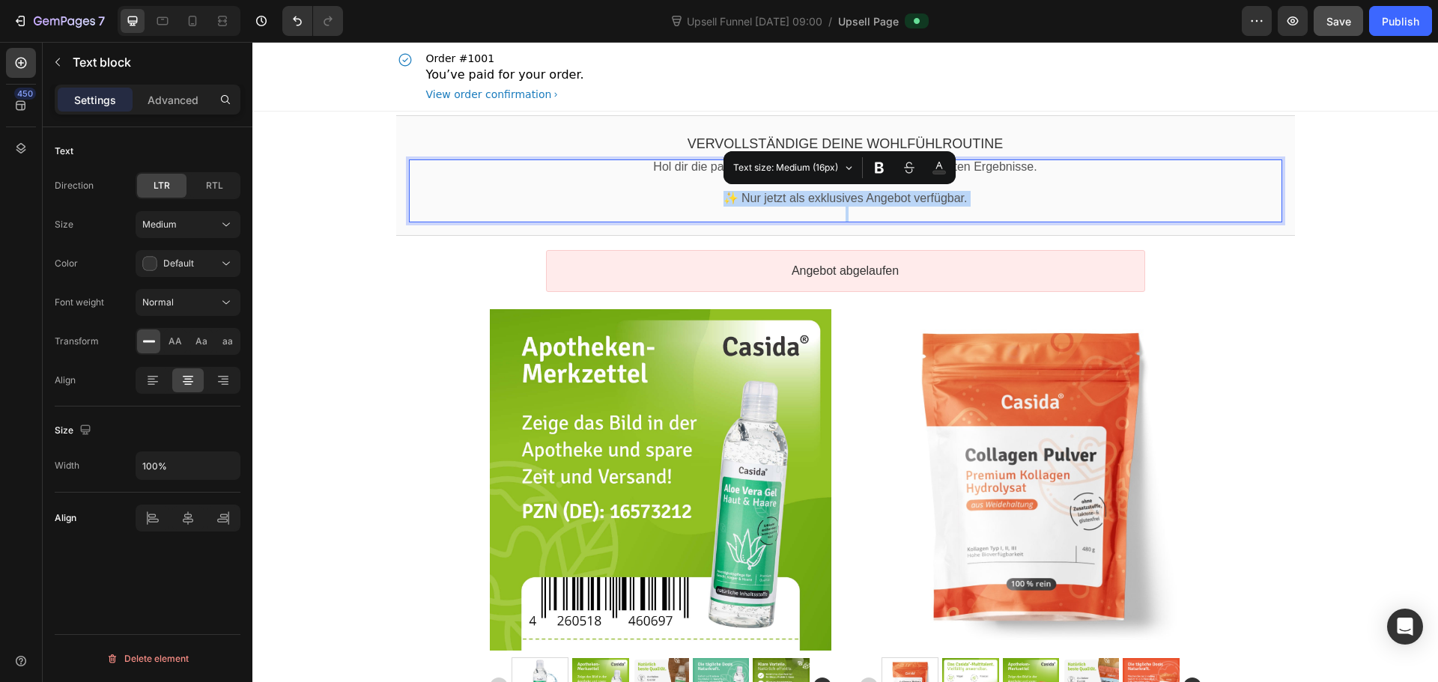
click at [804, 208] on p "Rich Text Editor. Editing area: main" at bounding box center [845, 215] width 873 height 16
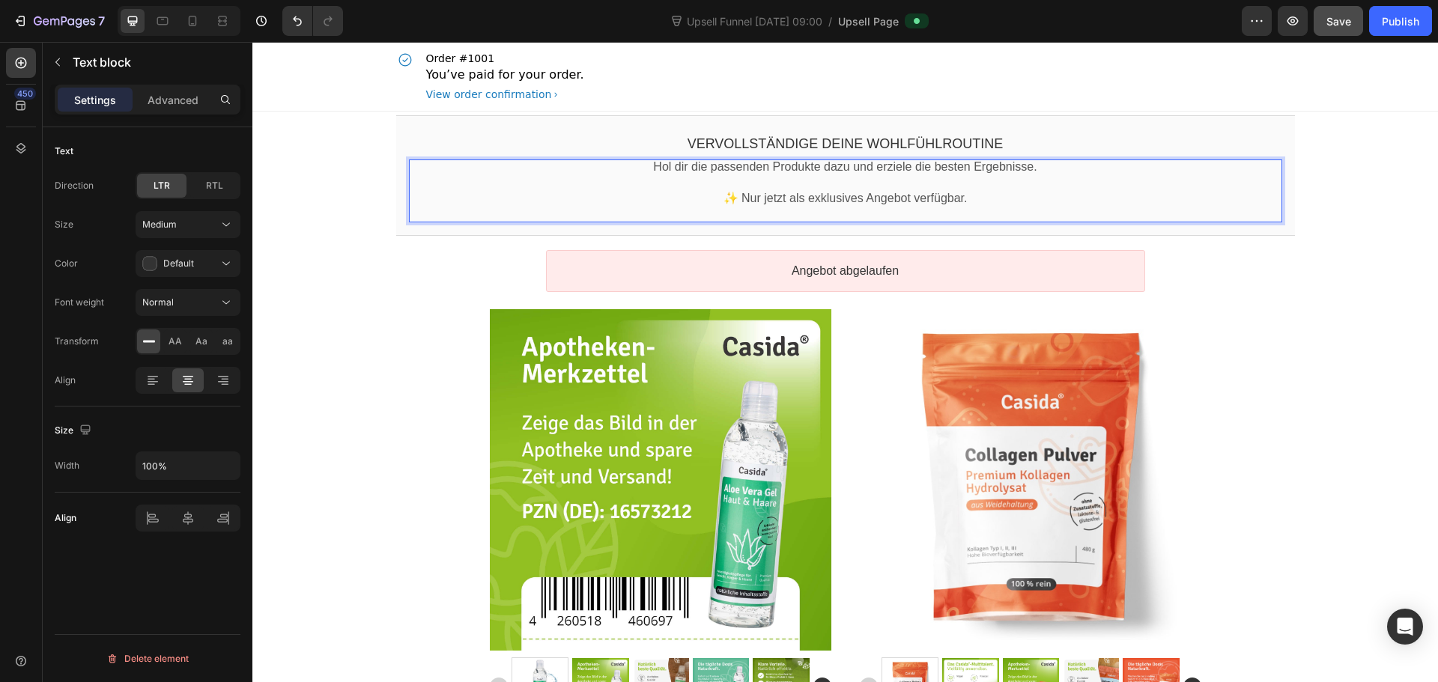
click at [753, 199] on p "✨ Nur jetzt als exklusives Angebot verfügbar." at bounding box center [845, 199] width 873 height 16
click at [971, 199] on p "✨ Nur jetzt als exklusives Angebot verfügbar." at bounding box center [845, 199] width 873 height 16
click at [933, 198] on p "✨ Nur jetzt als exklusives Angebot verfügbar." at bounding box center [845, 199] width 873 height 16
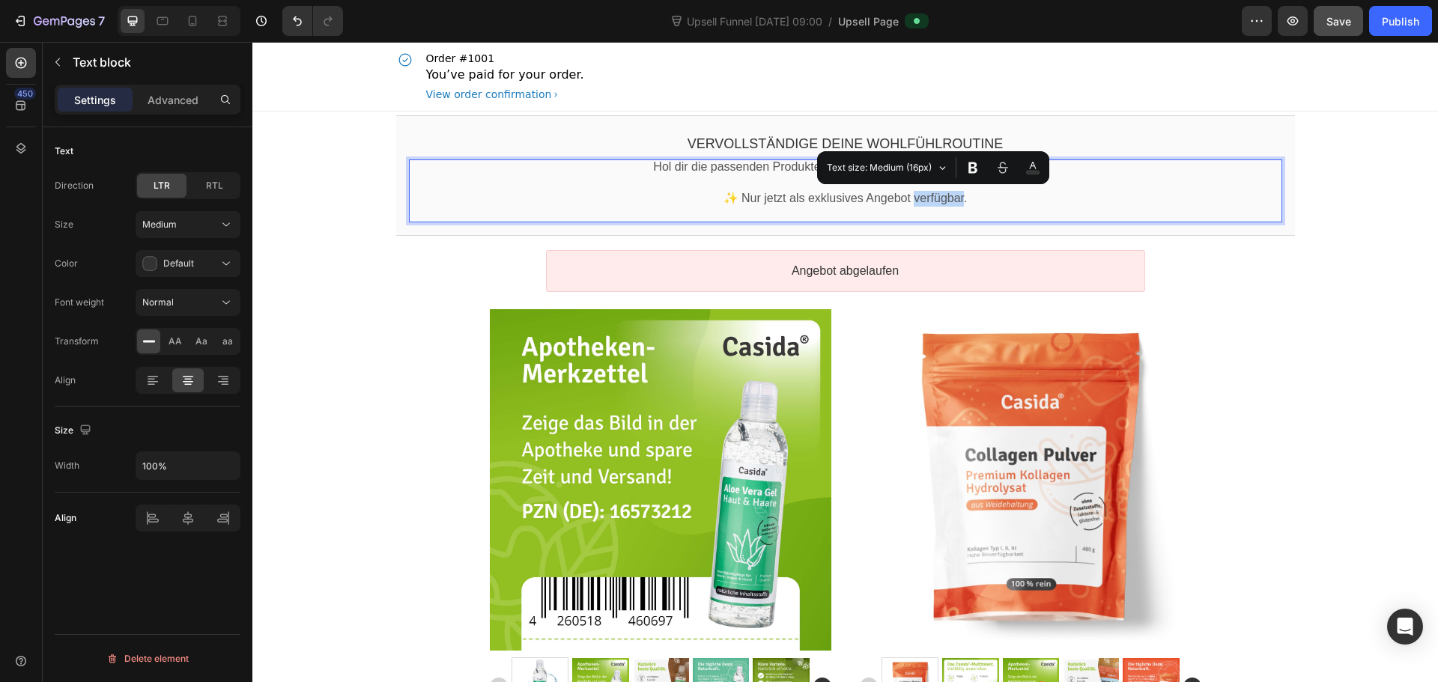
click at [777, 204] on p "✨ Nur jetzt als exklusives Angebot verfügbar." at bounding box center [845, 199] width 873 height 16
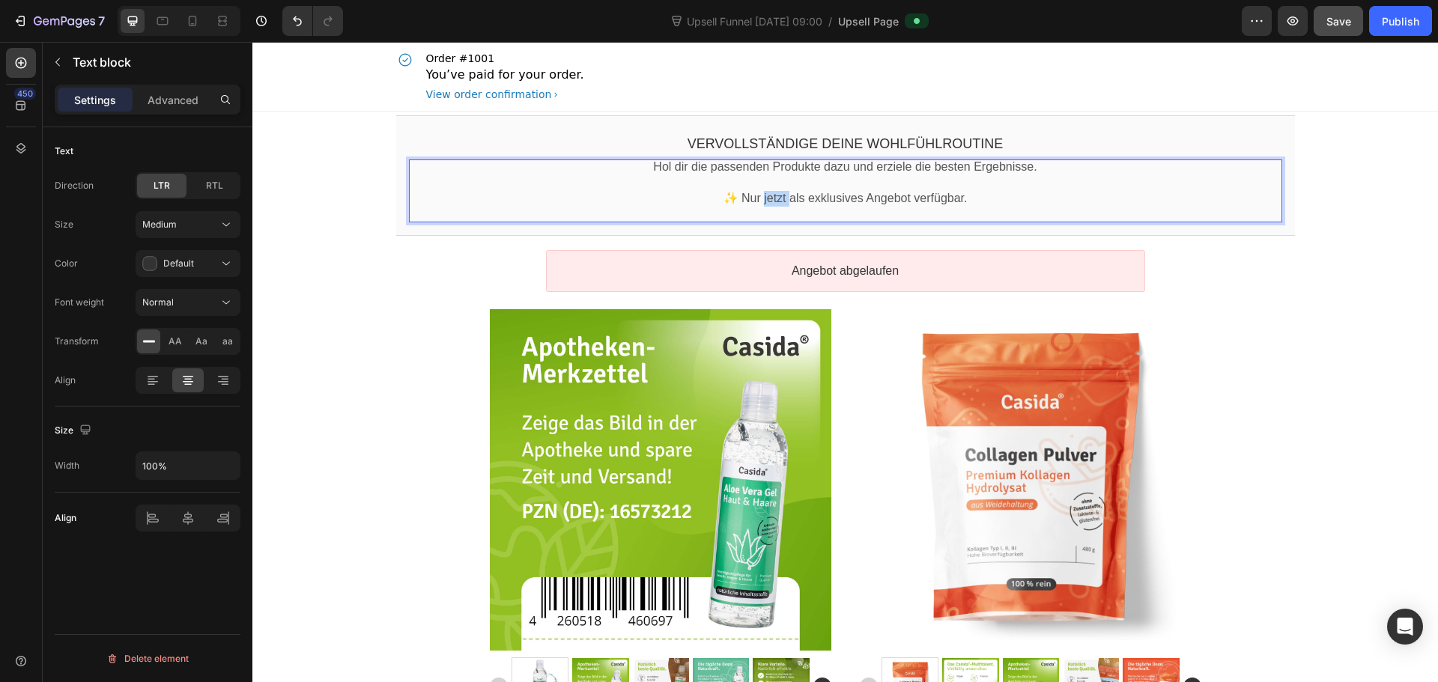
click at [777, 204] on p "✨ Nur jetzt als exklusives Angebot verfügbar." at bounding box center [845, 199] width 873 height 16
click at [941, 197] on p "✨ Nur kurz als exklusives Angebot verfügbar." at bounding box center [845, 199] width 873 height 16
click at [938, 198] on p "✨ Nur kurz als exklusives Angebot. Jetzt 20% sparen!" at bounding box center [845, 199] width 873 height 16
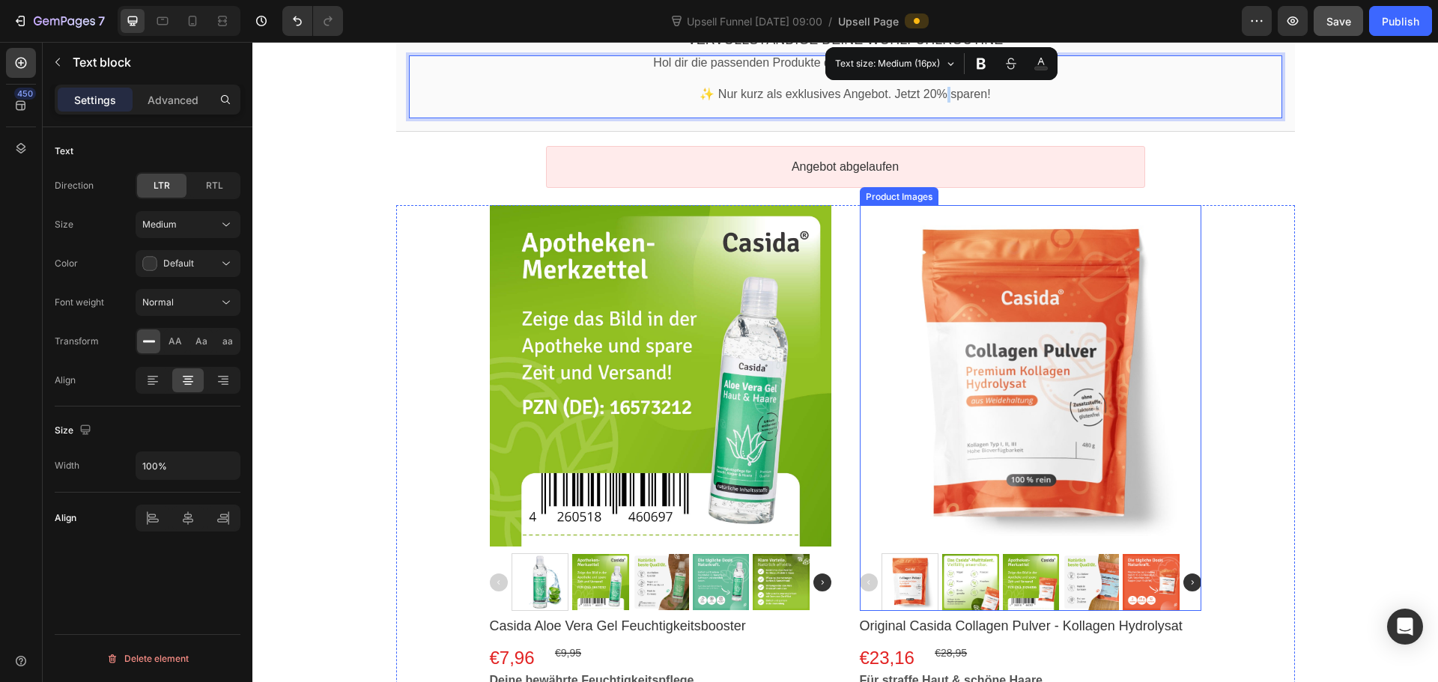
scroll to position [75, 0]
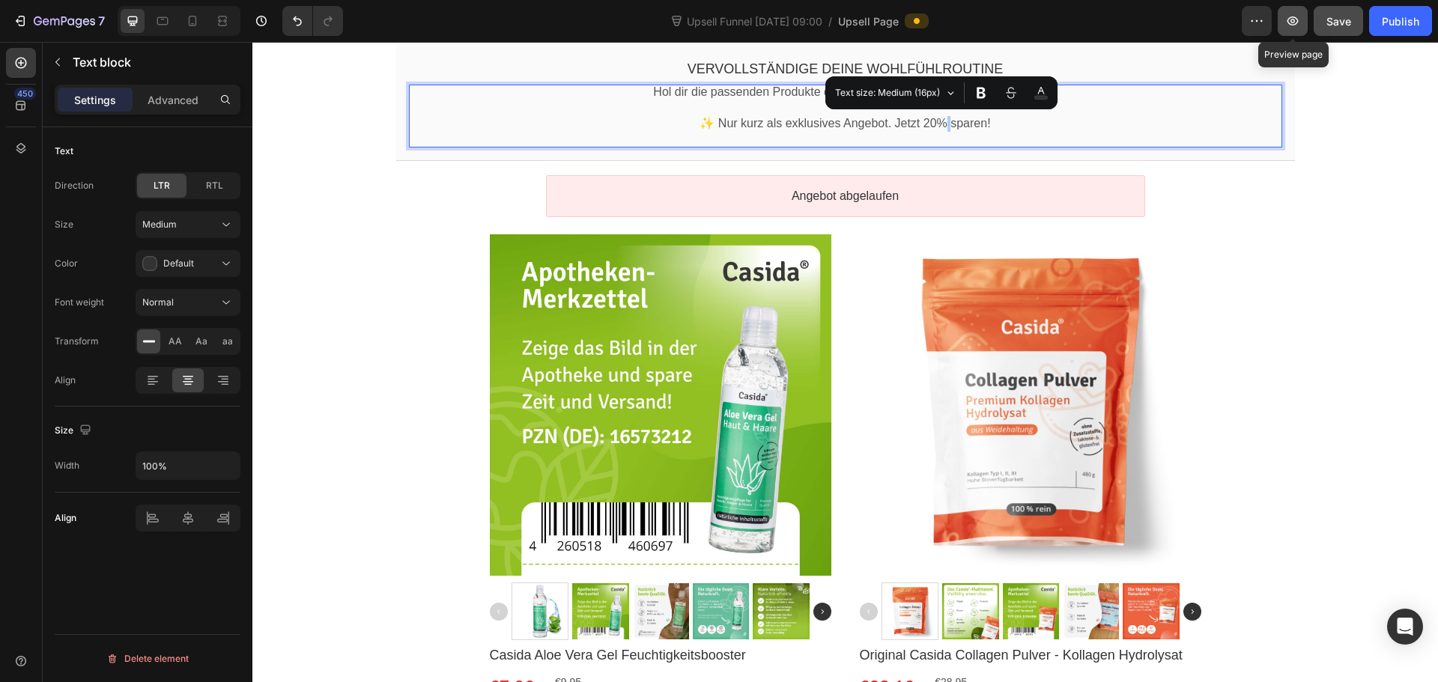
click at [1286, 26] on icon "button" at bounding box center [1292, 20] width 15 height 15
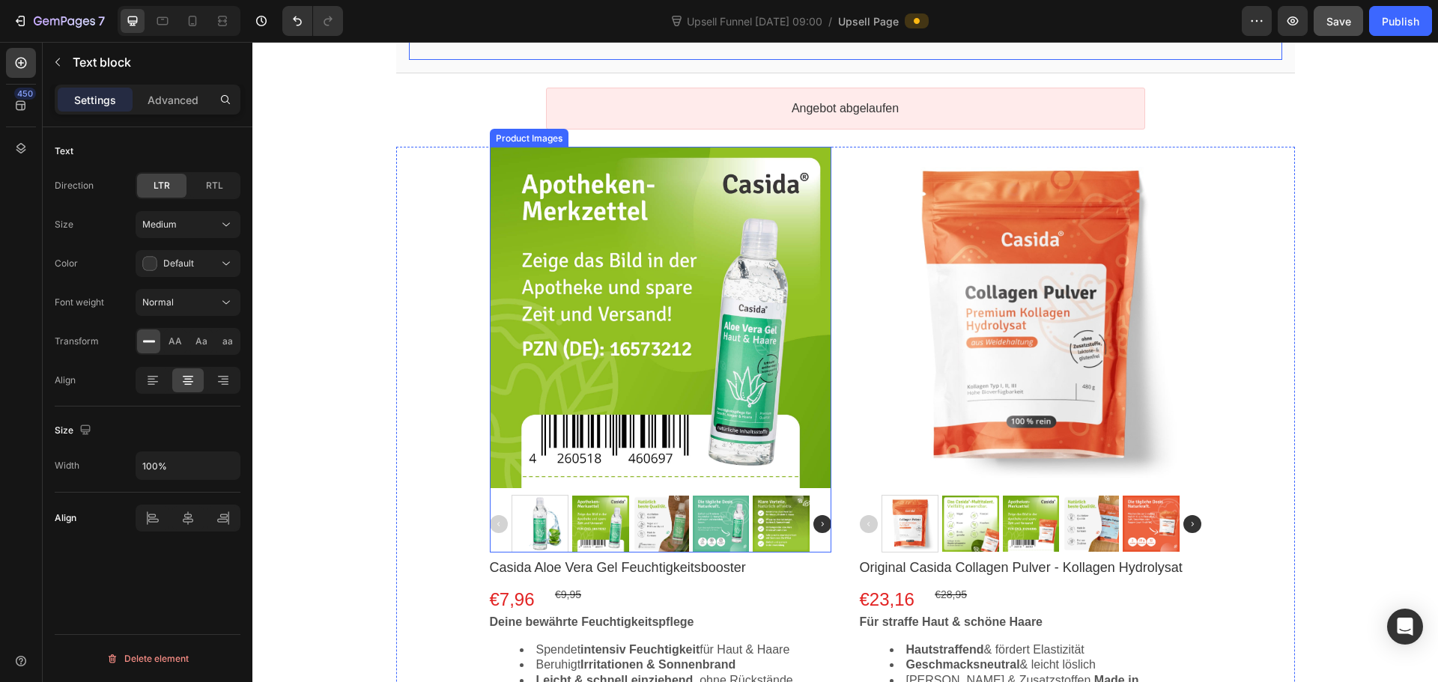
scroll to position [518, 0]
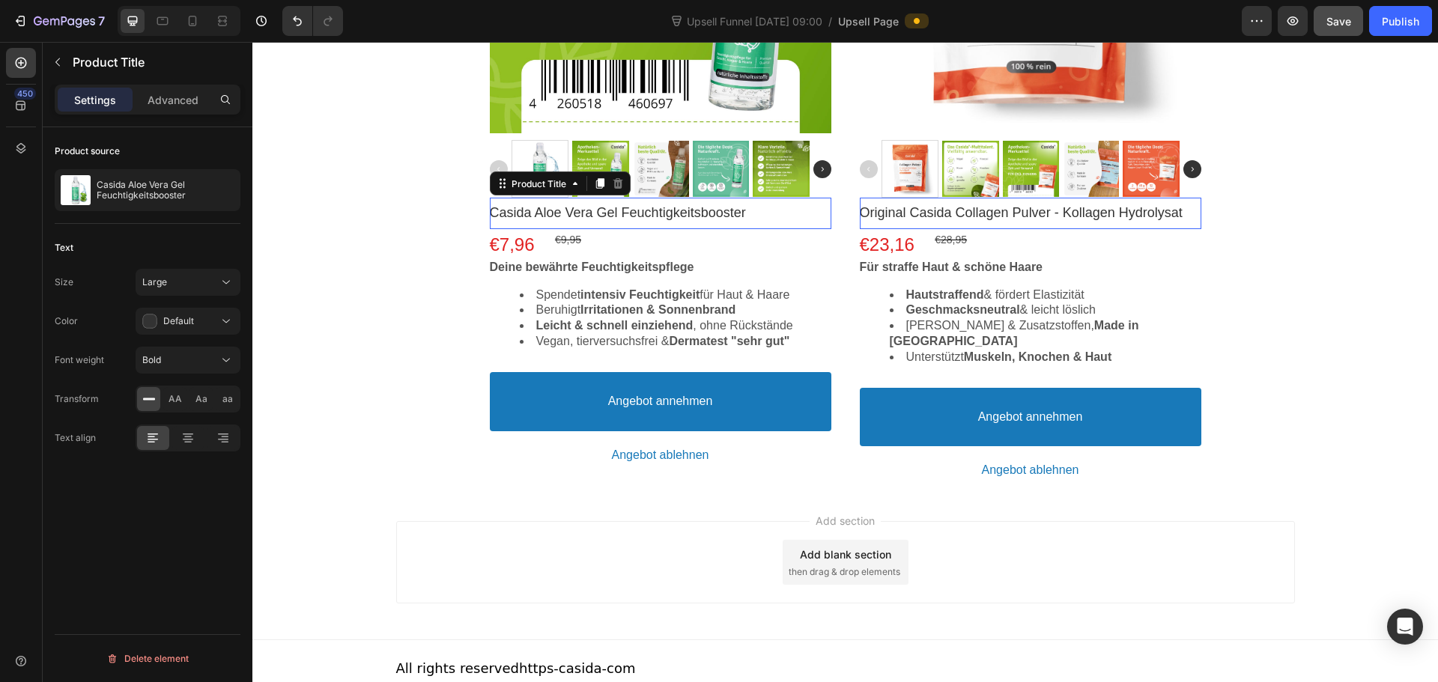
click at [601, 220] on bdo "Casida Aloe Vera Gel Feuchtigkeitsbooster" at bounding box center [618, 212] width 256 height 15
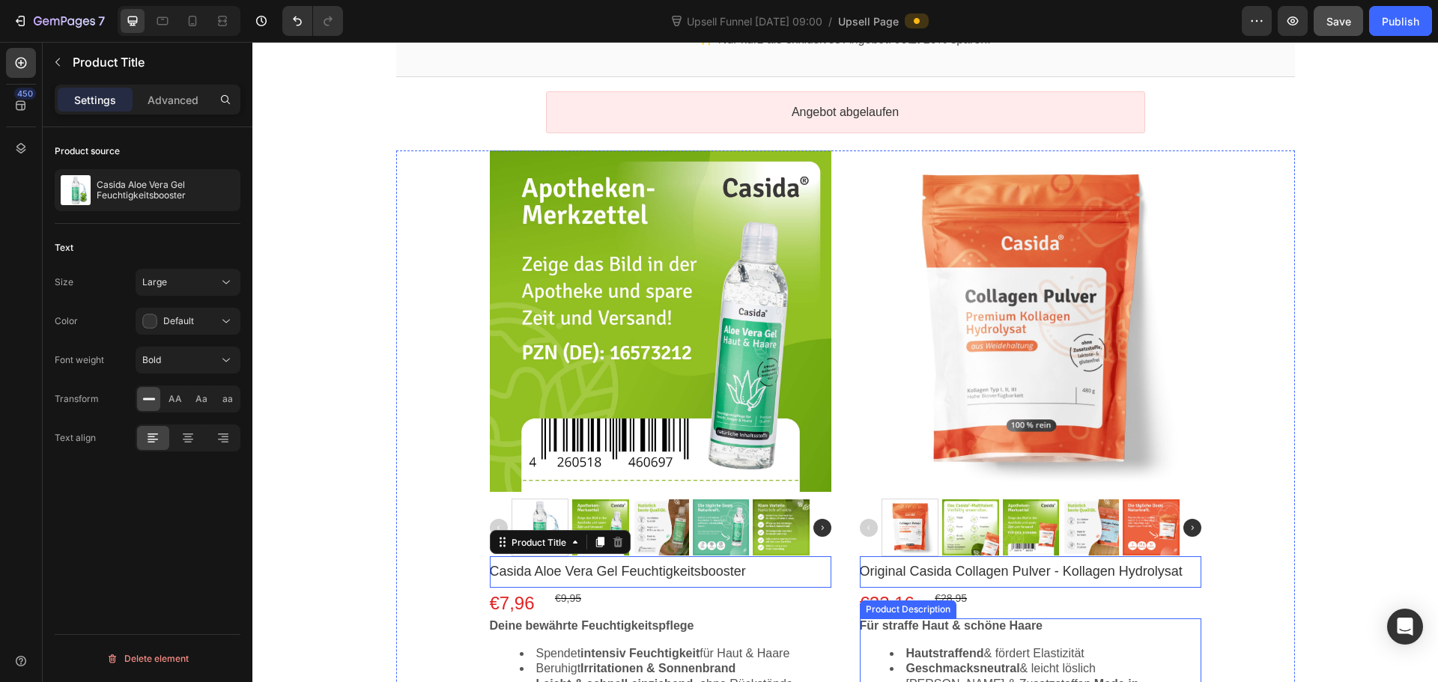
scroll to position [0, 0]
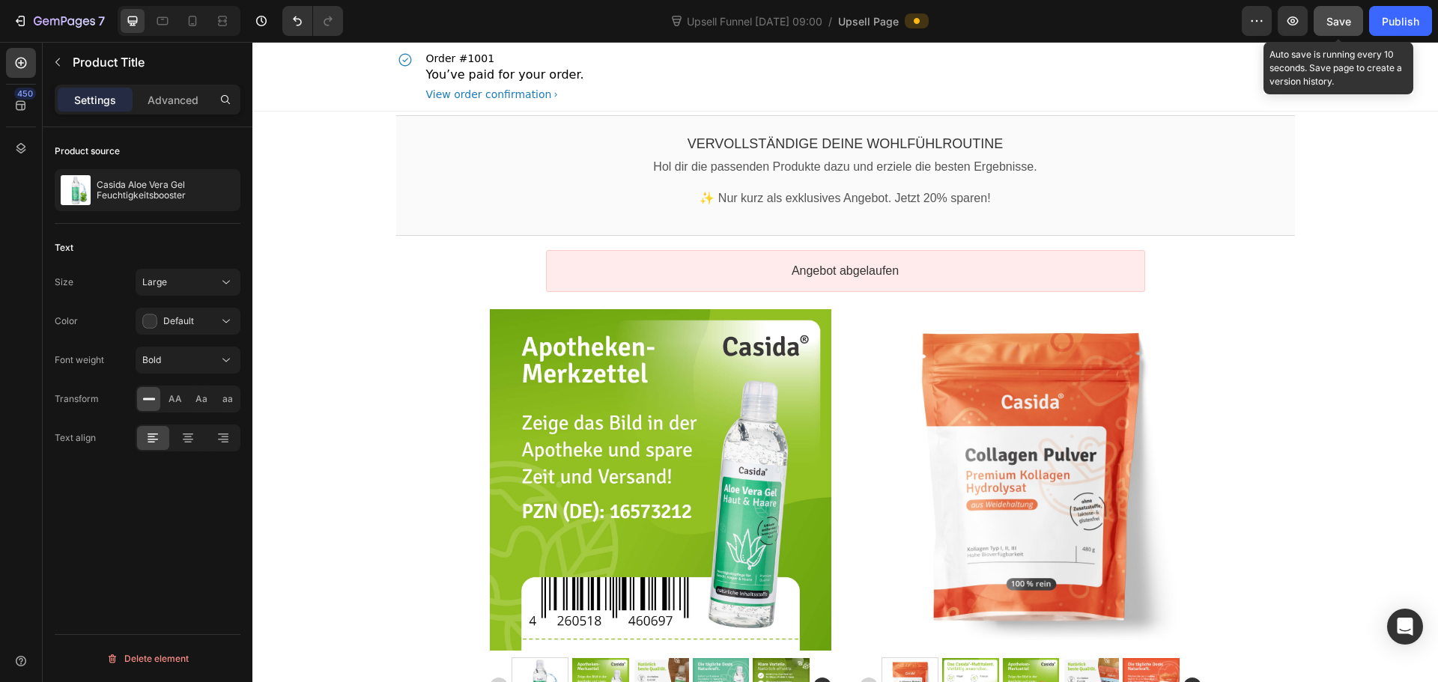
click at [1358, 17] on button "Save" at bounding box center [1338, 21] width 49 height 30
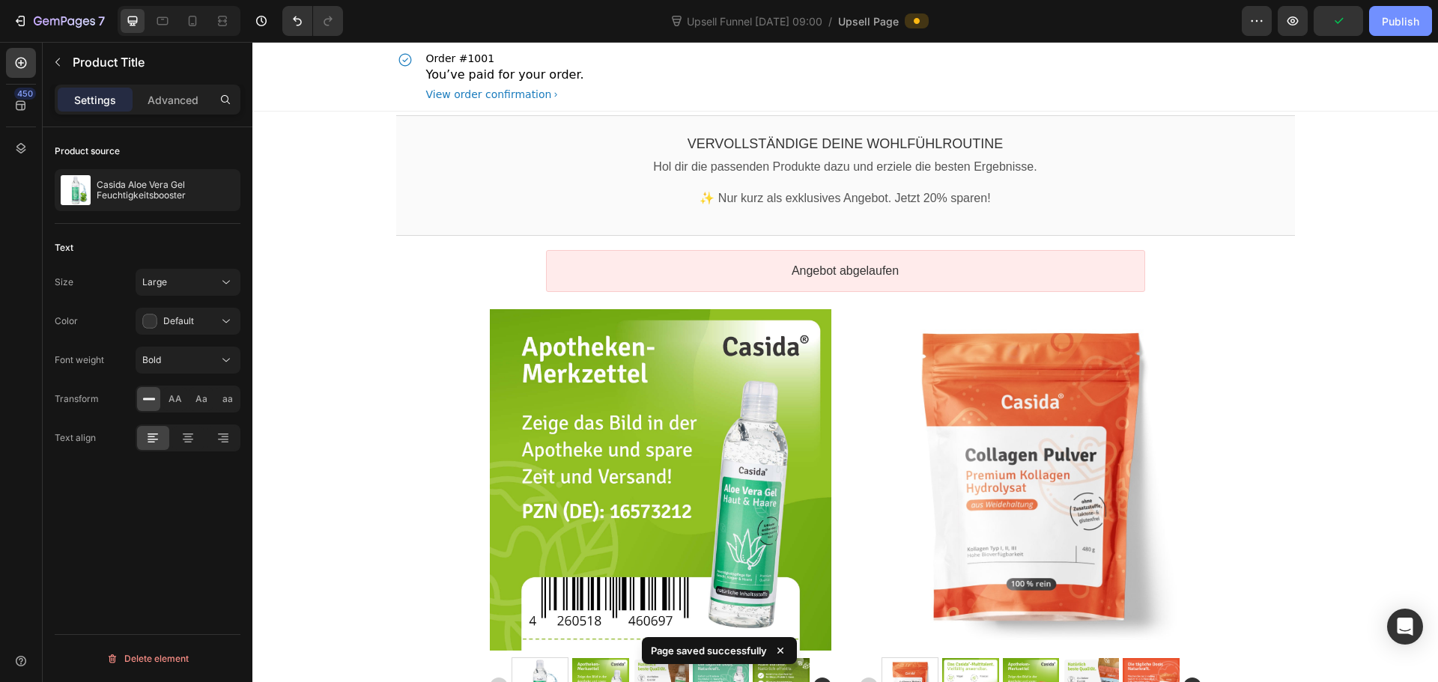
click at [1388, 21] on div "Publish" at bounding box center [1400, 21] width 37 height 16
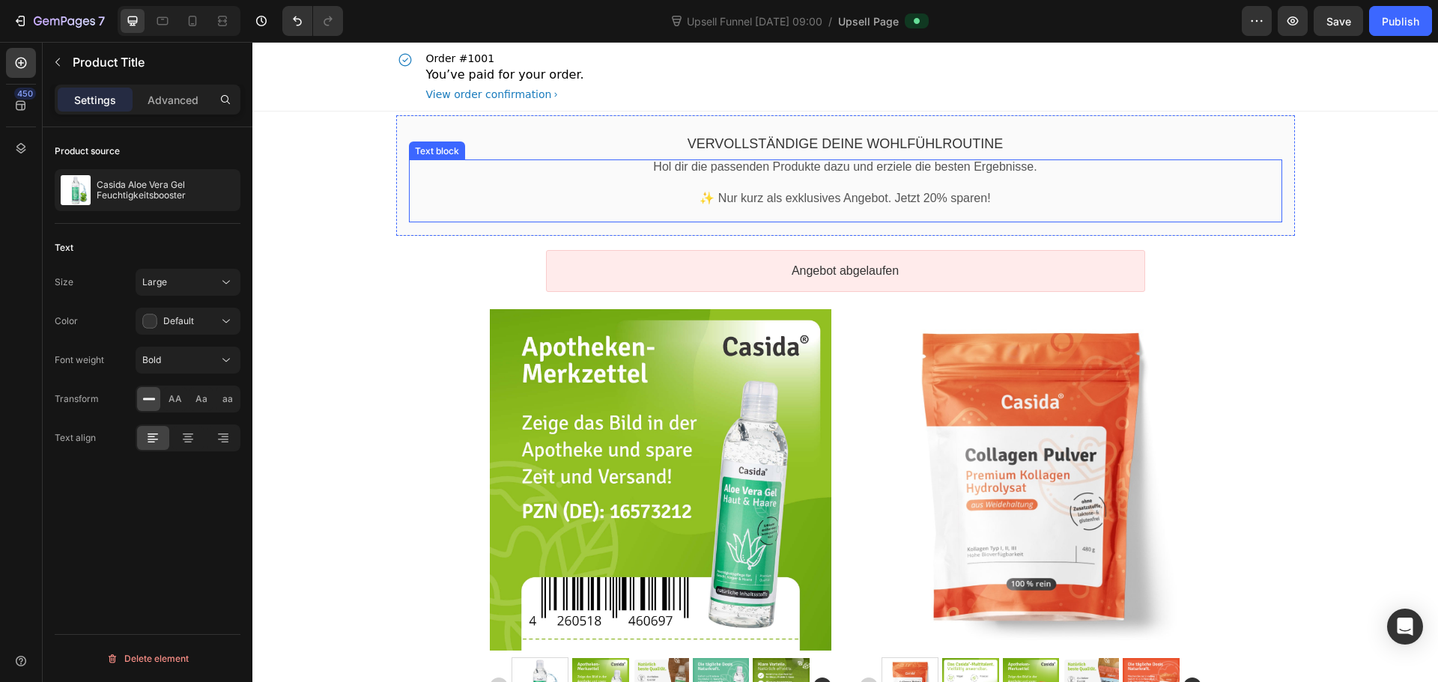
click at [1135, 198] on p "✨ Nur kurz als exklusives Angebot. Jetzt 20% sparen!" at bounding box center [845, 199] width 873 height 16
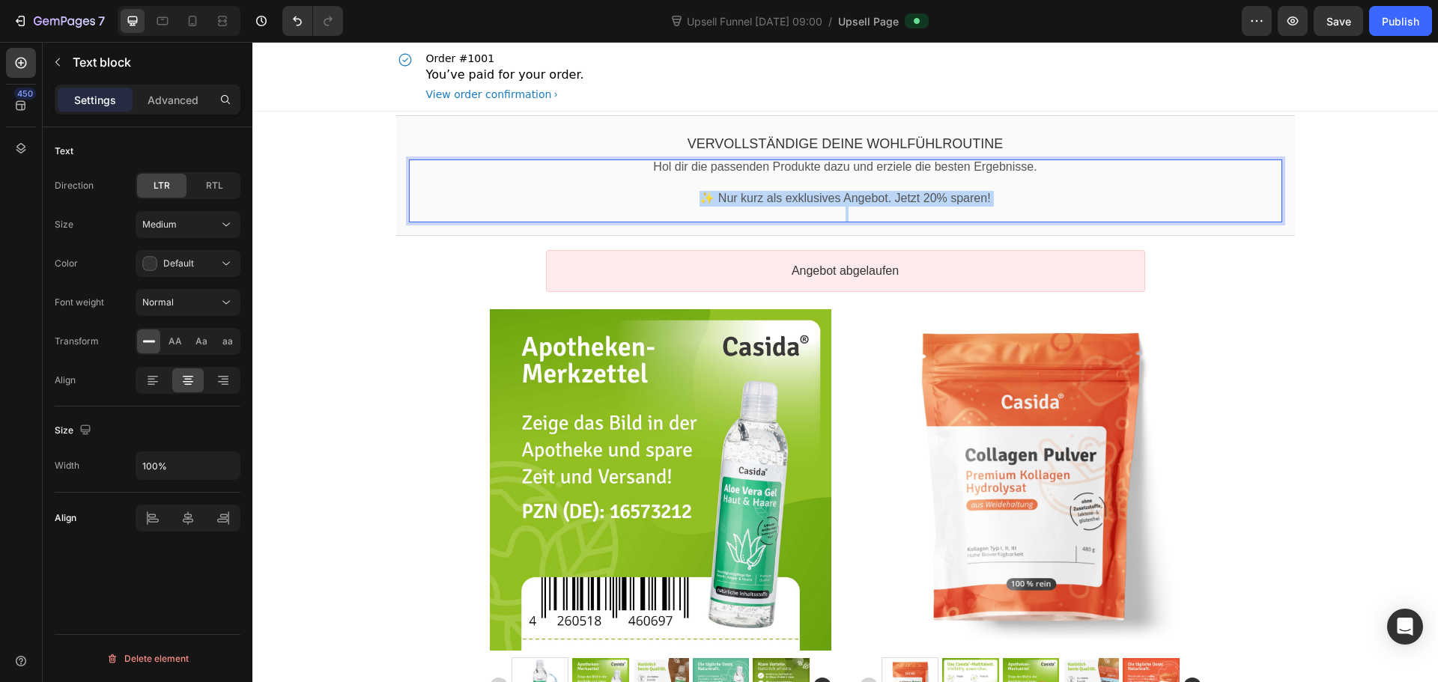
click at [1135, 198] on p "✨ Nur kurz als exklusives Angebot. Jetzt 20% sparen!" at bounding box center [845, 199] width 873 height 16
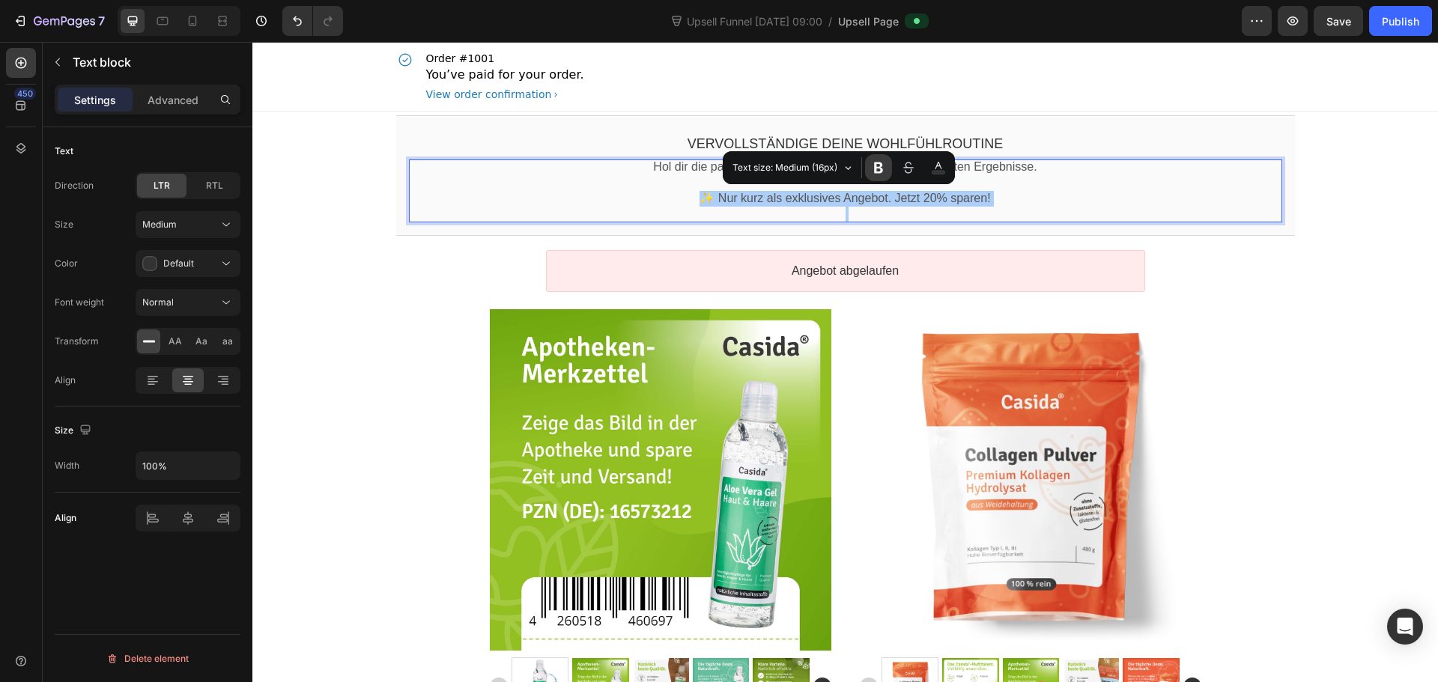
click at [887, 172] on button "Font Weight" at bounding box center [878, 167] width 27 height 27
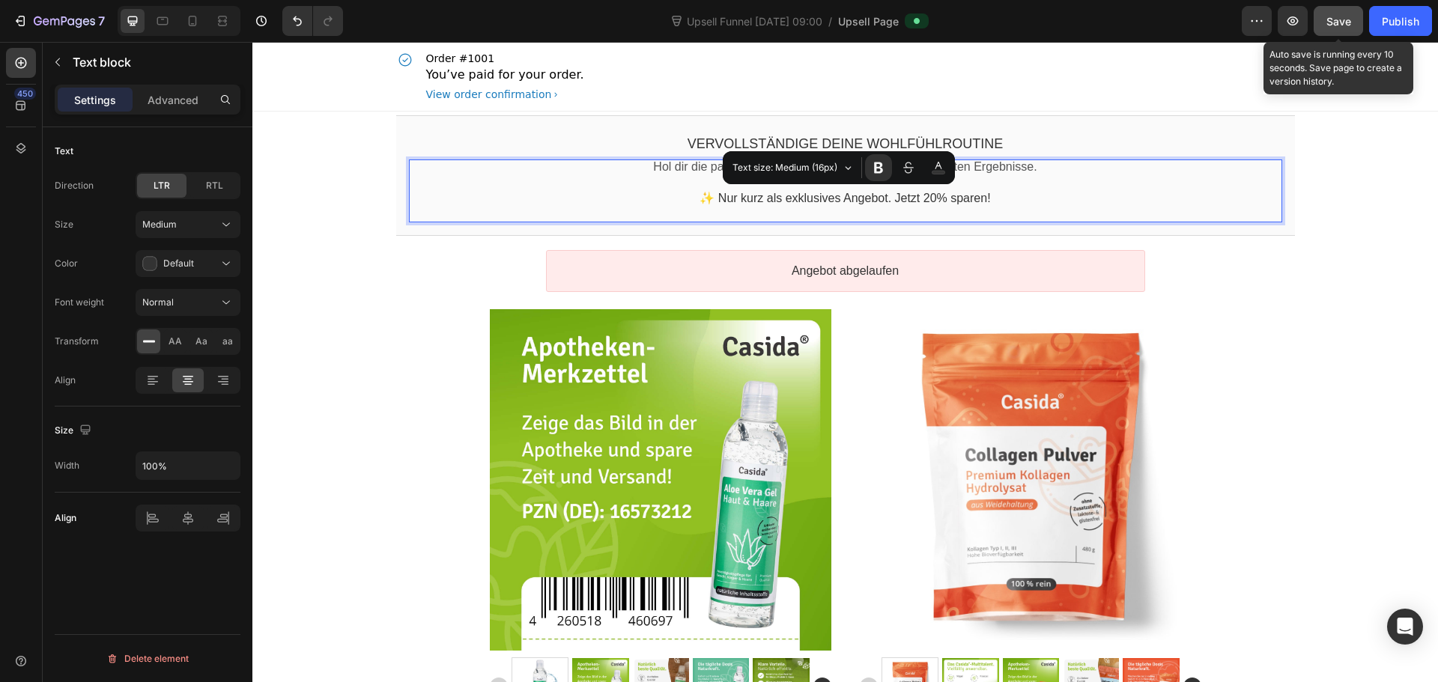
click at [1344, 30] on button "Save" at bounding box center [1338, 21] width 49 height 30
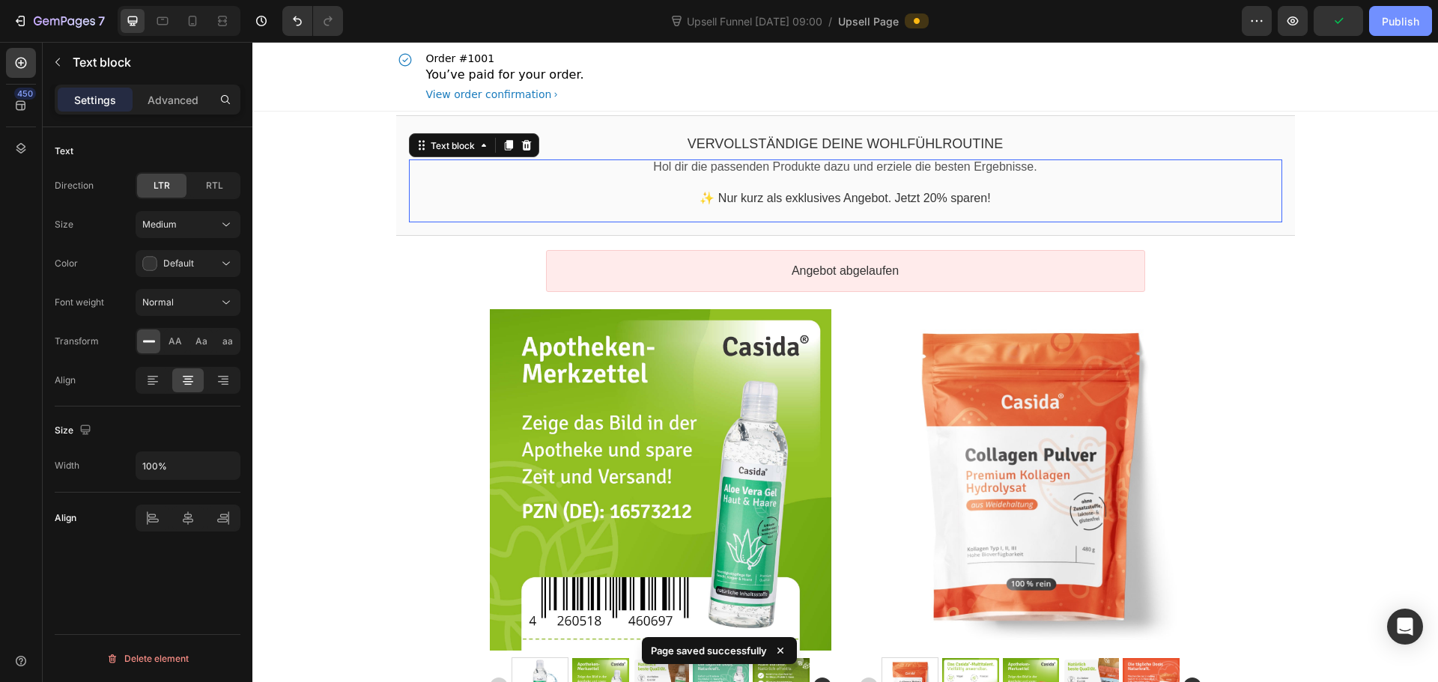
click at [1402, 20] on div "Publish" at bounding box center [1400, 21] width 37 height 16
